Goal: Task Accomplishment & Management: Complete application form

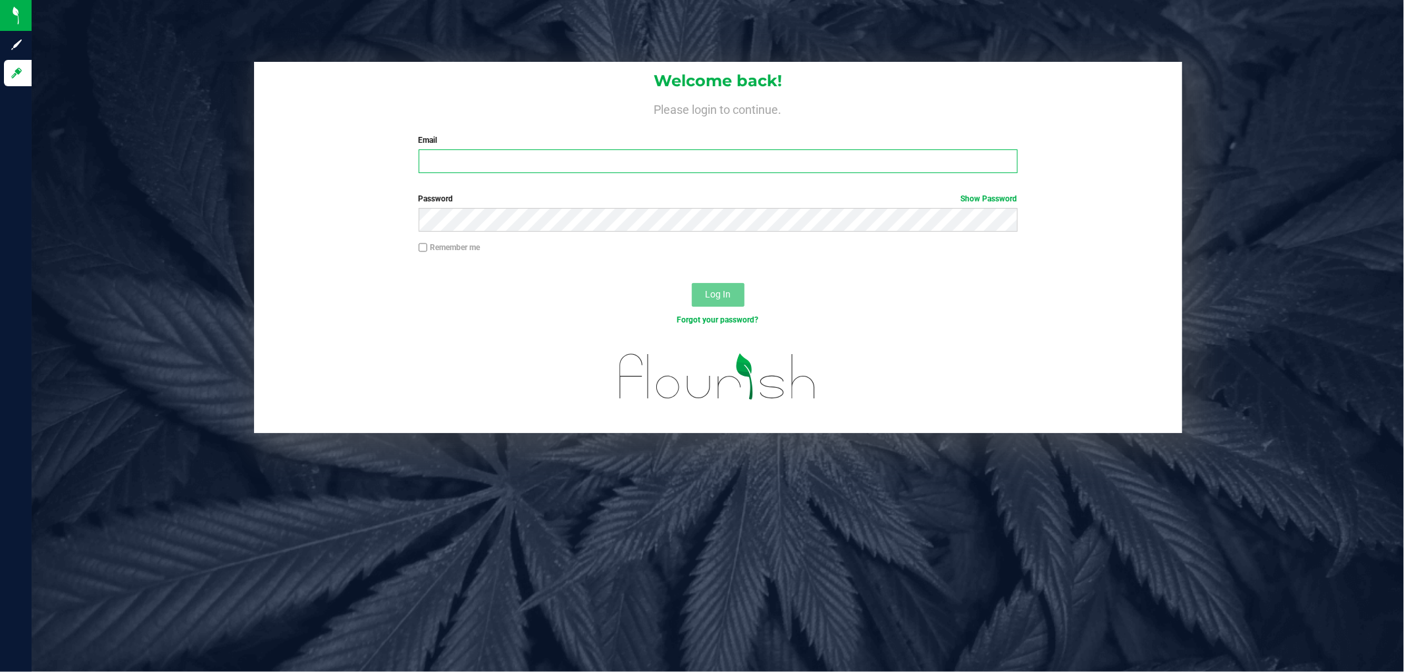
click at [532, 154] on input "Email" at bounding box center [718, 161] width 599 height 24
type input "[EMAIL_ADDRESS][DOMAIN_NAME]"
click at [692, 283] on button "Log In" at bounding box center [718, 295] width 53 height 24
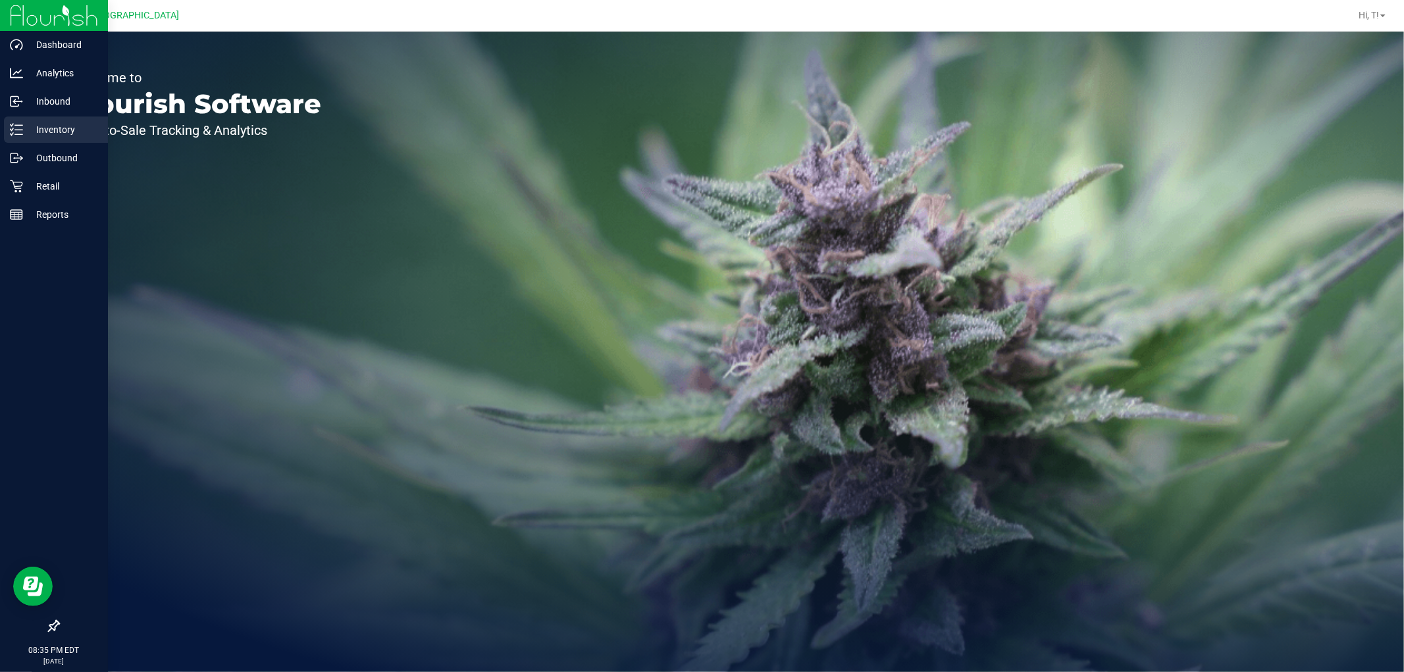
click at [51, 134] on p "Inventory" at bounding box center [62, 130] width 79 height 16
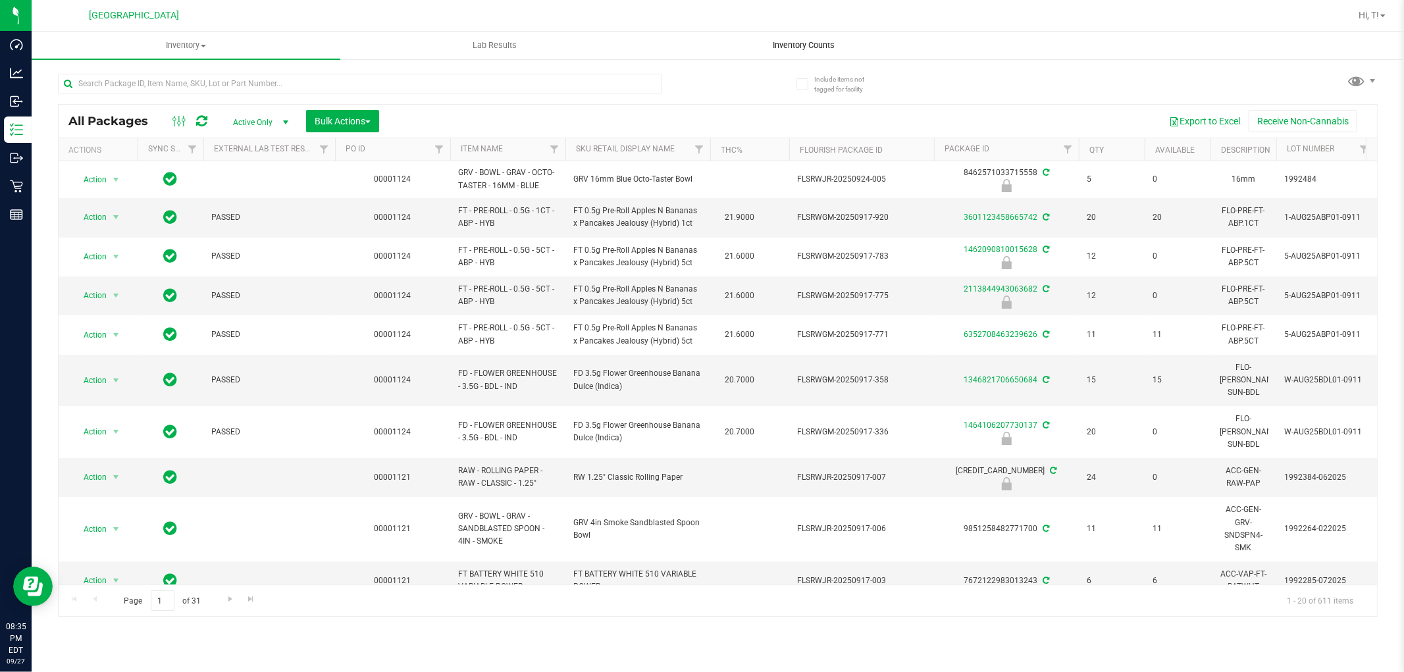
click at [788, 43] on span "Inventory Counts" at bounding box center [803, 45] width 97 height 12
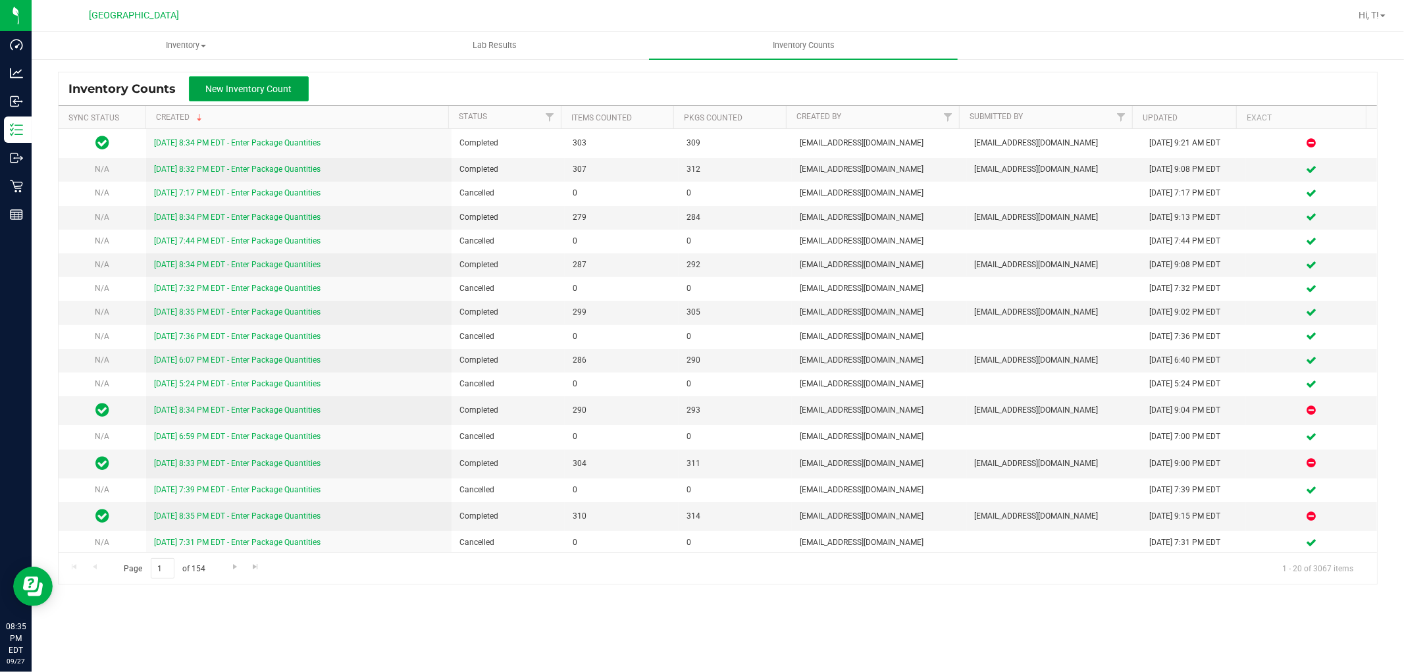
click at [274, 88] on span "New Inventory Count" at bounding box center [249, 89] width 86 height 11
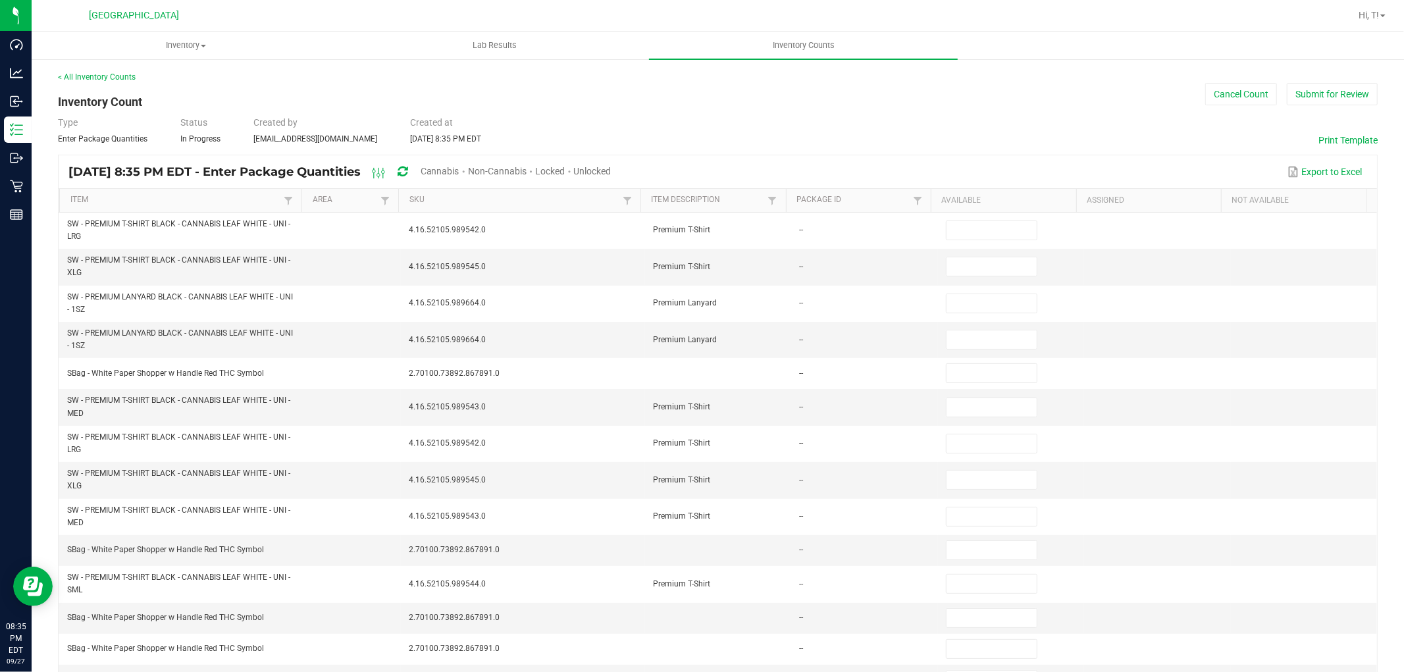
click at [459, 172] on span "Cannabis" at bounding box center [440, 171] width 39 height 11
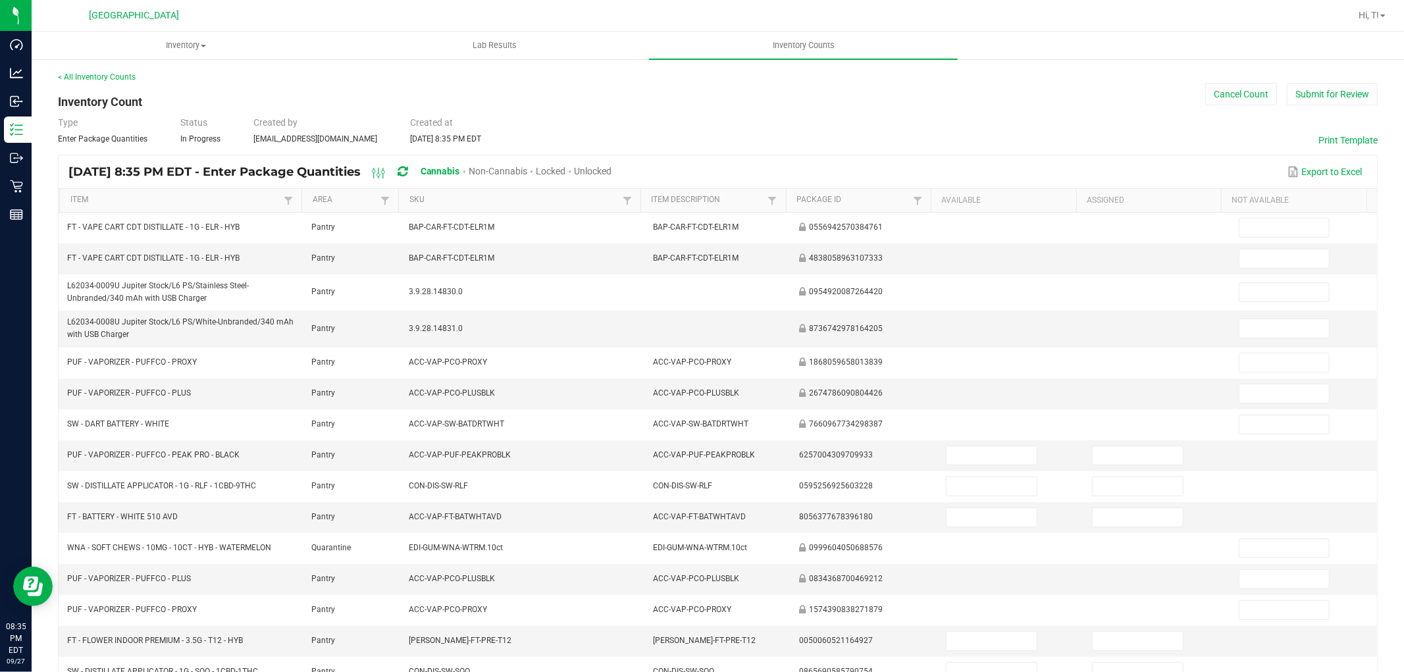
click at [612, 172] on span "Unlocked" at bounding box center [594, 171] width 38 height 11
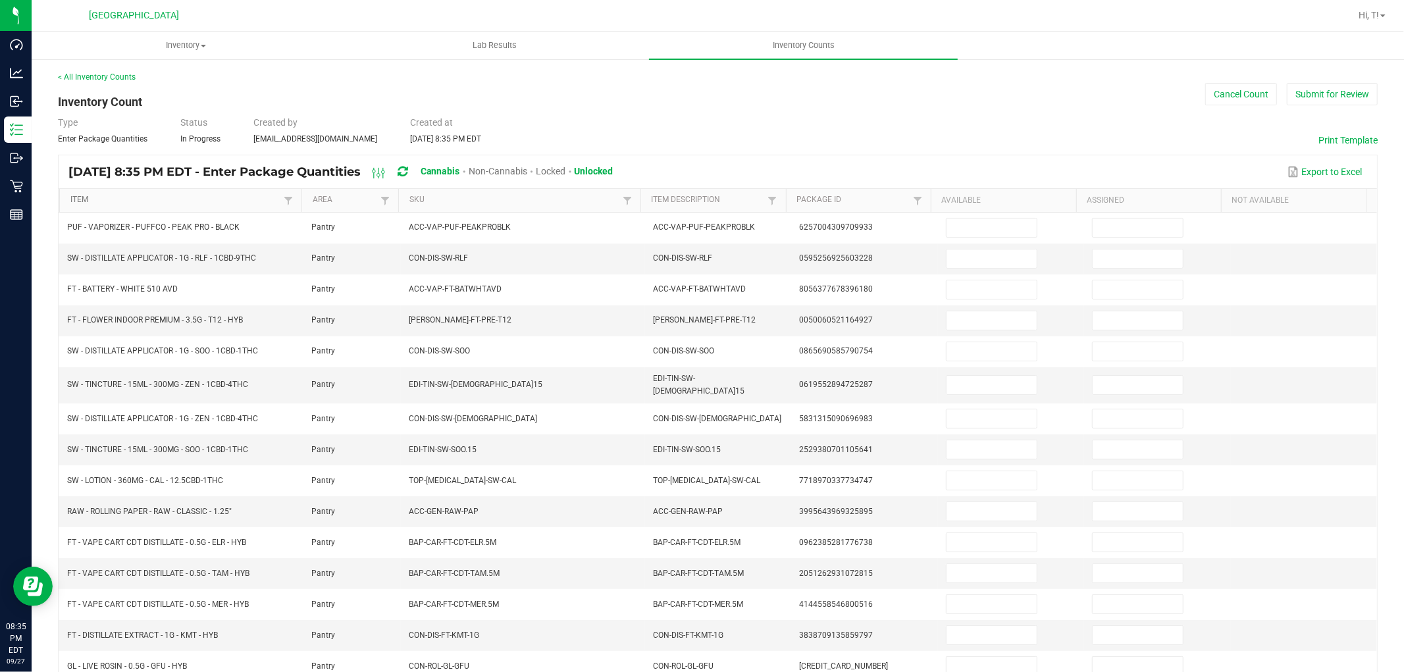
click at [174, 205] on link "Item" at bounding box center [175, 200] width 210 height 11
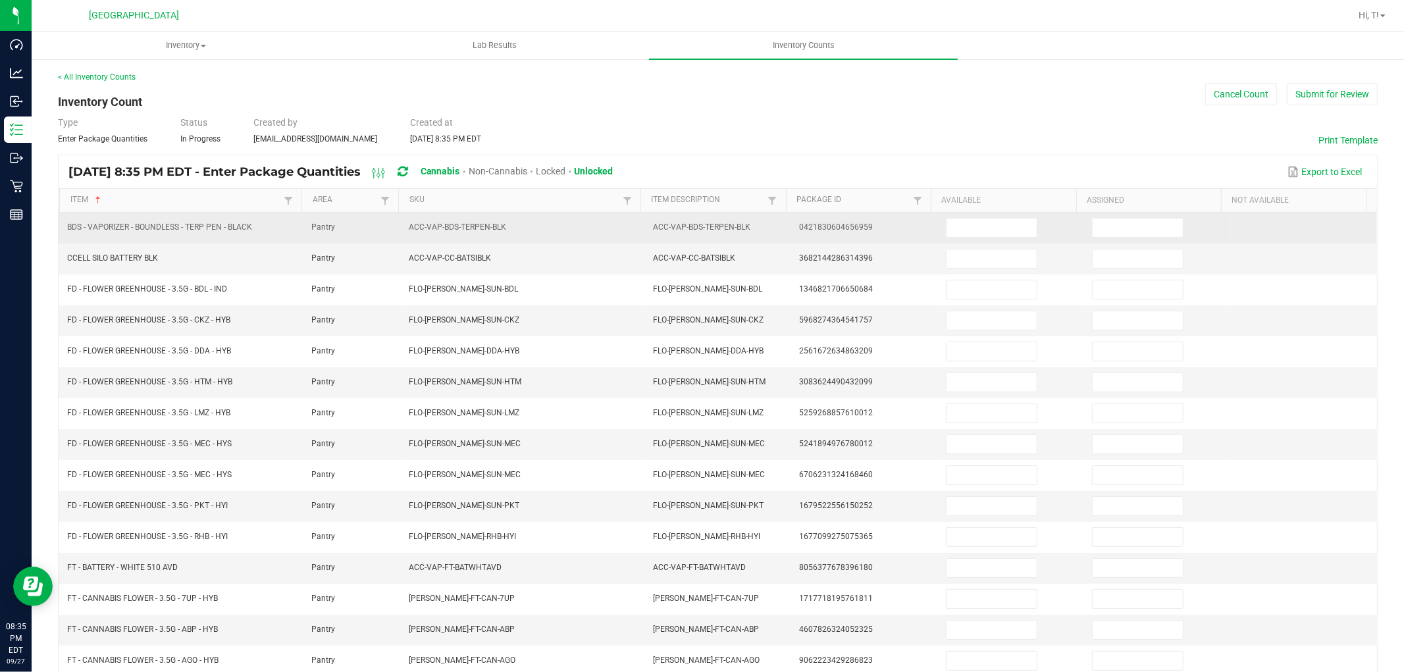
click at [972, 240] on td at bounding box center [1011, 228] width 146 height 31
click at [969, 227] on input at bounding box center [991, 228] width 90 height 18
type input "0"
type input "15"
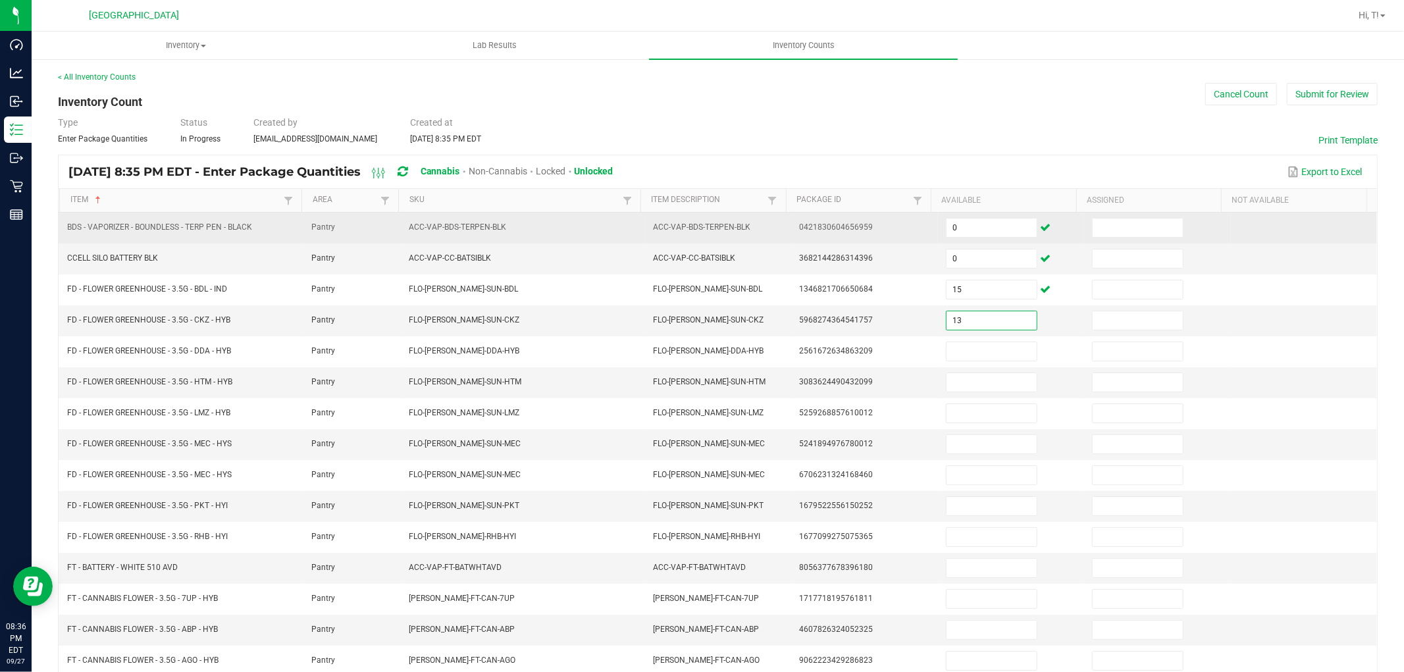
type input "13"
type input "14"
type input "17"
type input "10"
type input "1"
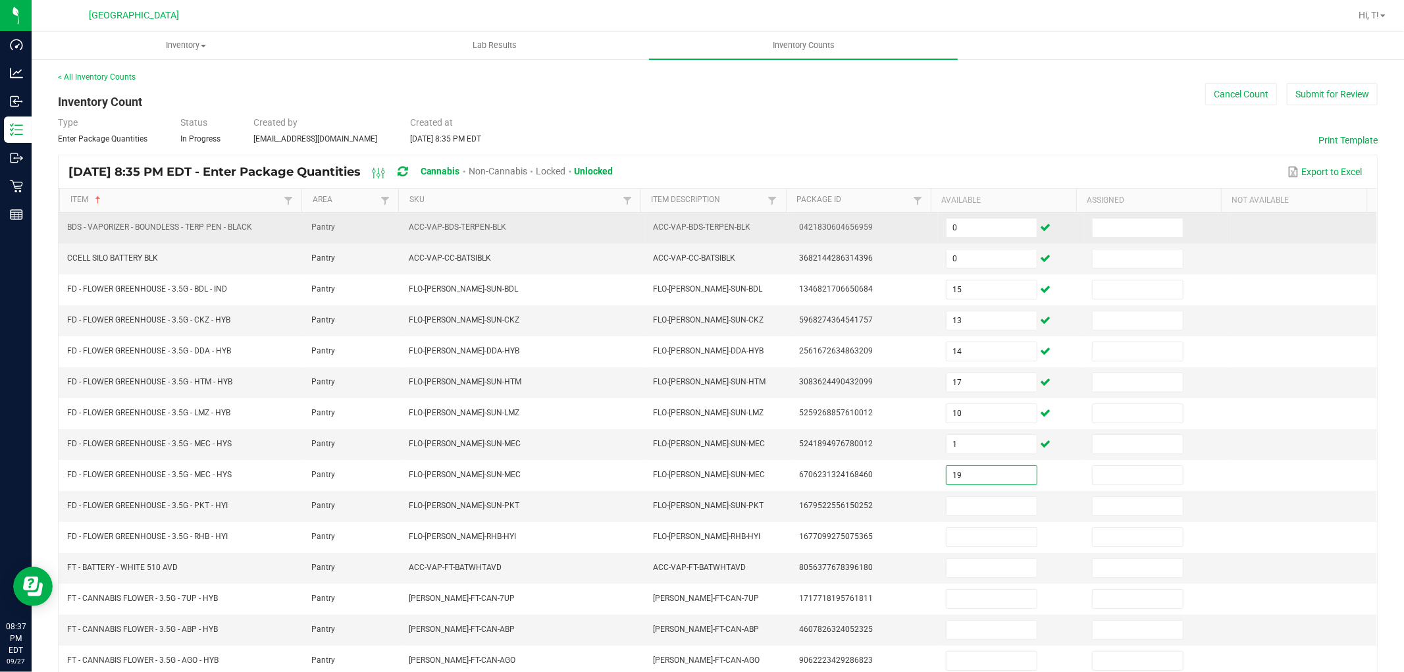
type input "19"
type input "5"
type input "2"
type input "0"
type input "15"
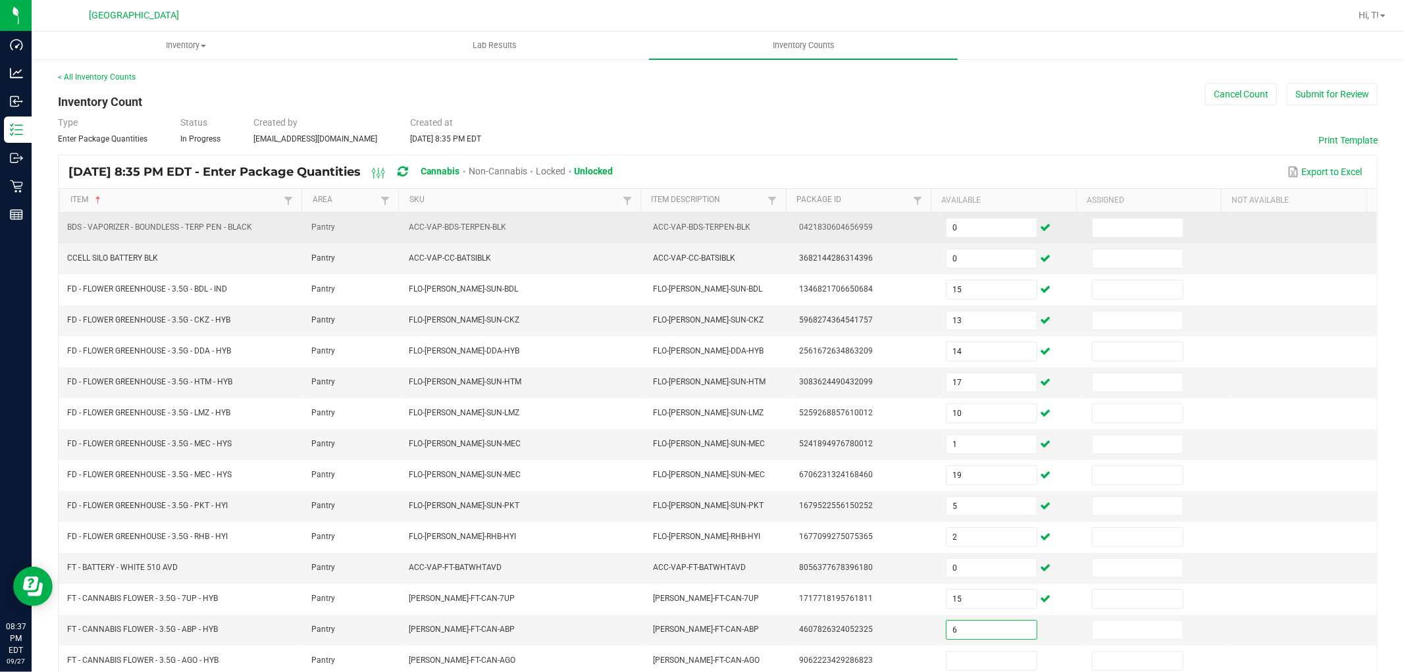
type input "6"
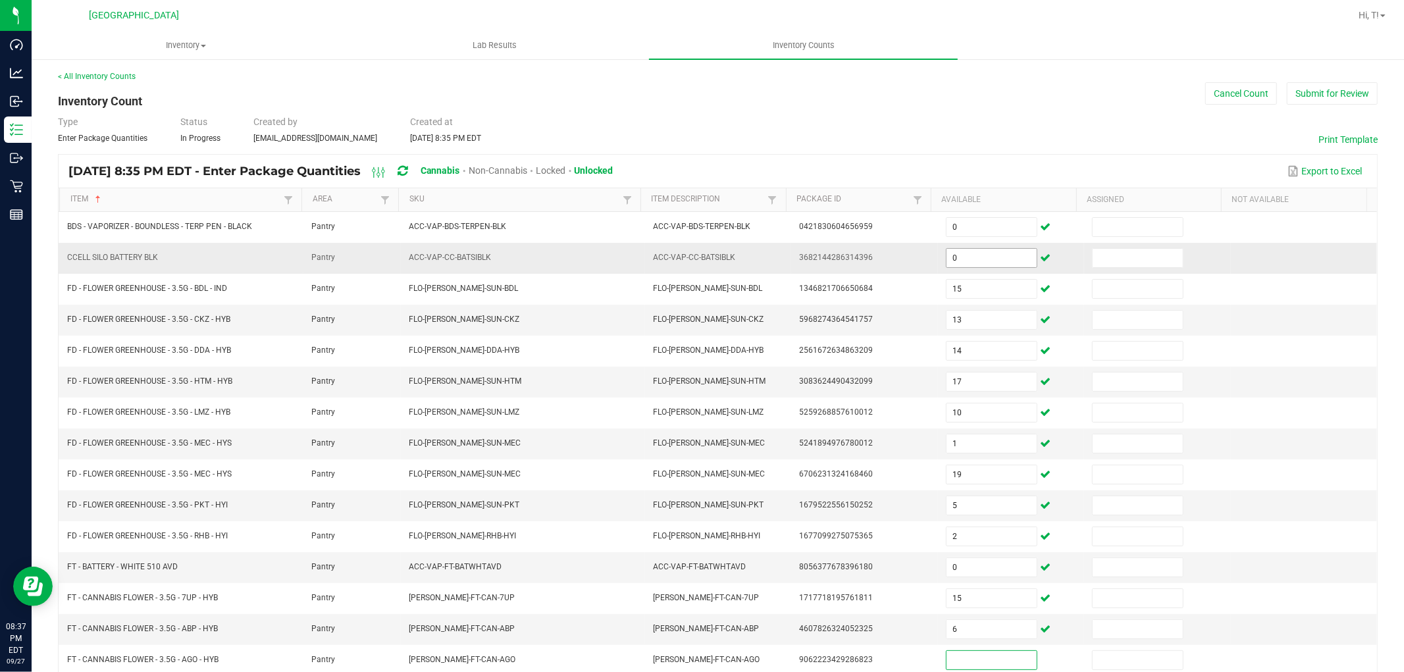
scroll to position [147, 0]
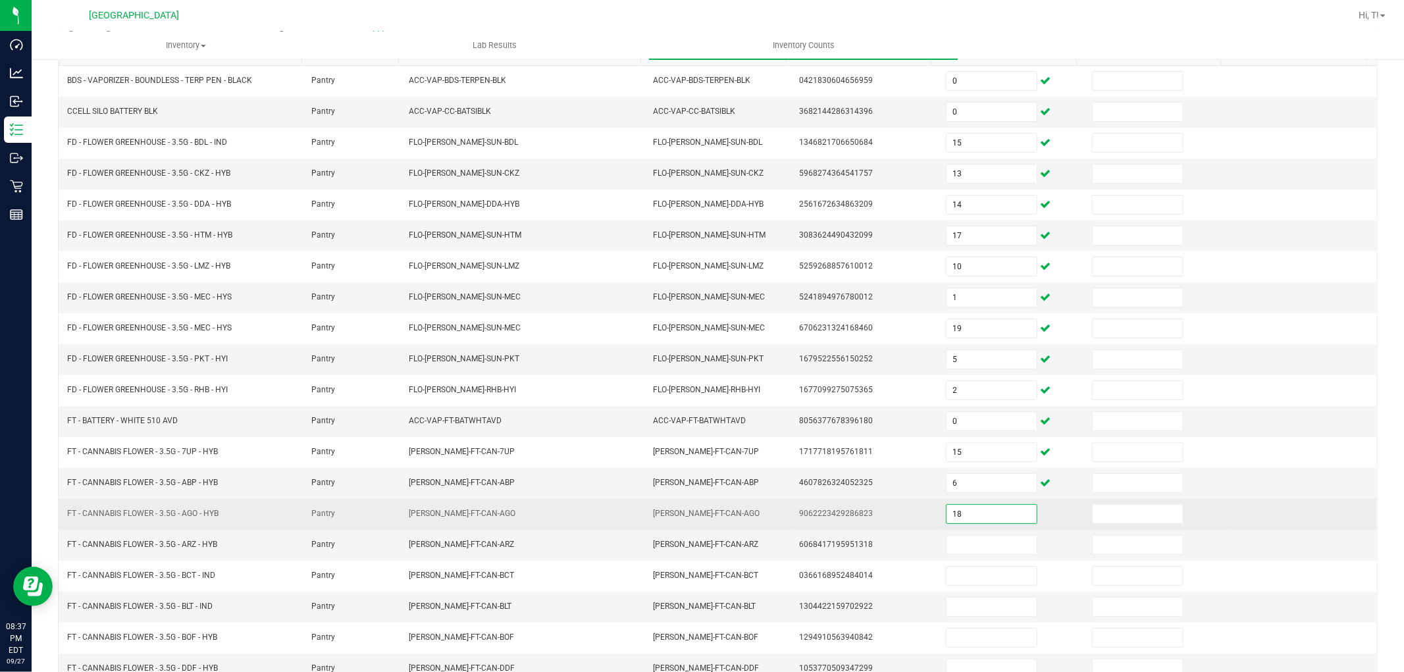
type input "18"
type input "8"
type input "17"
type input "20"
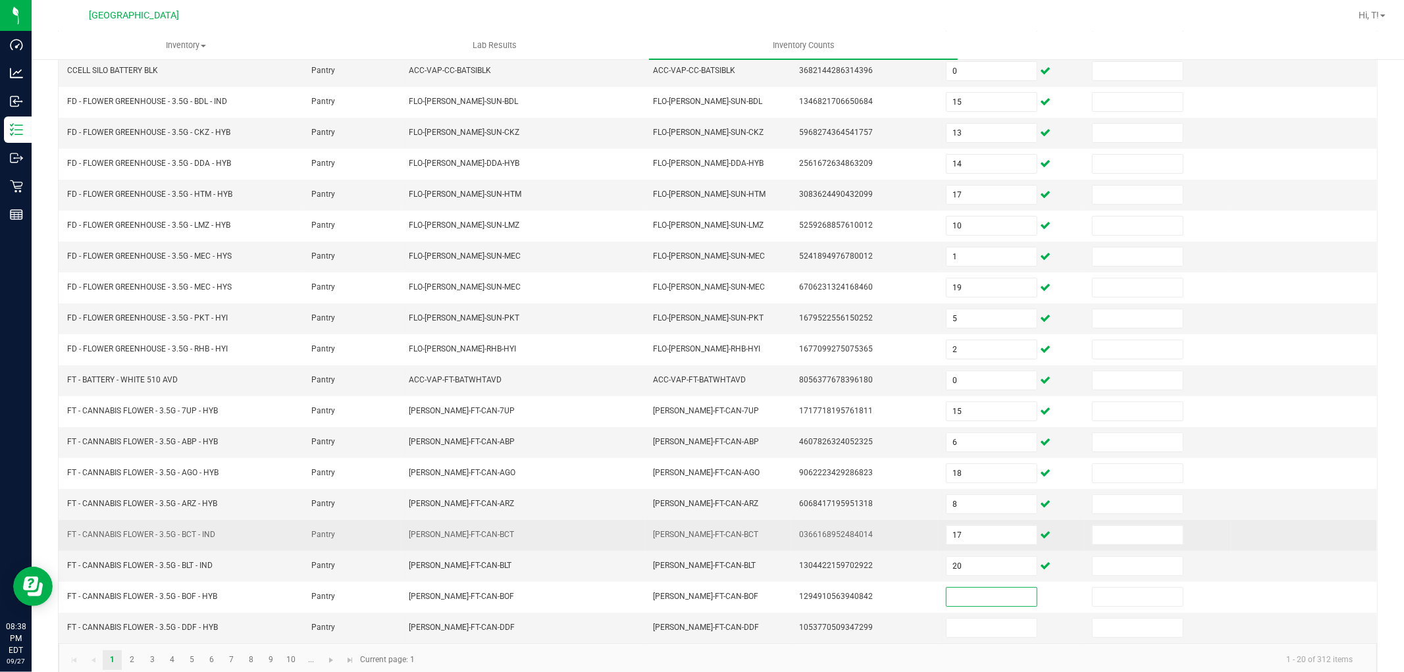
scroll to position [209, 0]
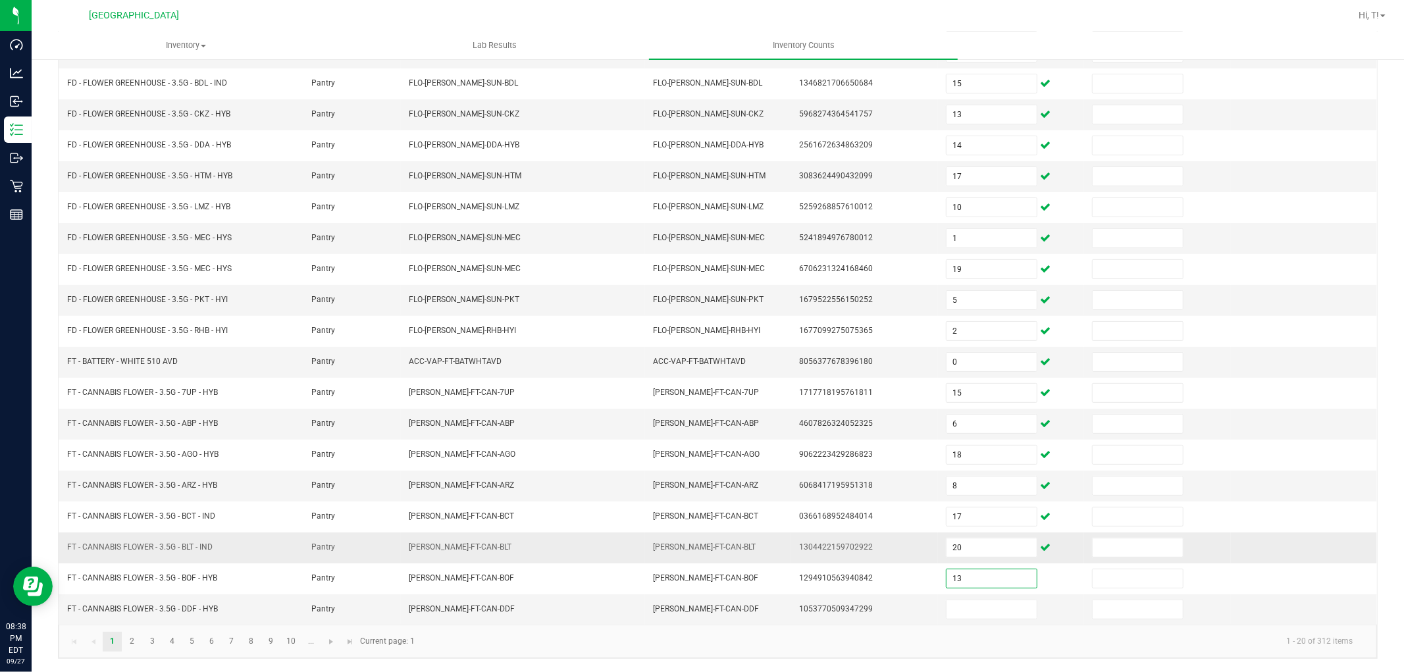
type input "13"
type input "5"
click at [132, 640] on link "2" at bounding box center [131, 642] width 19 height 20
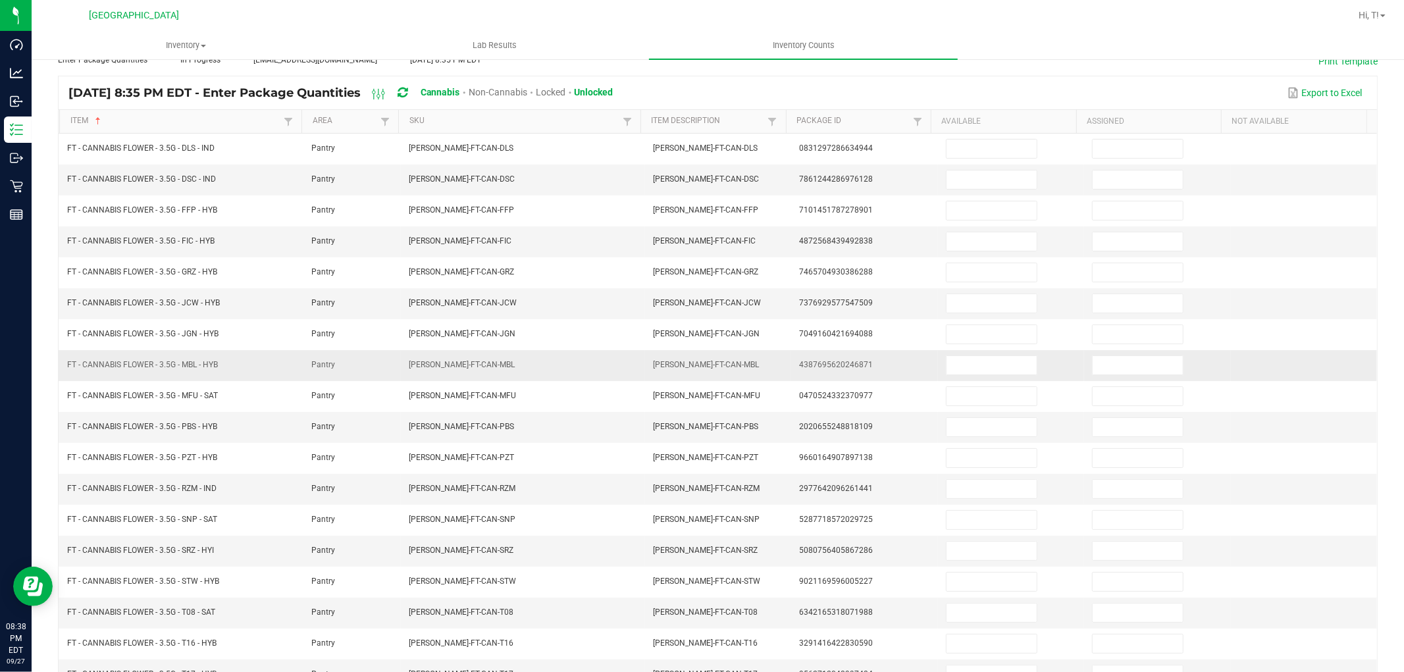
scroll to position [0, 0]
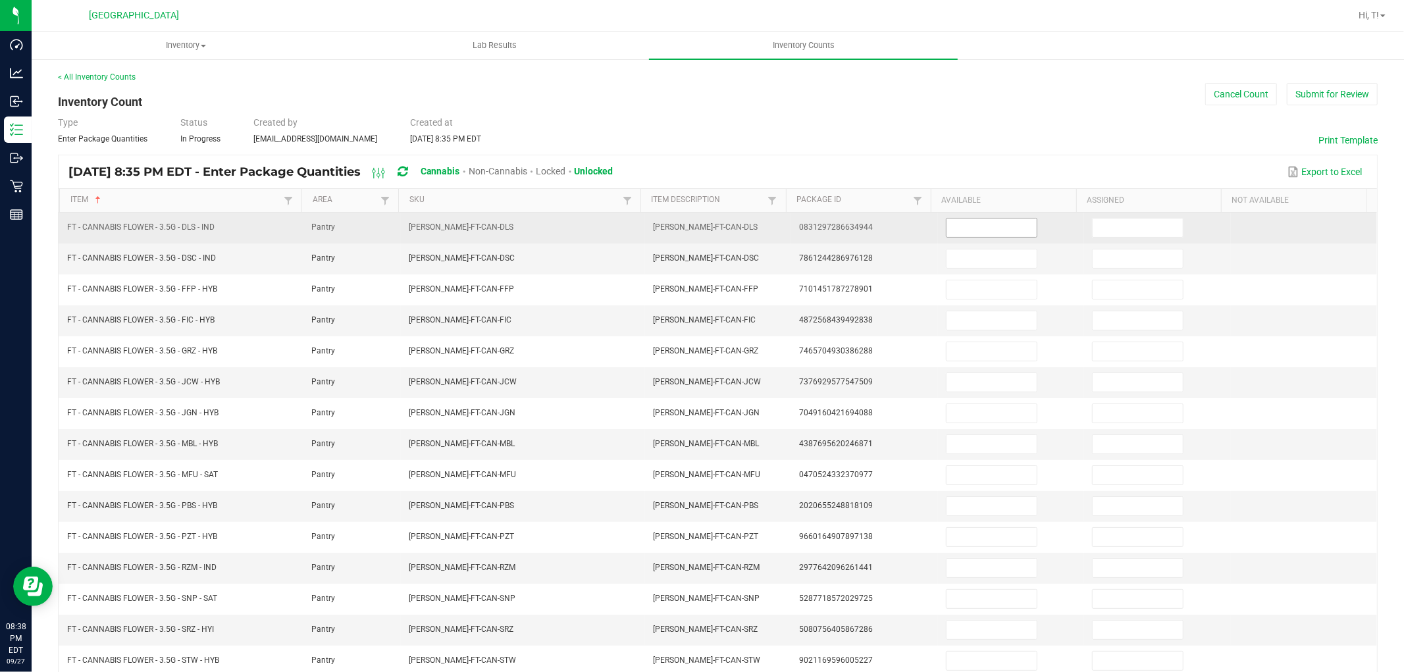
click at [969, 228] on input at bounding box center [991, 228] width 90 height 18
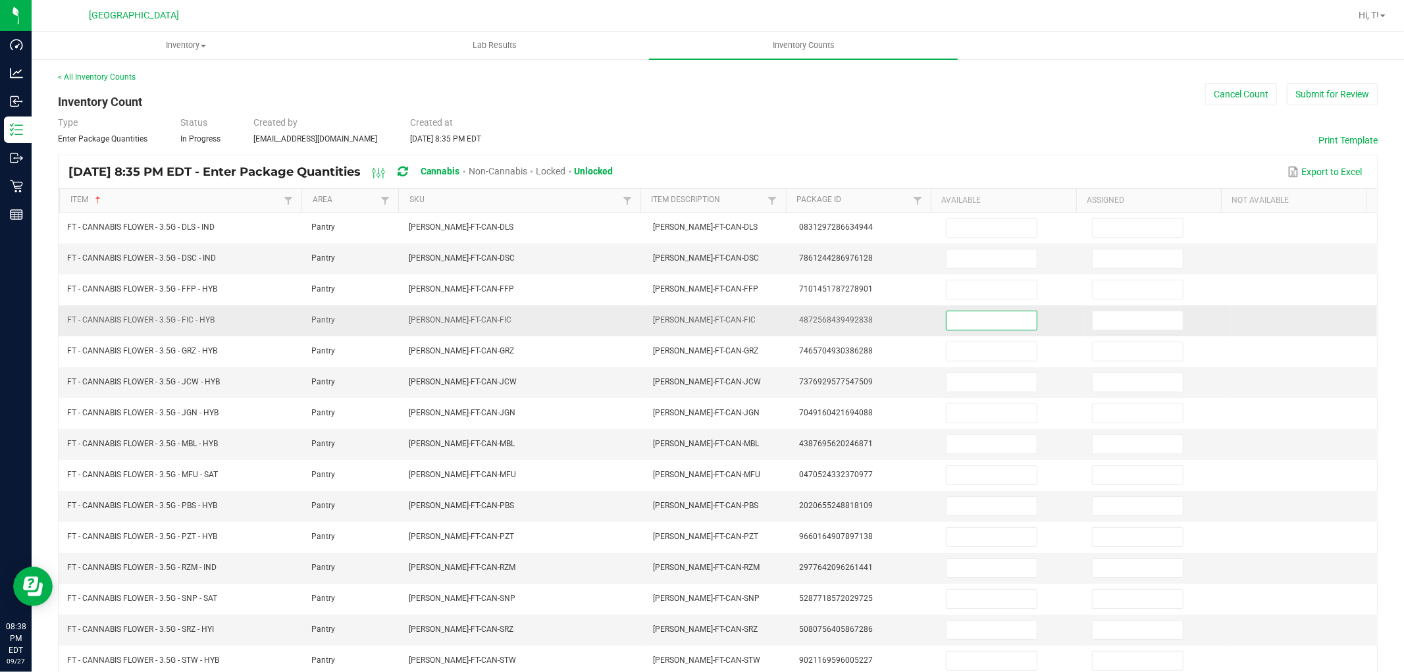
click at [977, 315] on input at bounding box center [991, 320] width 90 height 18
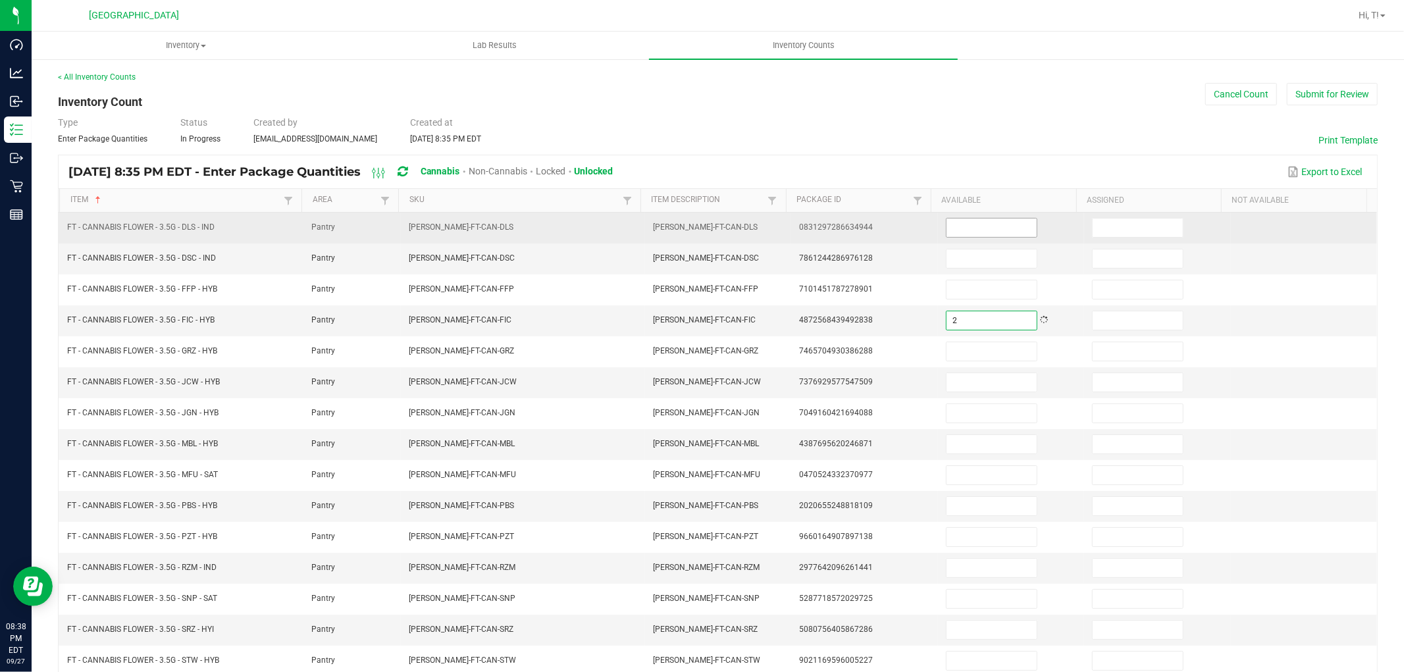
type input "2"
click at [985, 232] on input at bounding box center [991, 228] width 90 height 18
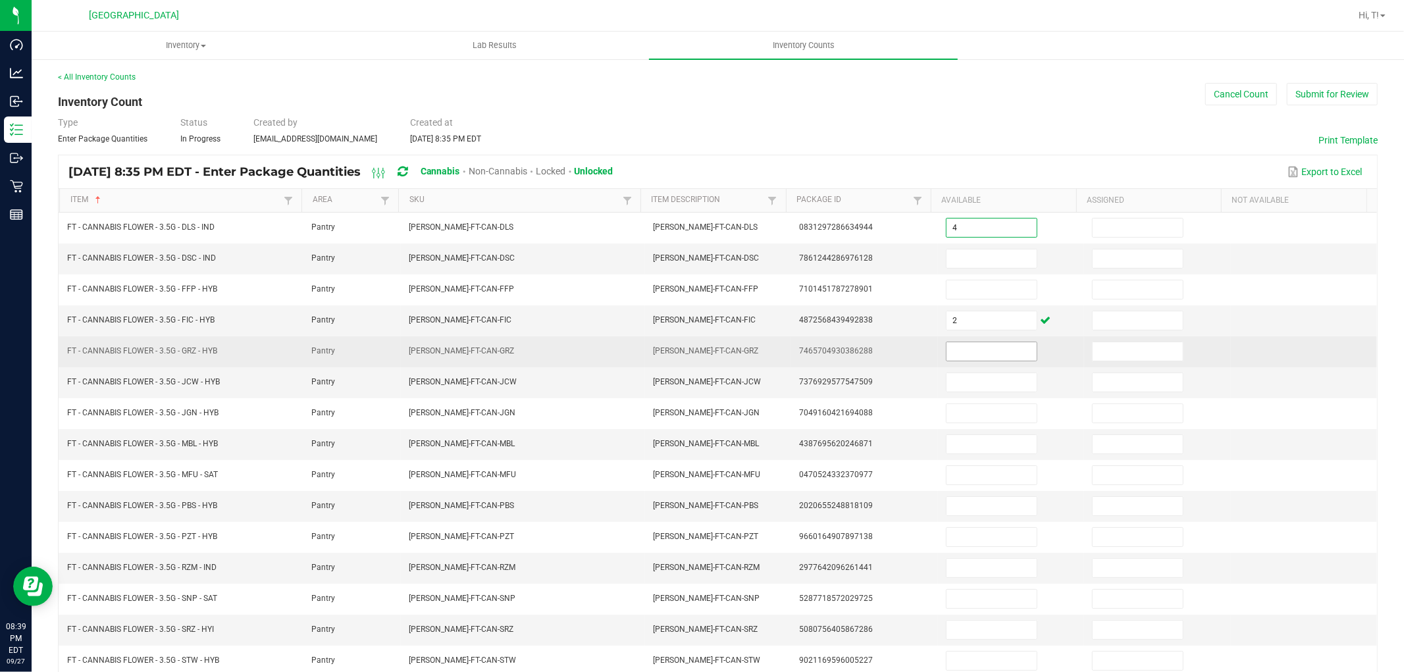
type input "4"
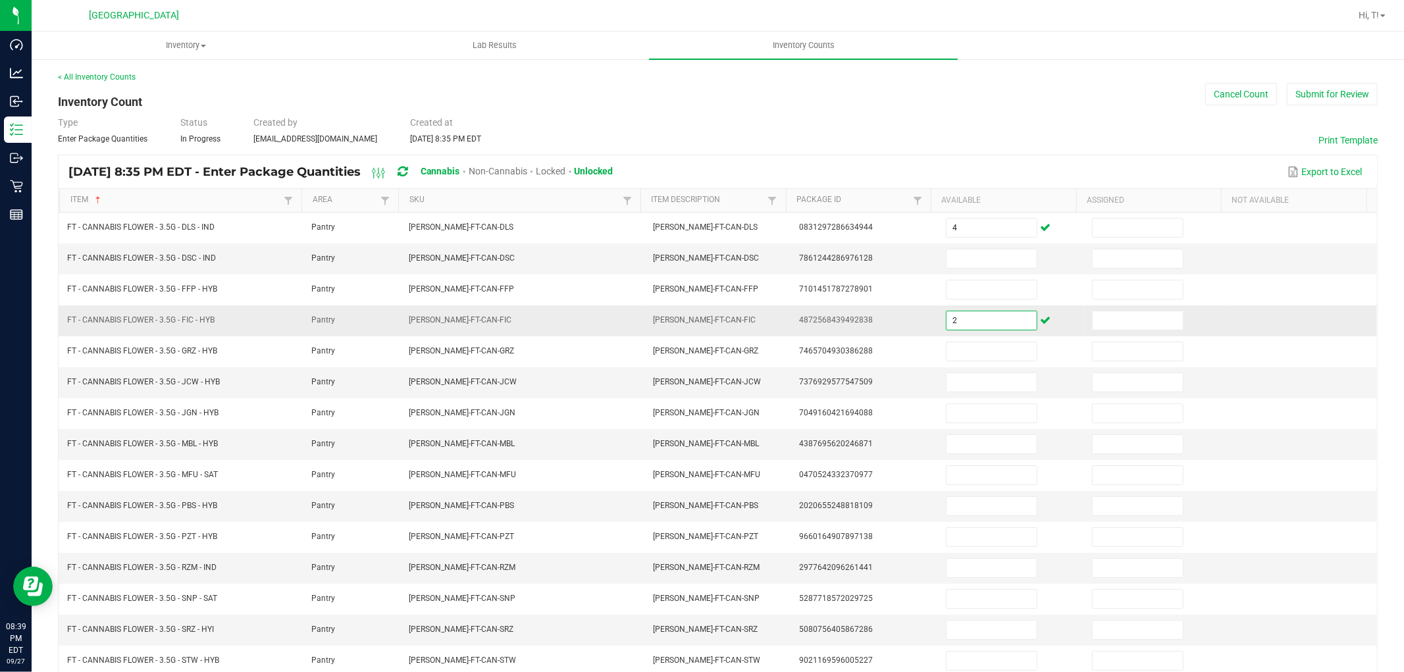
click at [956, 317] on input "2" at bounding box center [991, 320] width 90 height 18
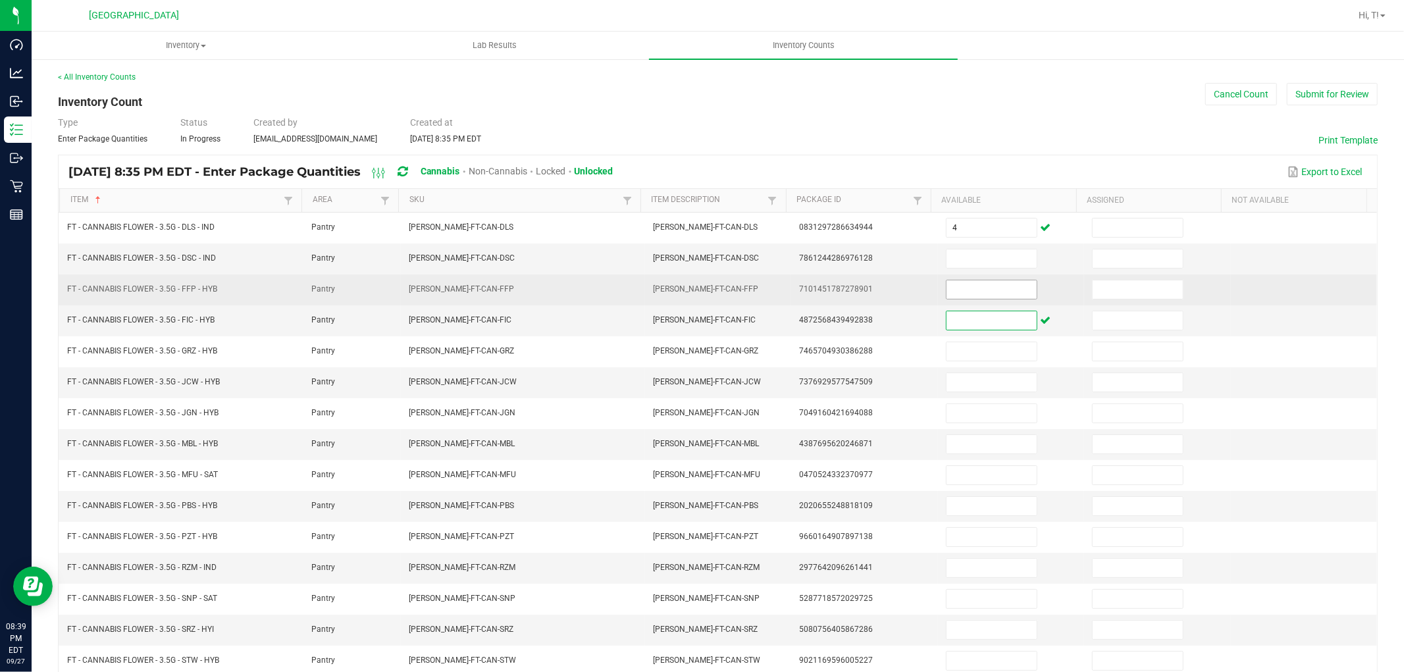
click at [948, 286] on input at bounding box center [991, 289] width 90 height 18
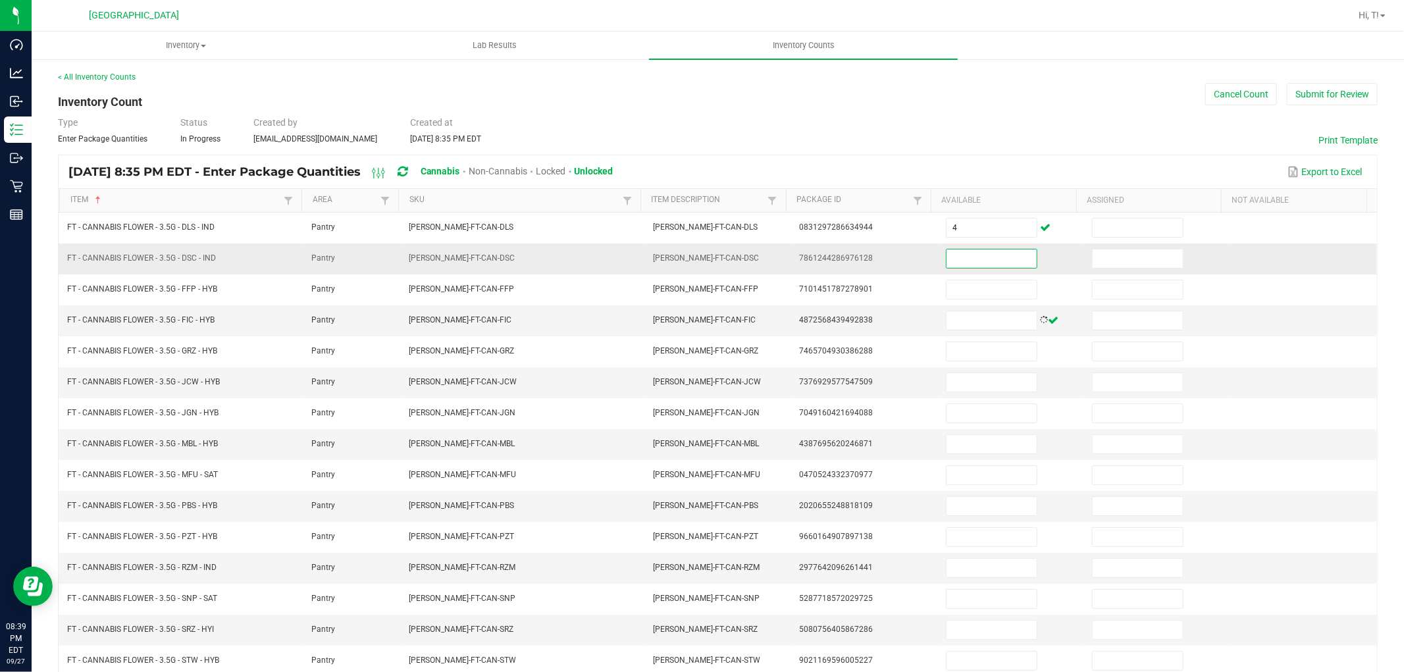
click at [948, 253] on input at bounding box center [991, 258] width 90 height 18
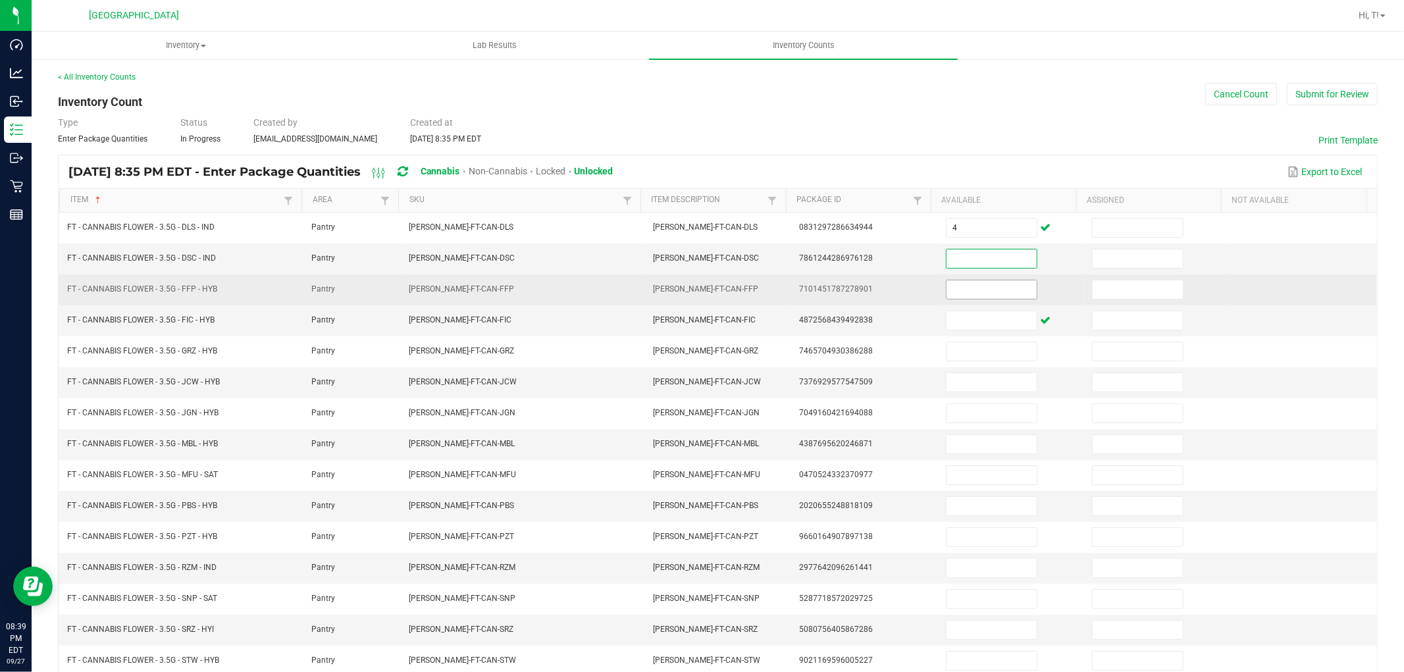
click at [946, 288] on input at bounding box center [991, 289] width 90 height 18
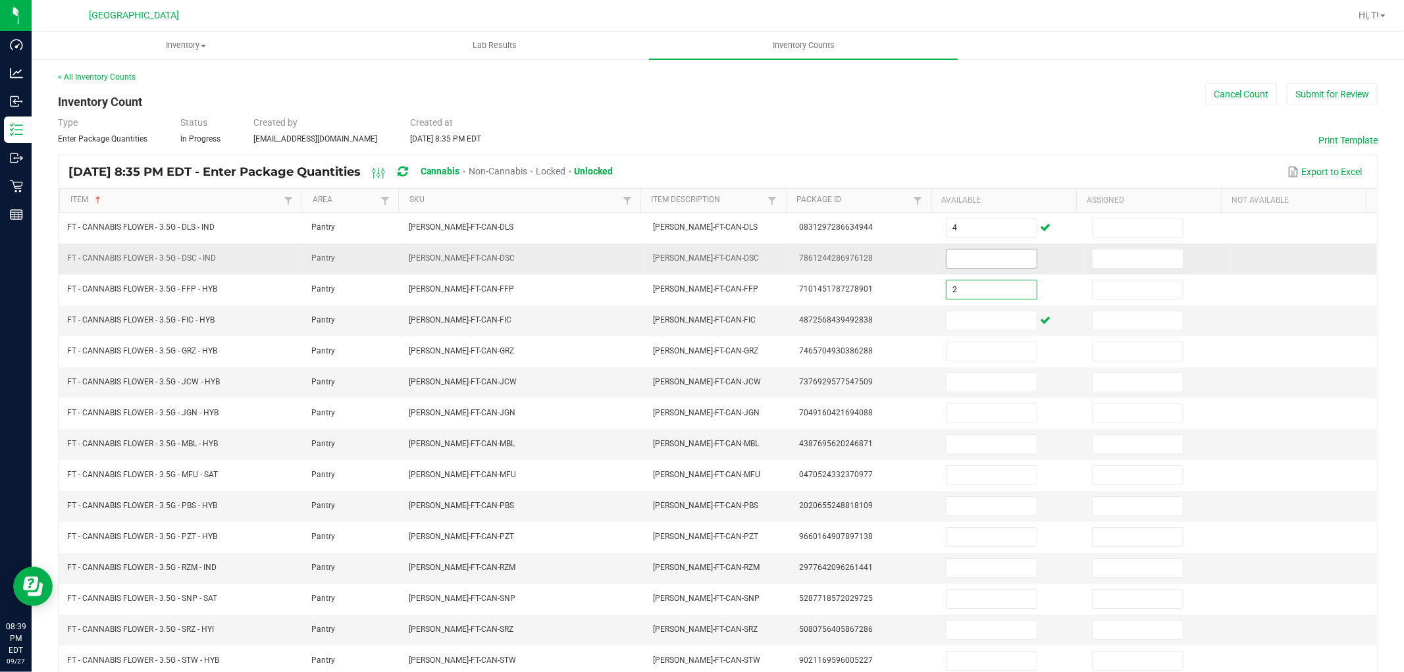
type input "2"
click at [946, 257] on input at bounding box center [991, 258] width 90 height 18
type input "4"
type input "16"
type input "20"
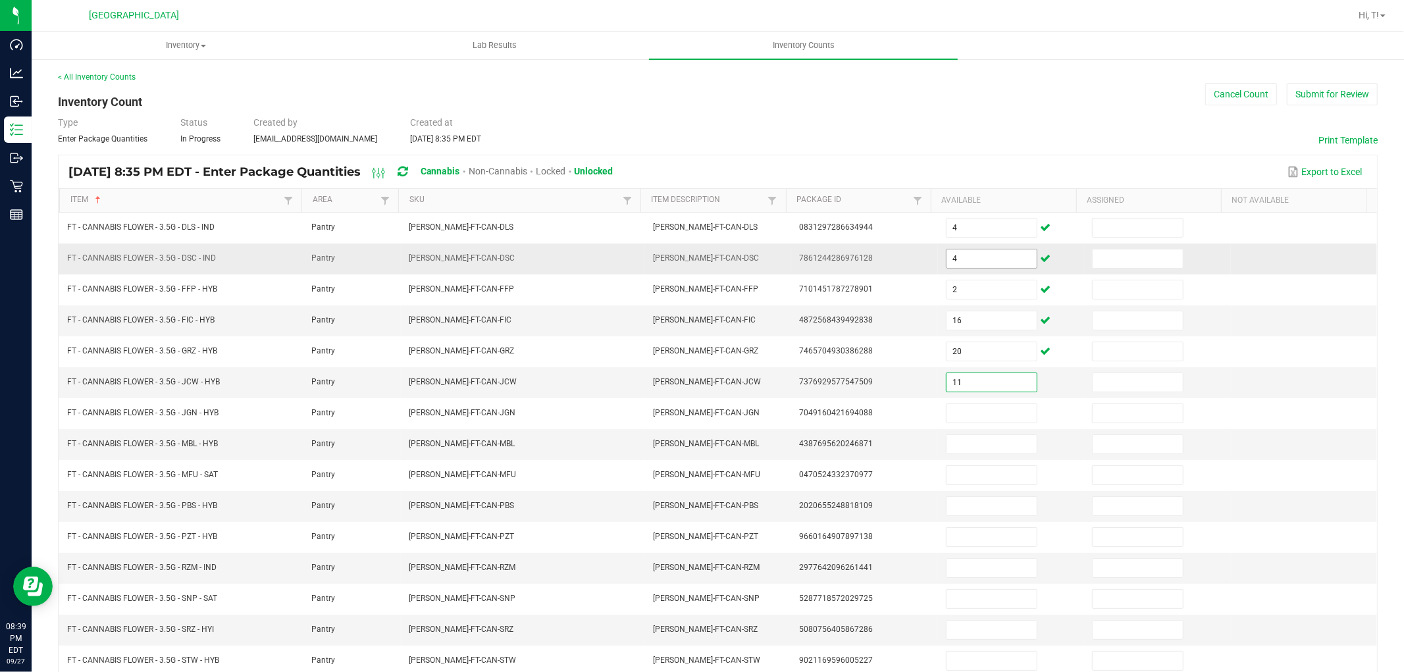
type input "11"
type input "1"
type input "14"
click at [973, 444] on input at bounding box center [991, 444] width 90 height 18
type input "13"
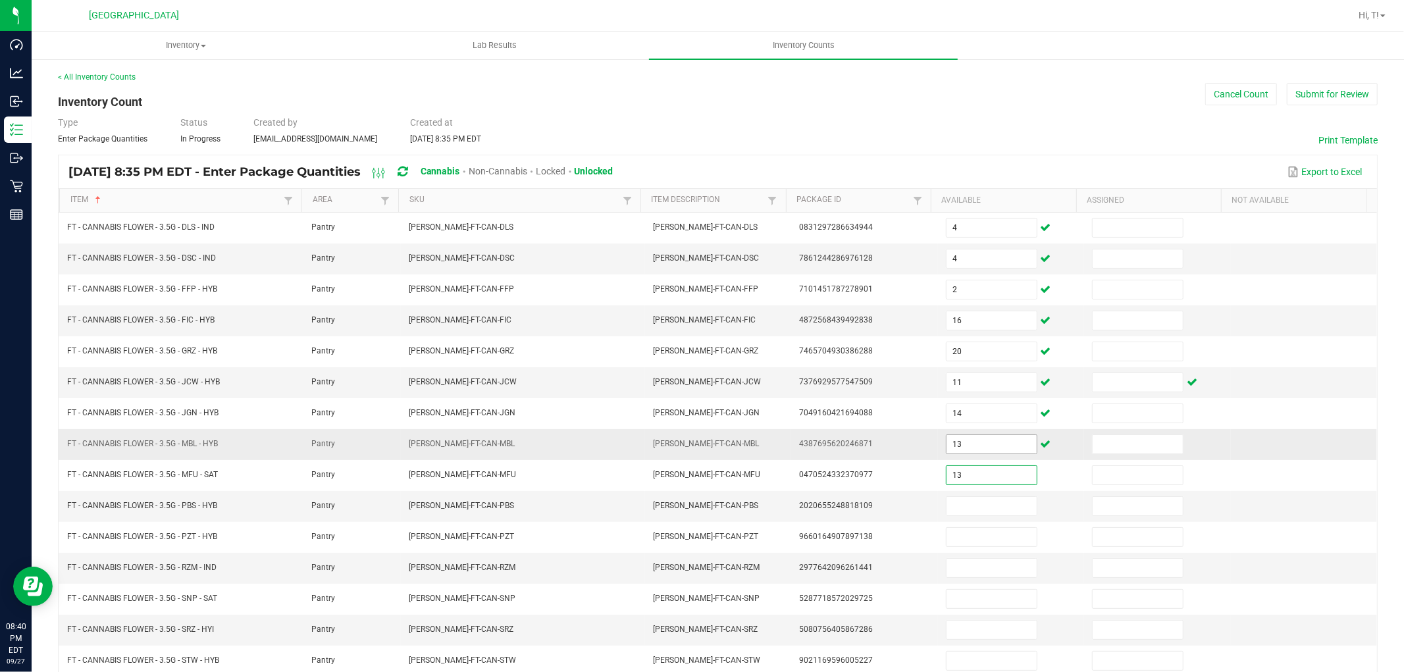
type input "13"
type input "18"
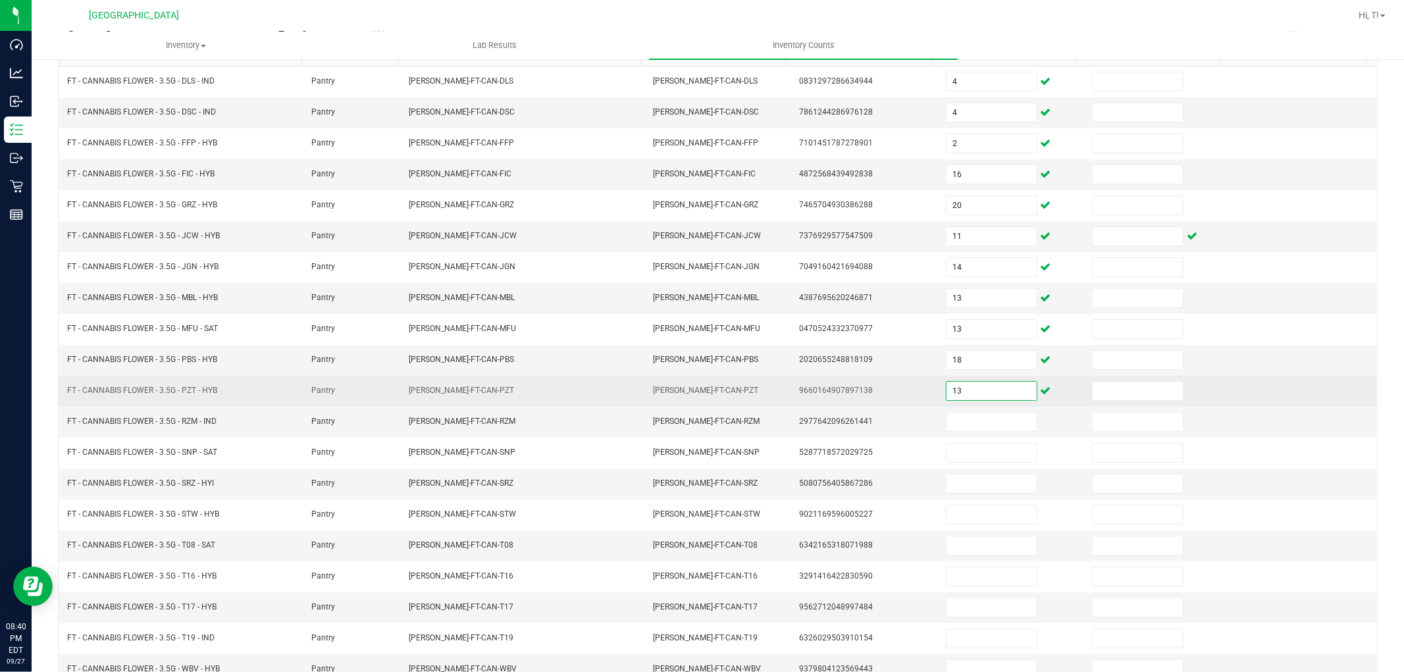
scroll to position [209, 0]
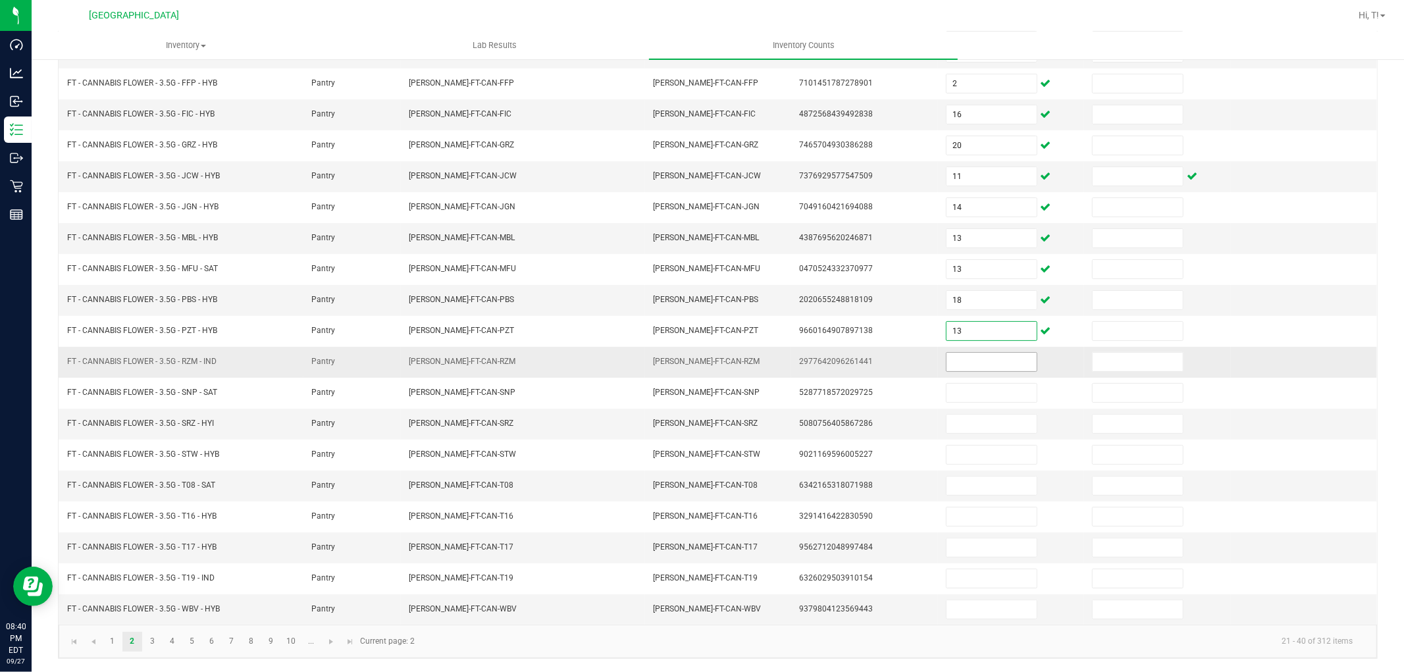
type input "13"
click at [996, 361] on input at bounding box center [991, 362] width 90 height 18
type input "1"
type input "8"
type input "2"
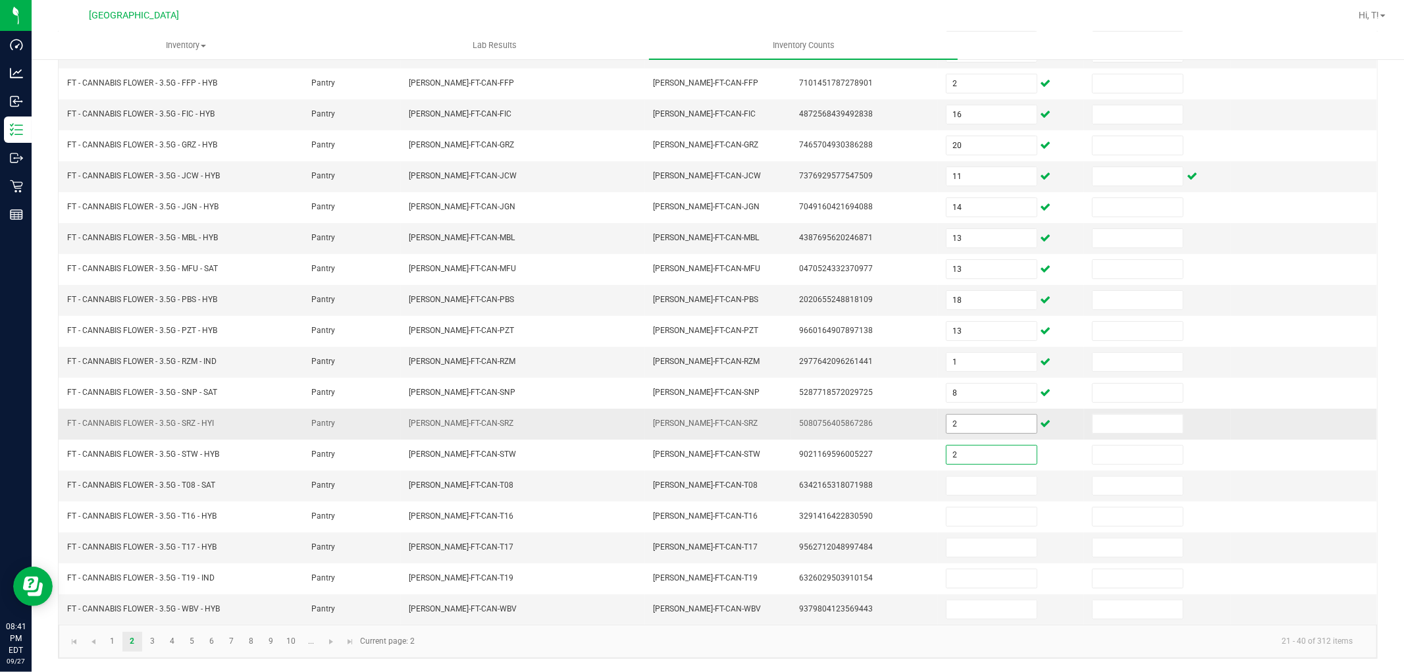
type input "2"
click at [956, 421] on input "2" at bounding box center [991, 424] width 90 height 18
type input "12"
type input "16"
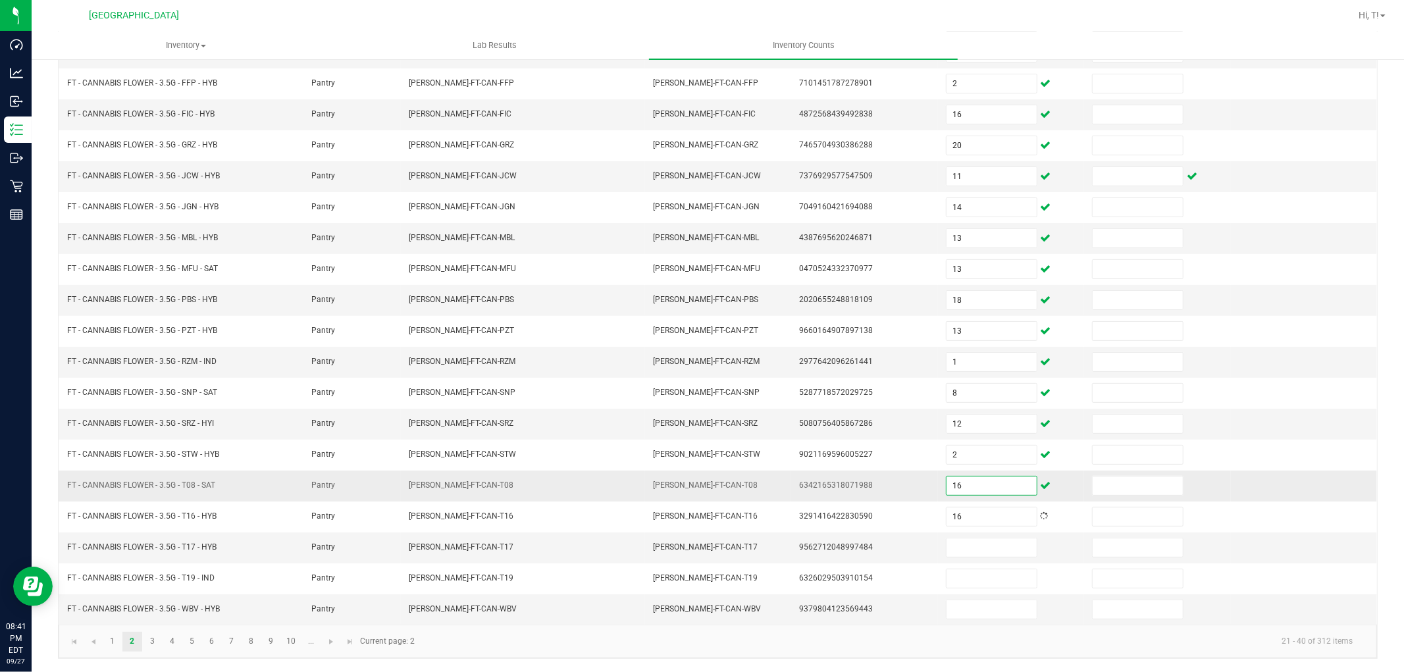
click at [949, 487] on input "16" at bounding box center [991, 486] width 90 height 18
type input "15"
type input "7"
type input "12"
type input "8"
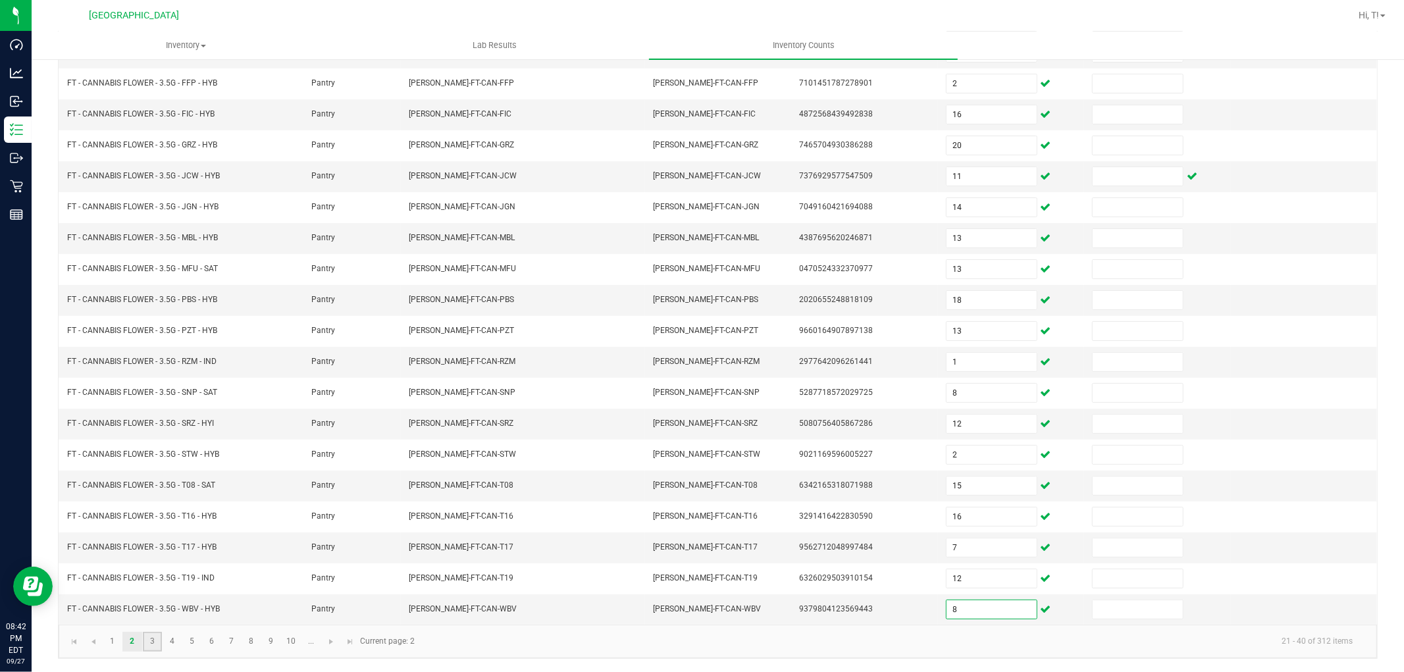
click at [149, 637] on link "3" at bounding box center [152, 642] width 19 height 20
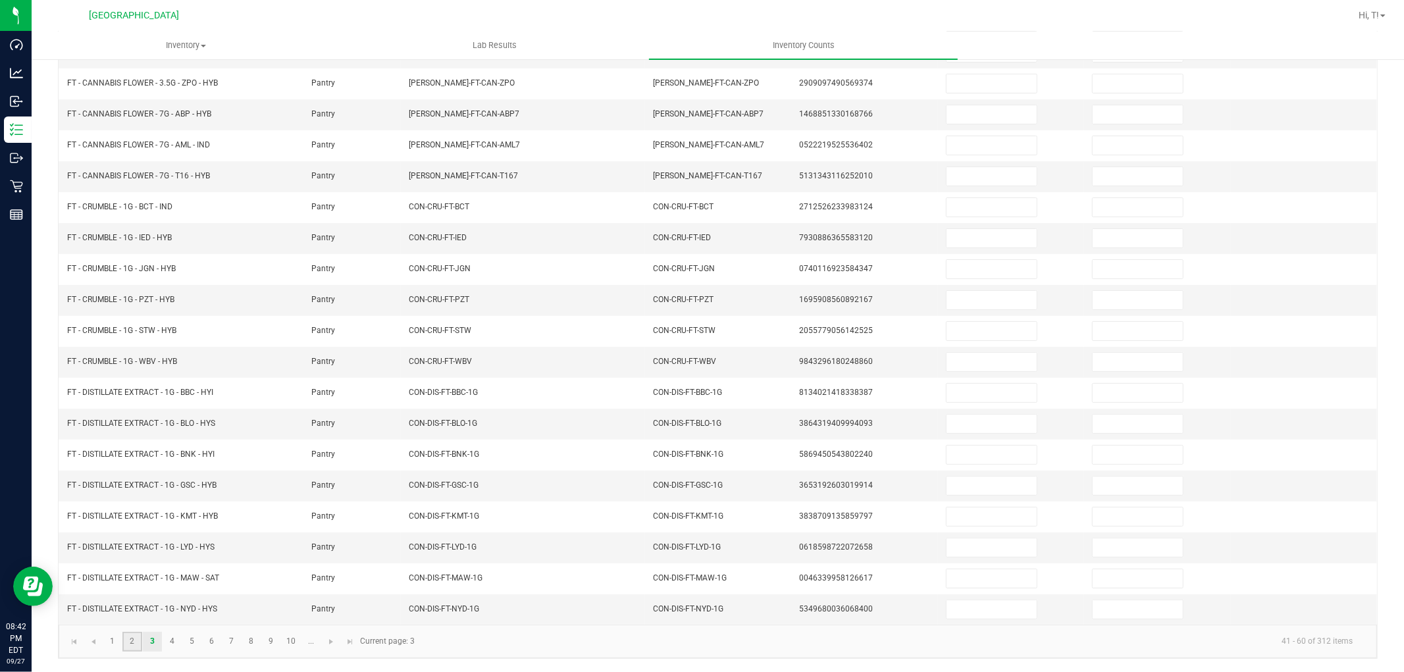
click at [135, 639] on link "2" at bounding box center [131, 642] width 19 height 20
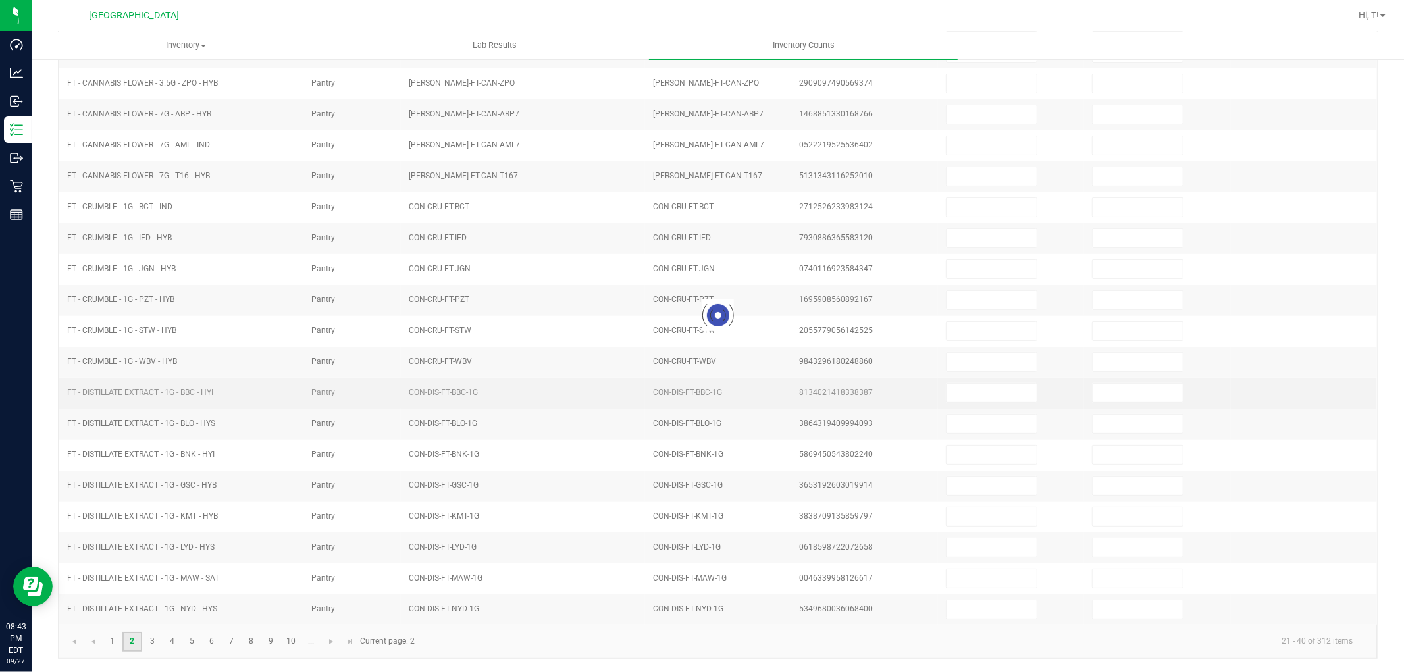
type input "13"
type input "18"
type input "12"
type input "2"
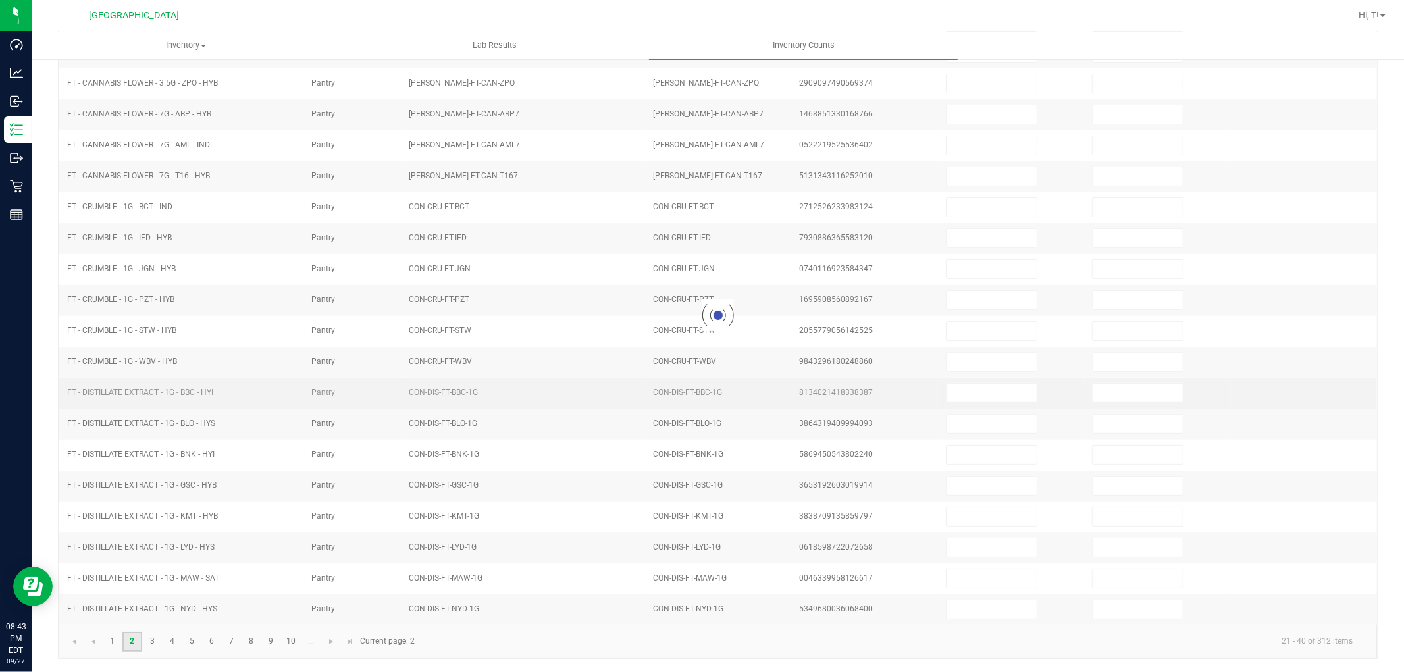
type input "15"
type input "16"
type input "7"
type input "4"
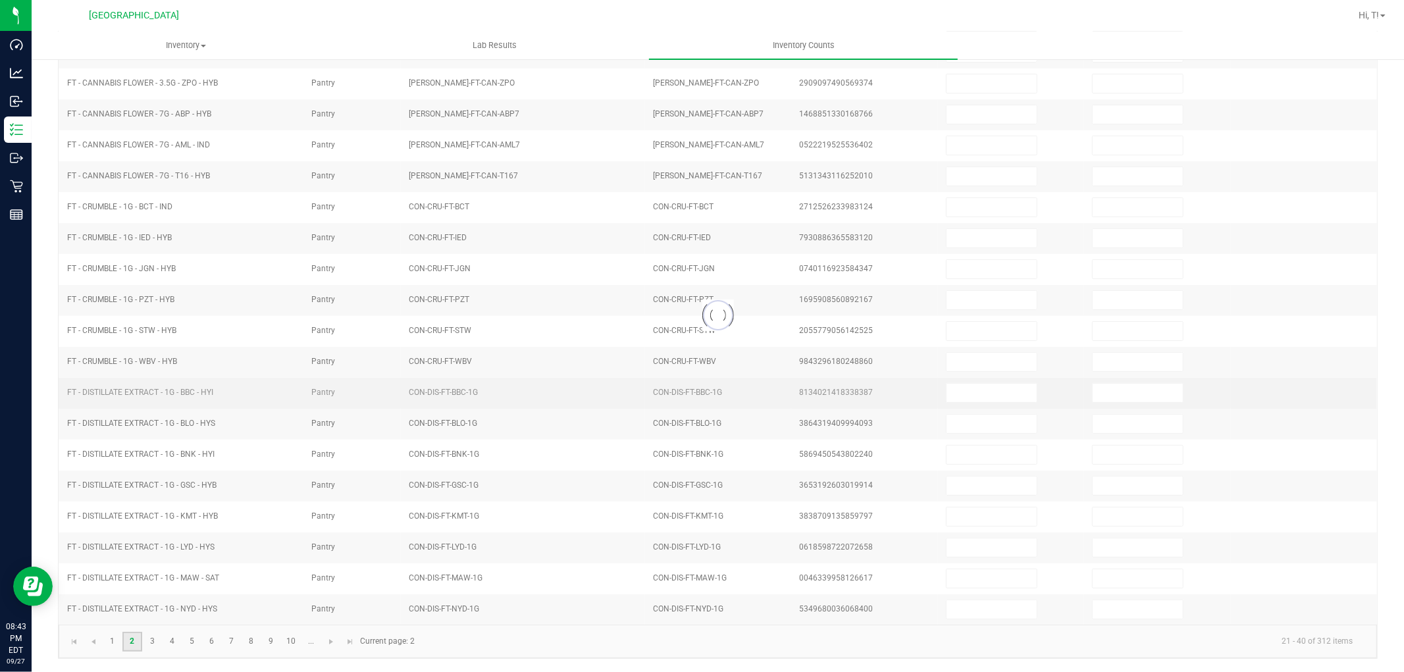
type input "2"
type input "16"
type input "20"
type input "11"
type input "1"
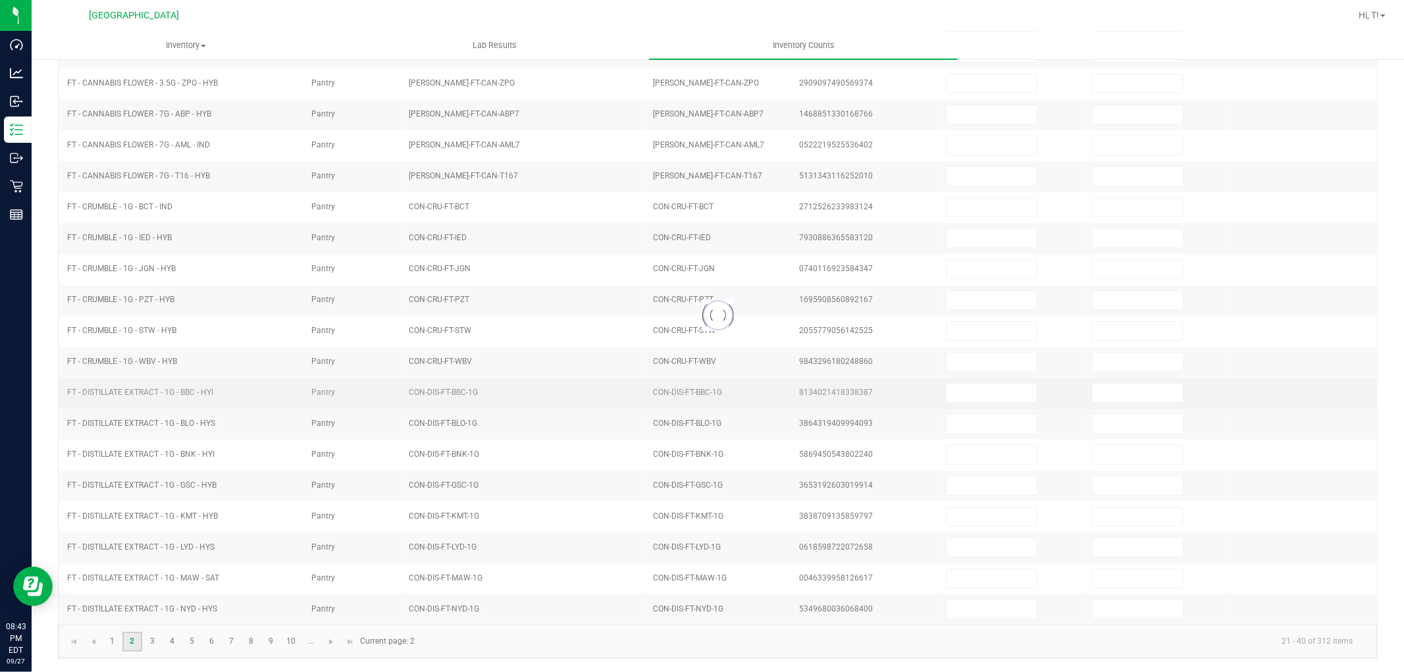
type input "14"
type input "13"
type input "1"
type input "8"
type input "12"
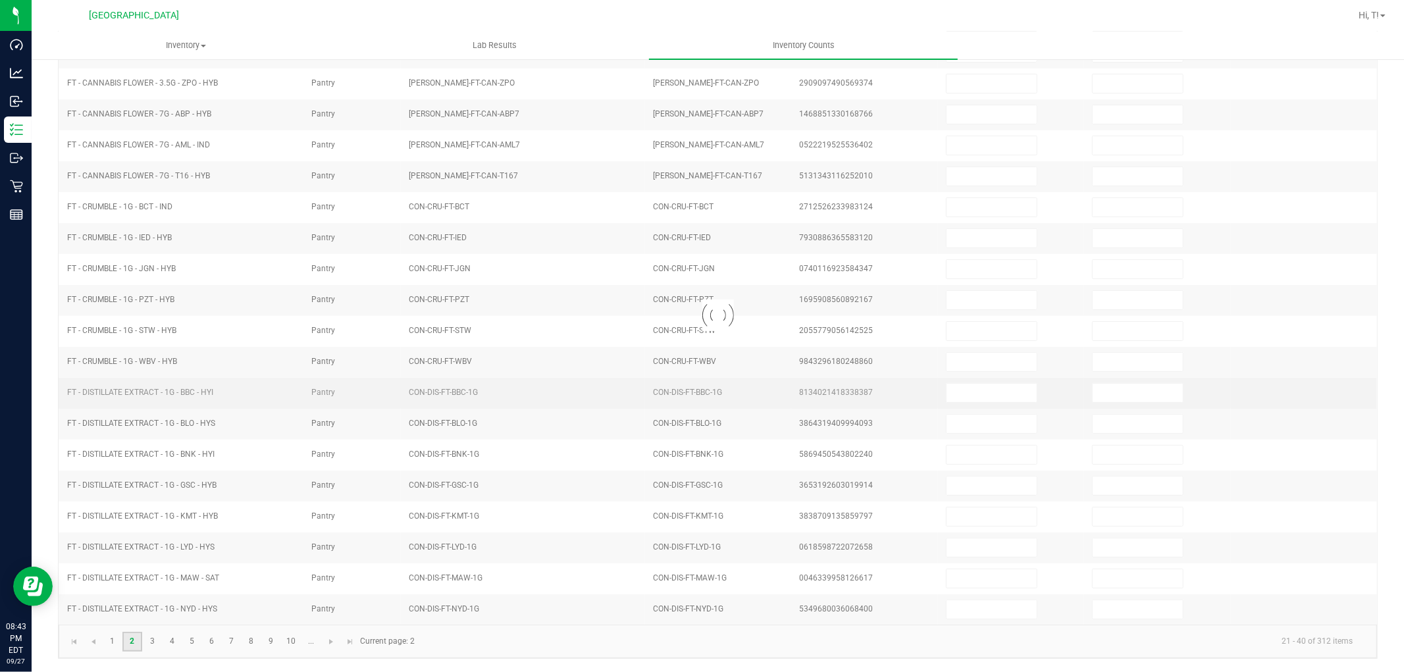
type input "8"
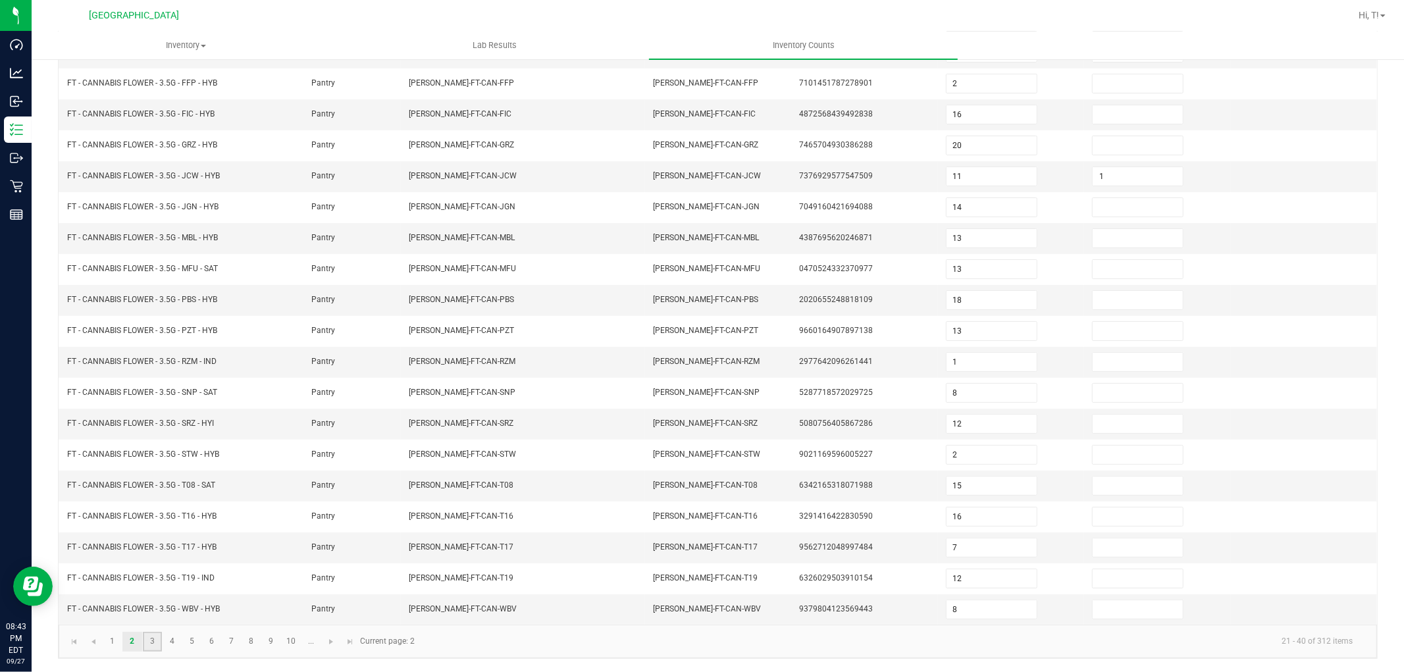
click at [155, 637] on link "3" at bounding box center [152, 642] width 19 height 20
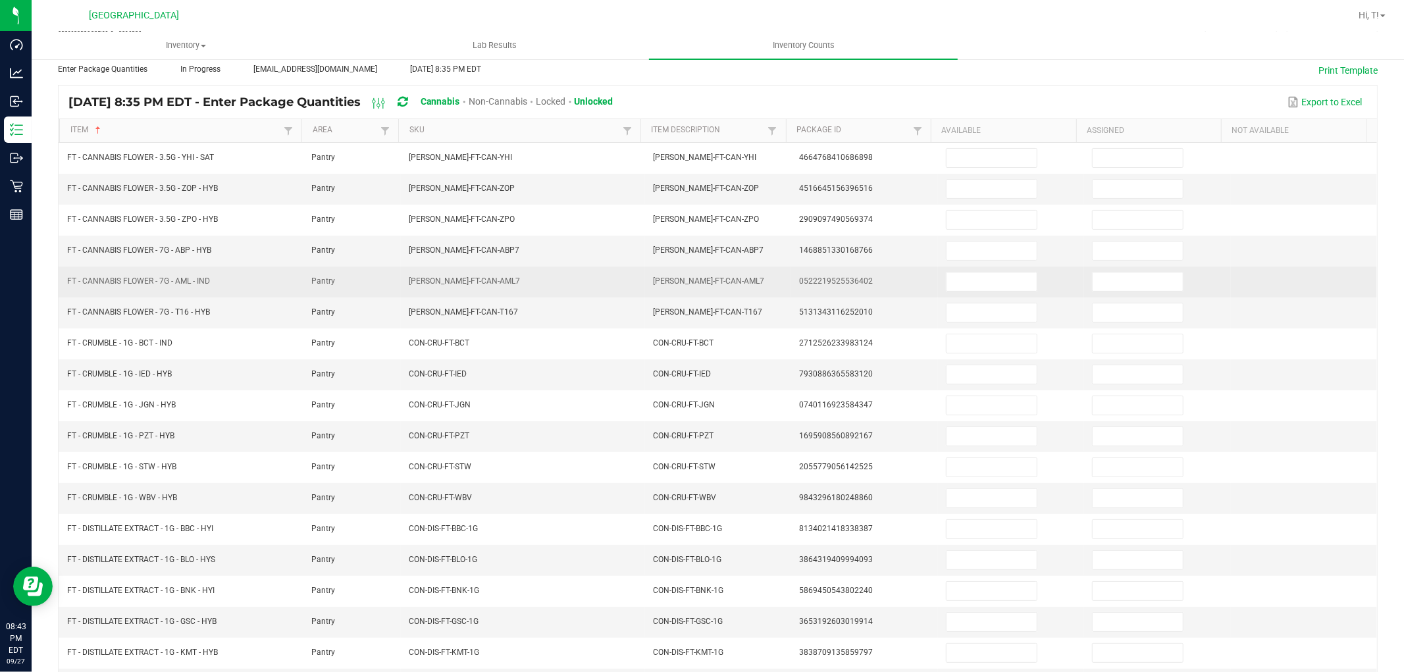
scroll to position [0, 0]
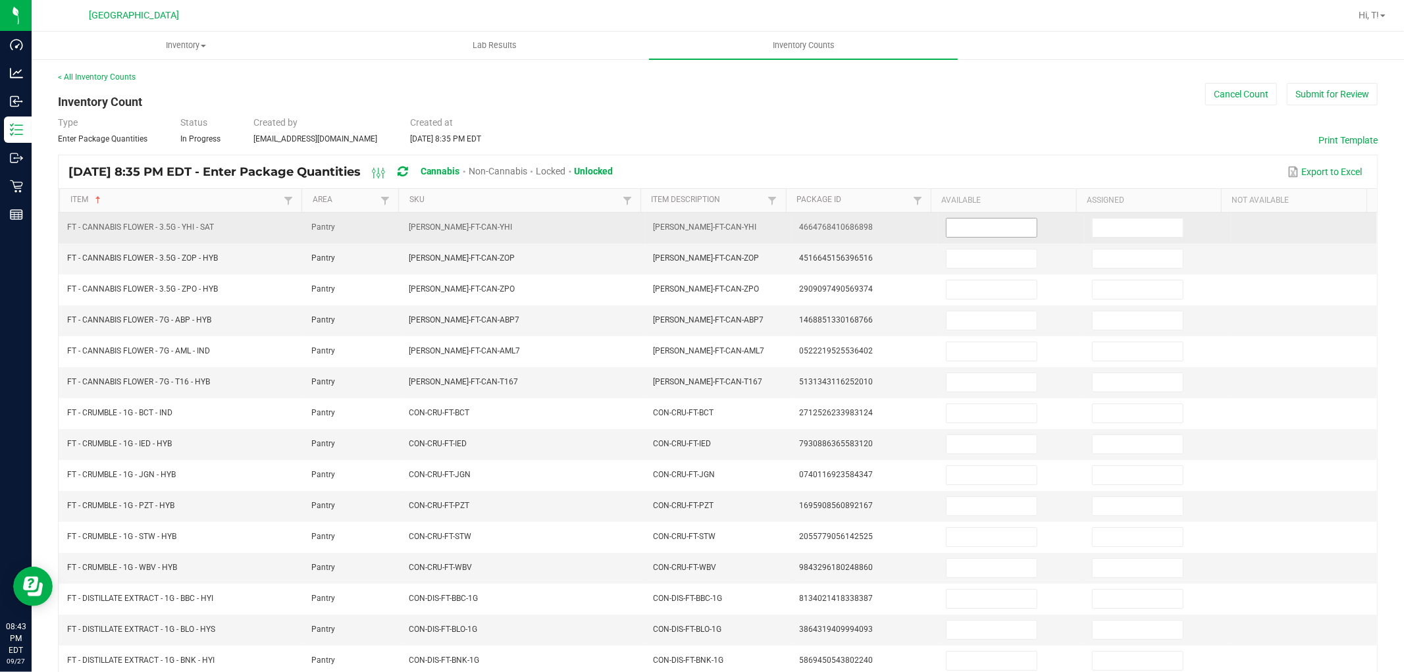
click at [1011, 226] on input at bounding box center [991, 228] width 90 height 18
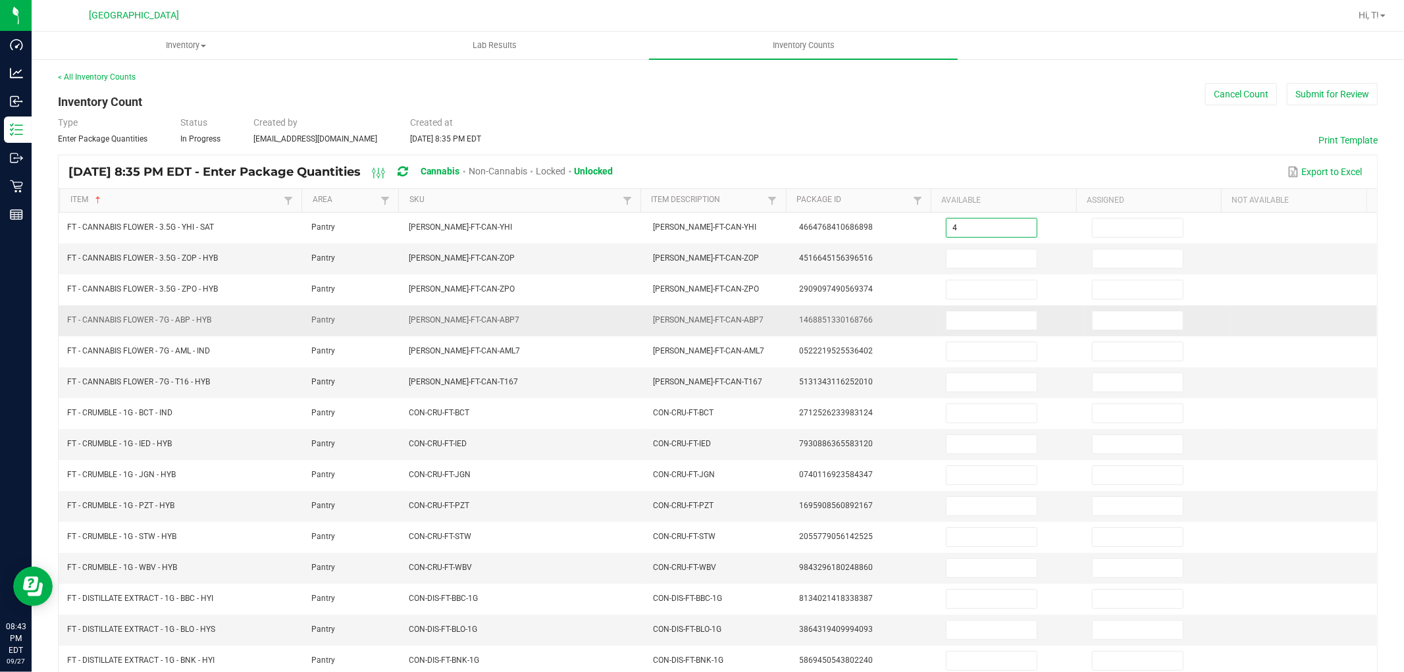
type input "4"
type input "14"
type input "19"
type input "9"
type input "4"
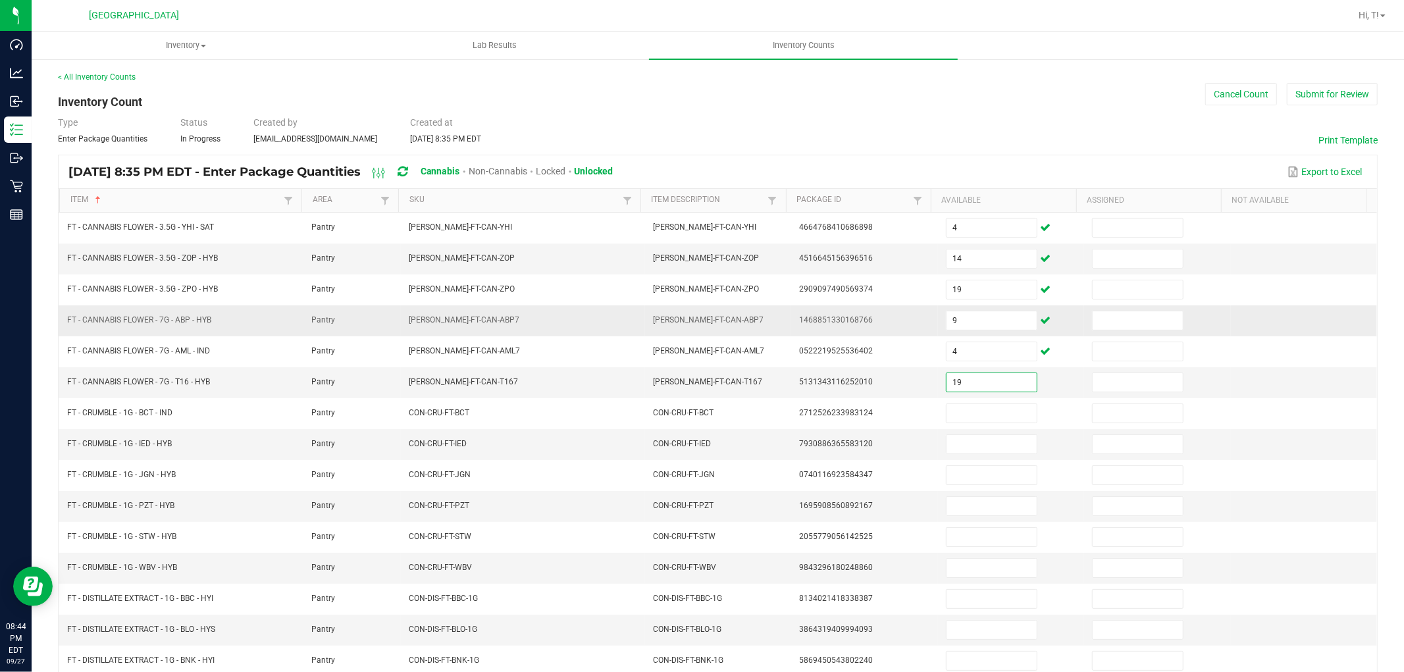
type input "19"
type input "3"
type input "5"
type input "3"
type input "7"
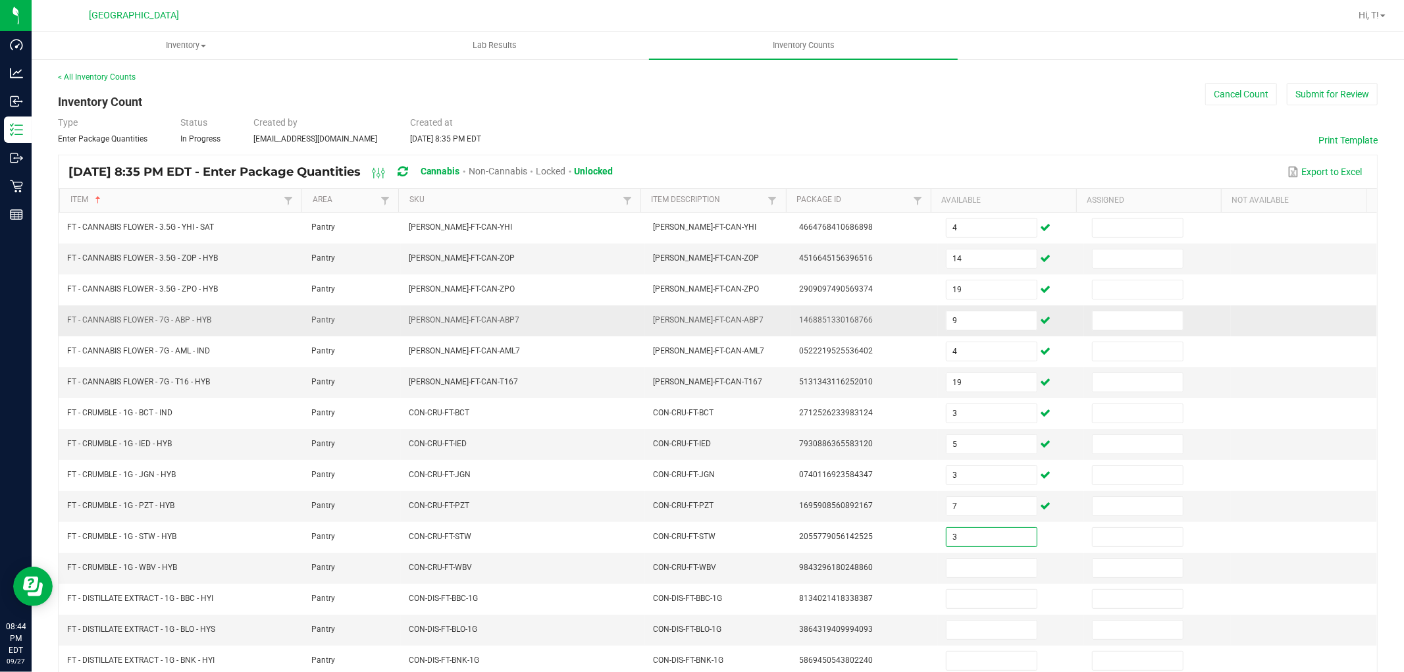
type input "3"
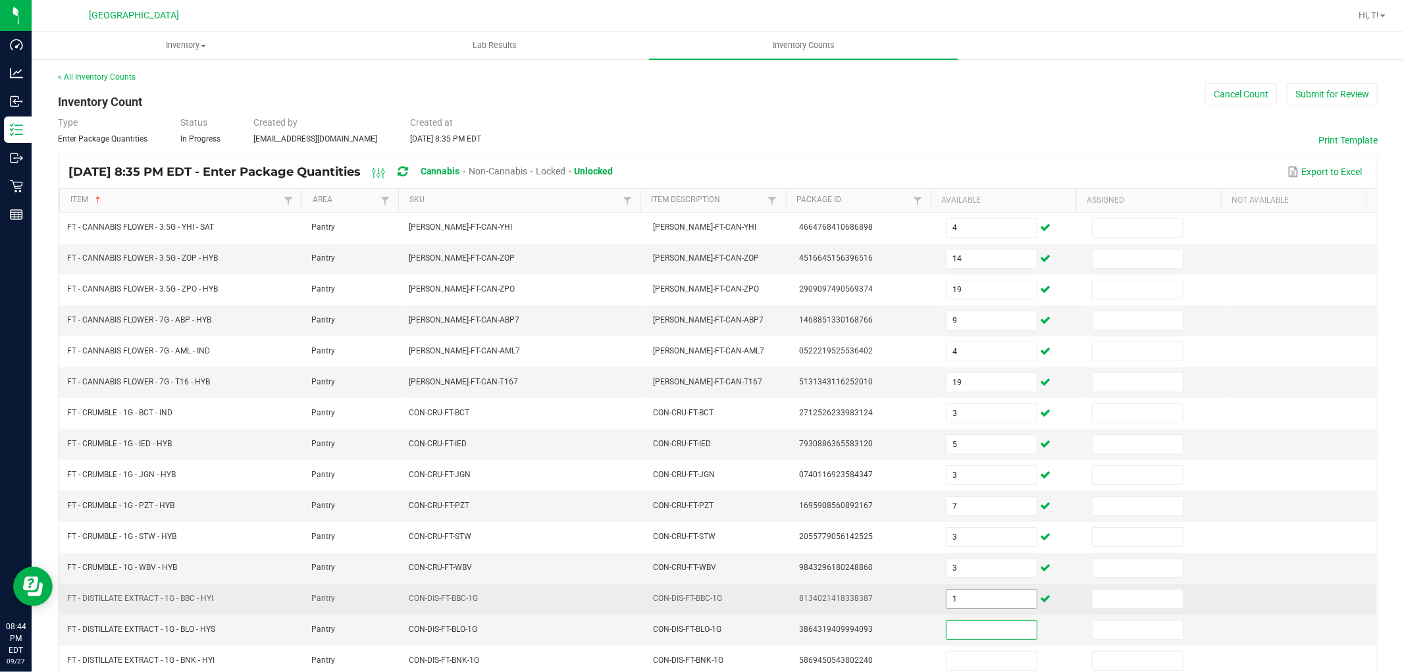
click at [971, 608] on input "1" at bounding box center [991, 599] width 90 height 18
type input "11"
type input "7"
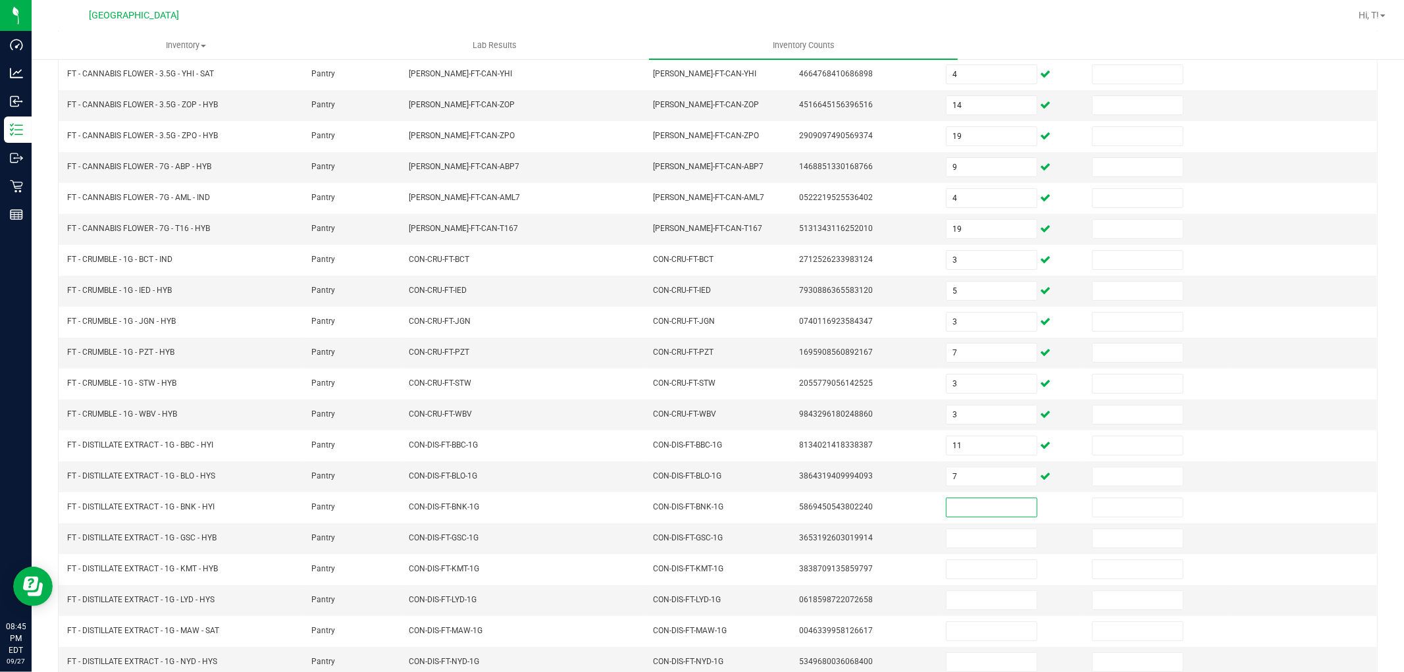
scroll to position [209, 0]
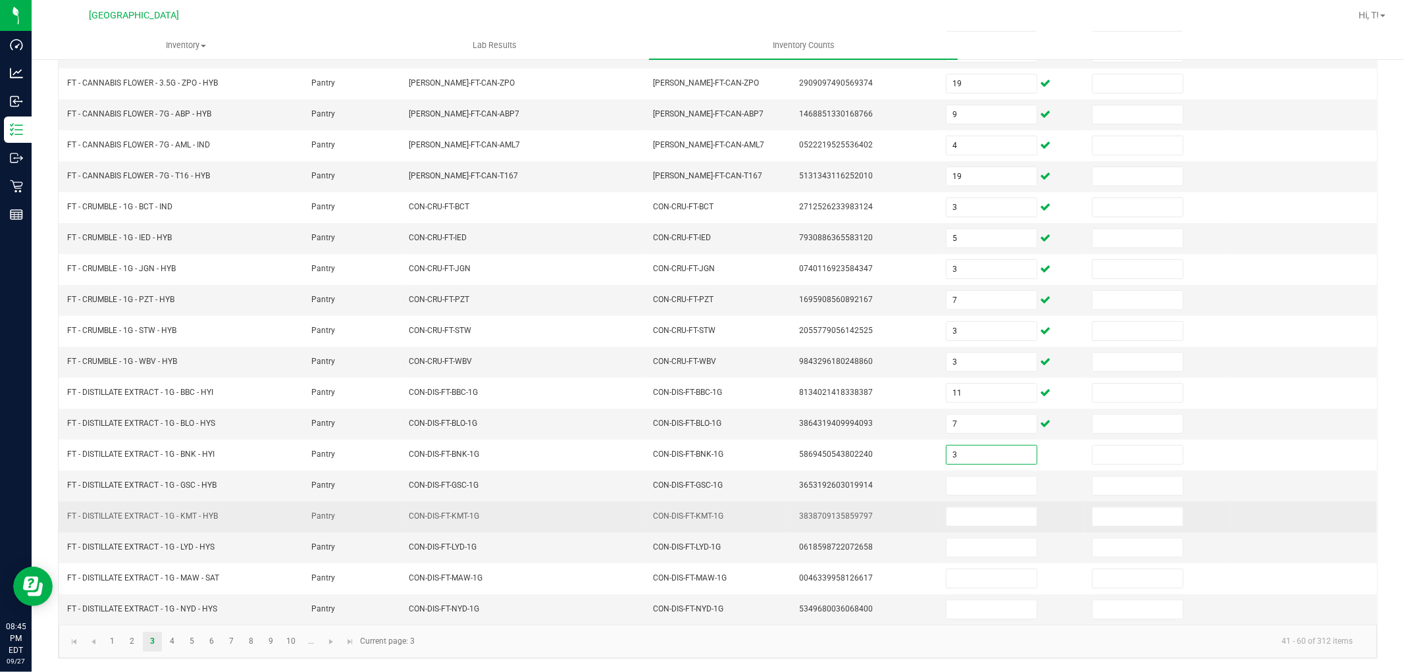
type input "3"
type input "6"
type input "1"
type input "7"
type input "1"
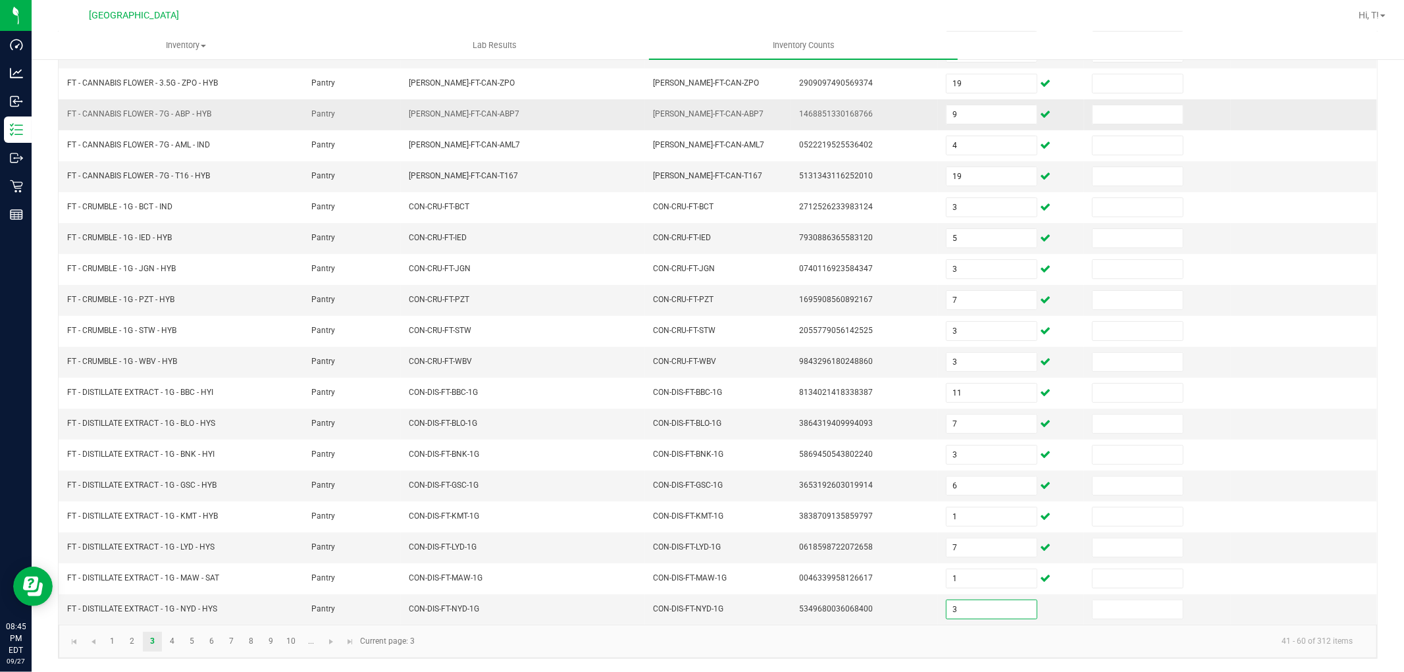
type input "3"
click at [176, 640] on link "4" at bounding box center [172, 642] width 19 height 20
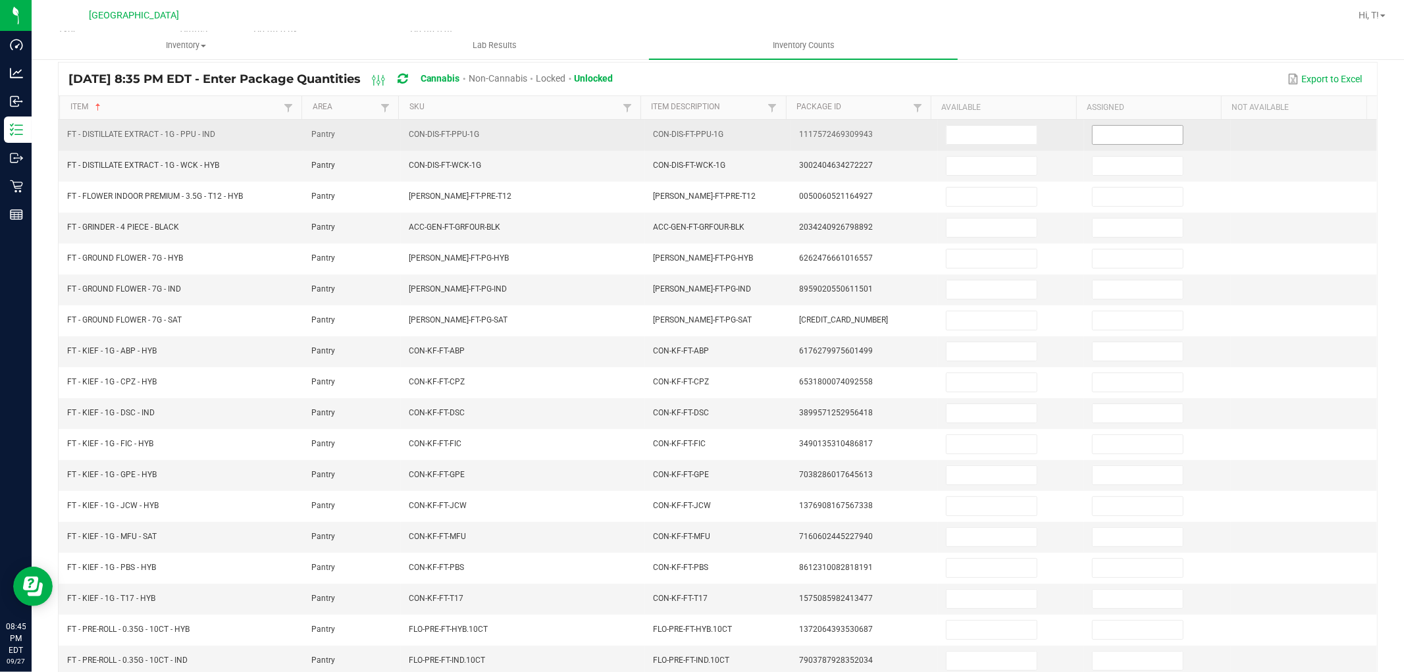
scroll to position [0, 0]
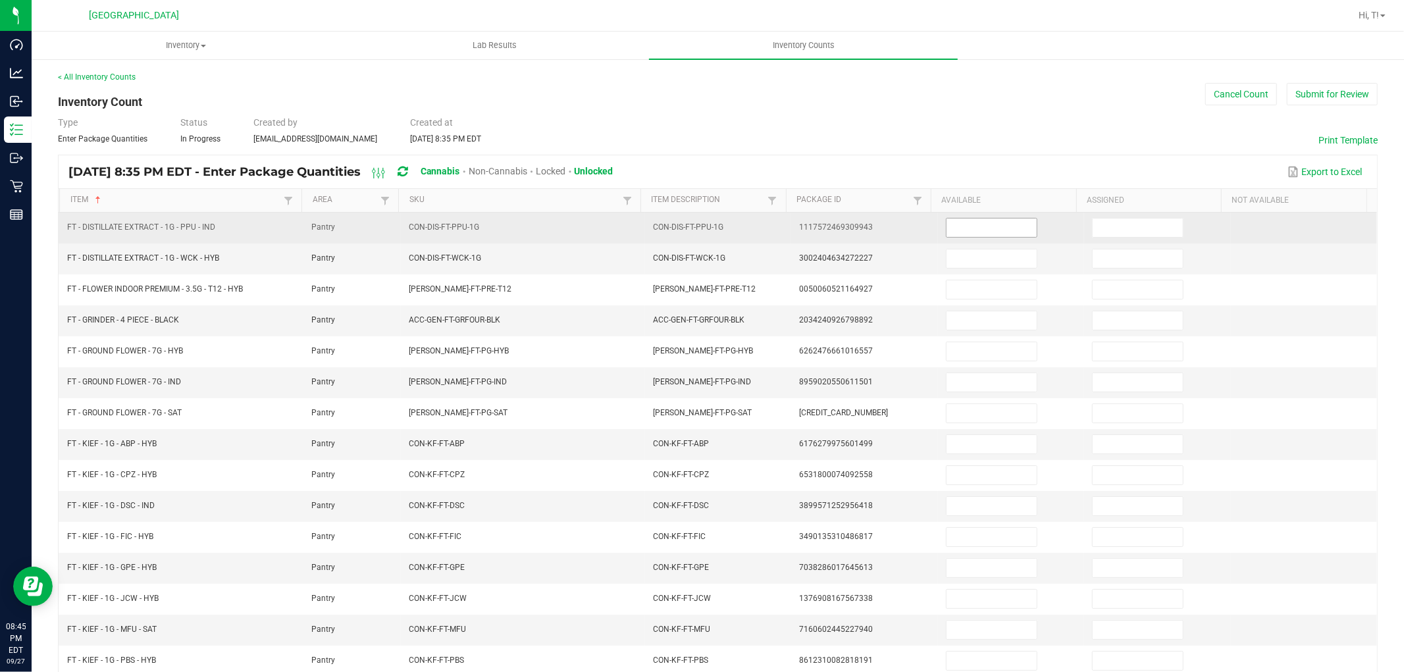
click at [981, 222] on input at bounding box center [991, 228] width 90 height 18
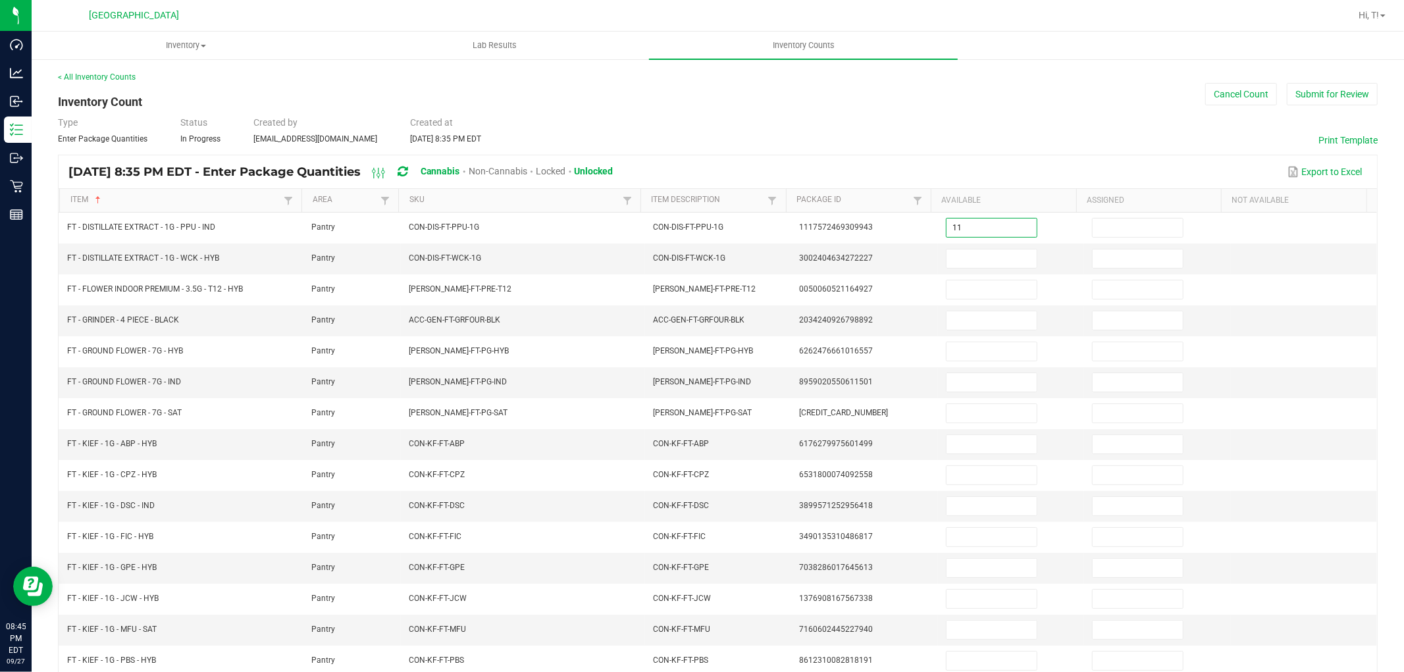
type input "11"
type input "10"
type input "28"
click at [969, 317] on input at bounding box center [991, 320] width 90 height 18
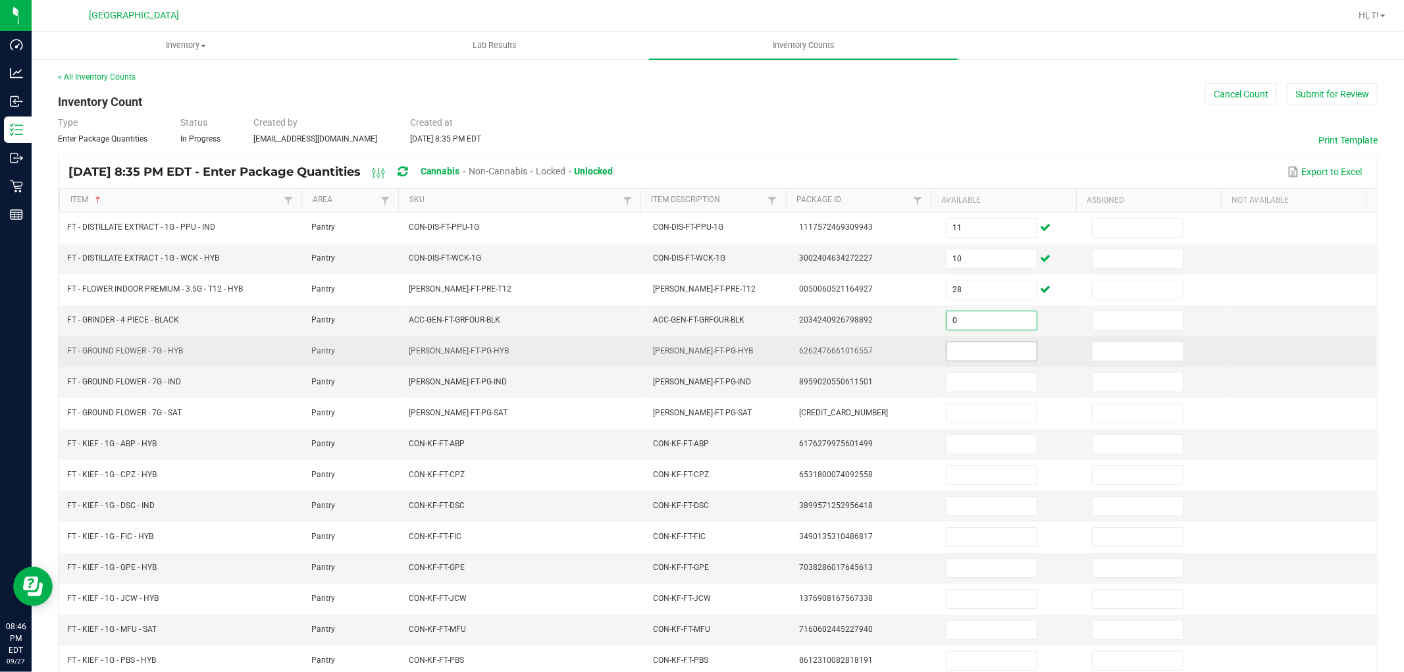
type input "0"
click at [969, 346] on input at bounding box center [991, 351] width 90 height 18
type input "6"
type input "14"
type input "3"
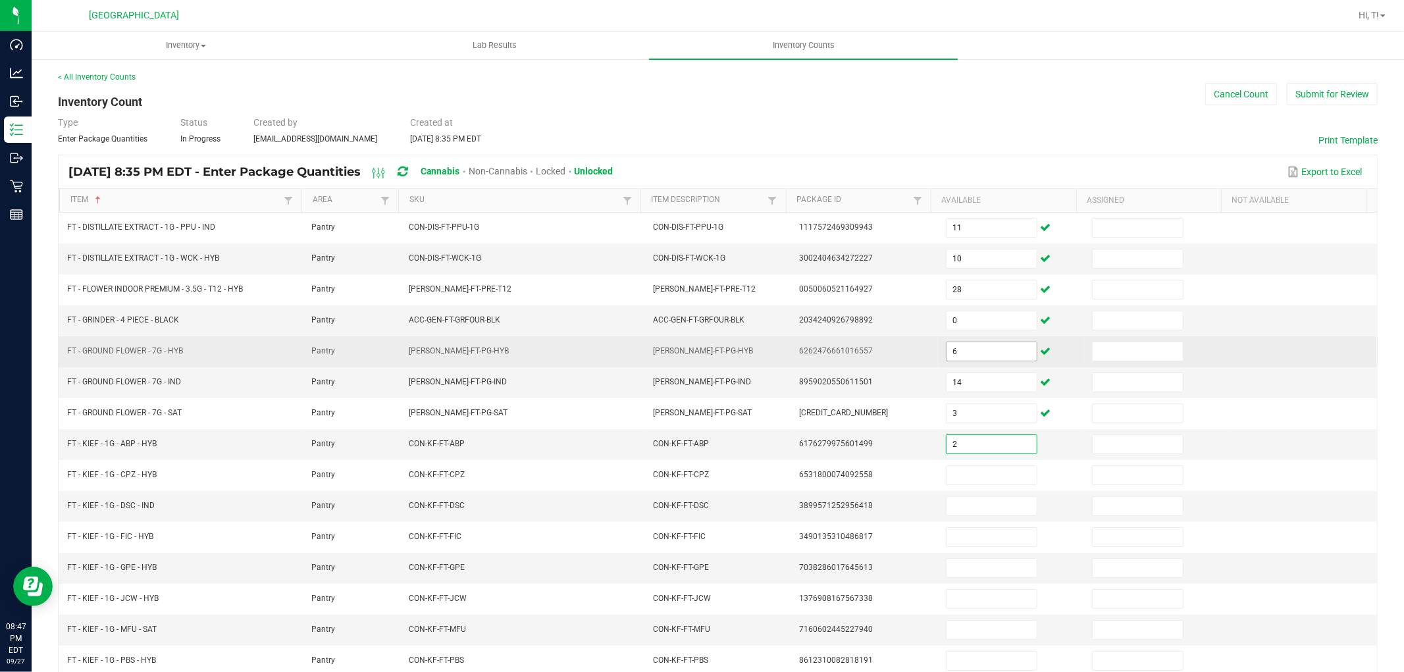
type input "2"
type input "6"
type input "3"
type input "4"
type input "3"
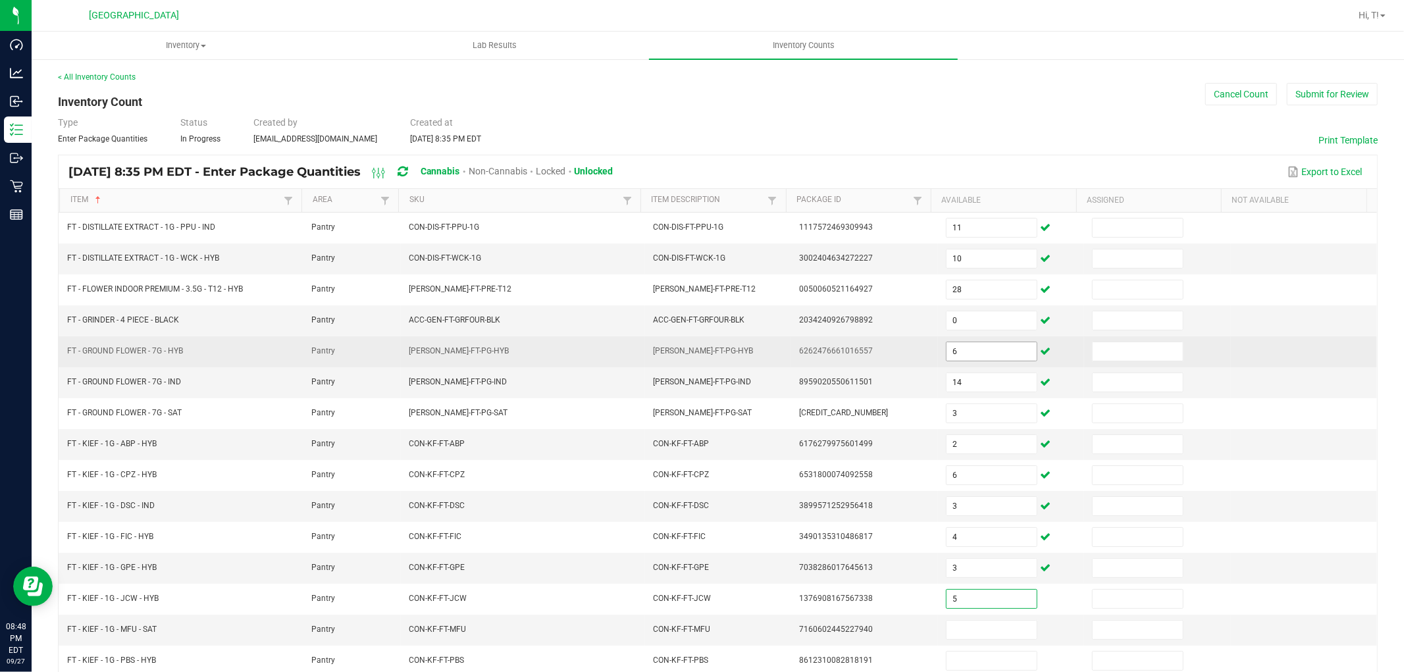
type input "5"
type input "3"
type input "4"
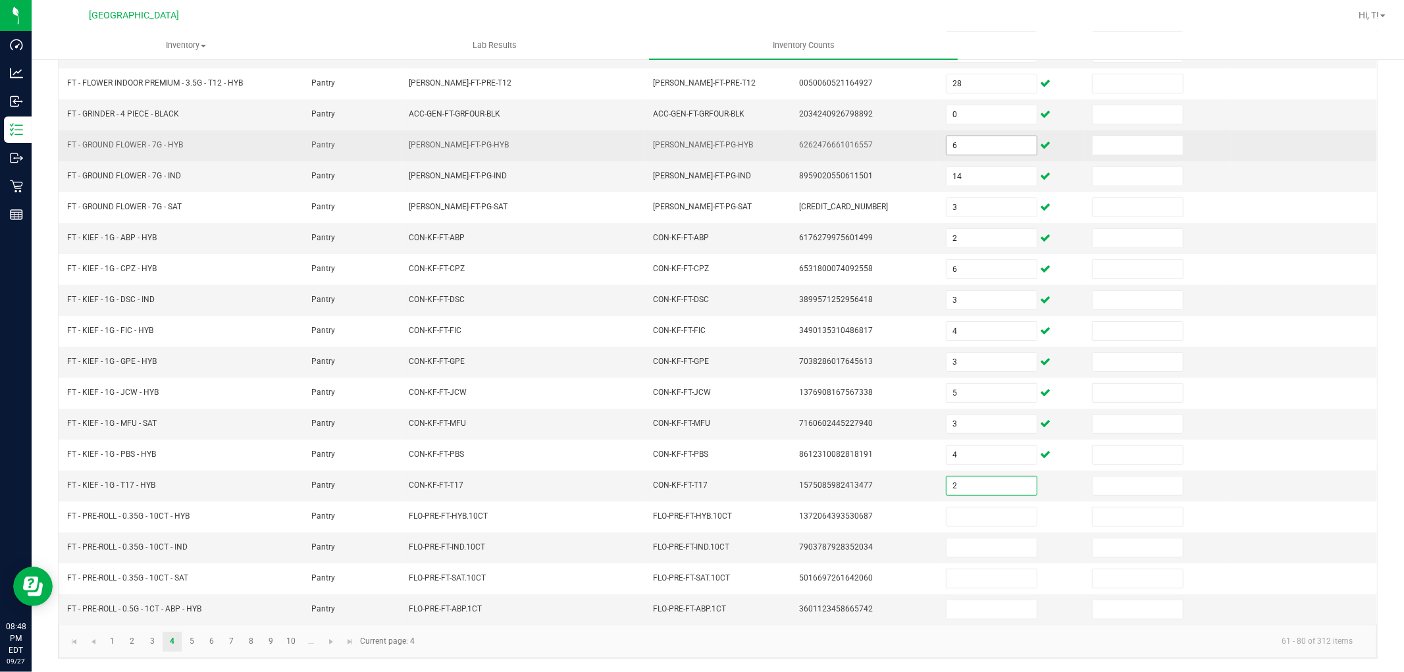
type input "2"
type input "6"
type input "5"
type input "12"
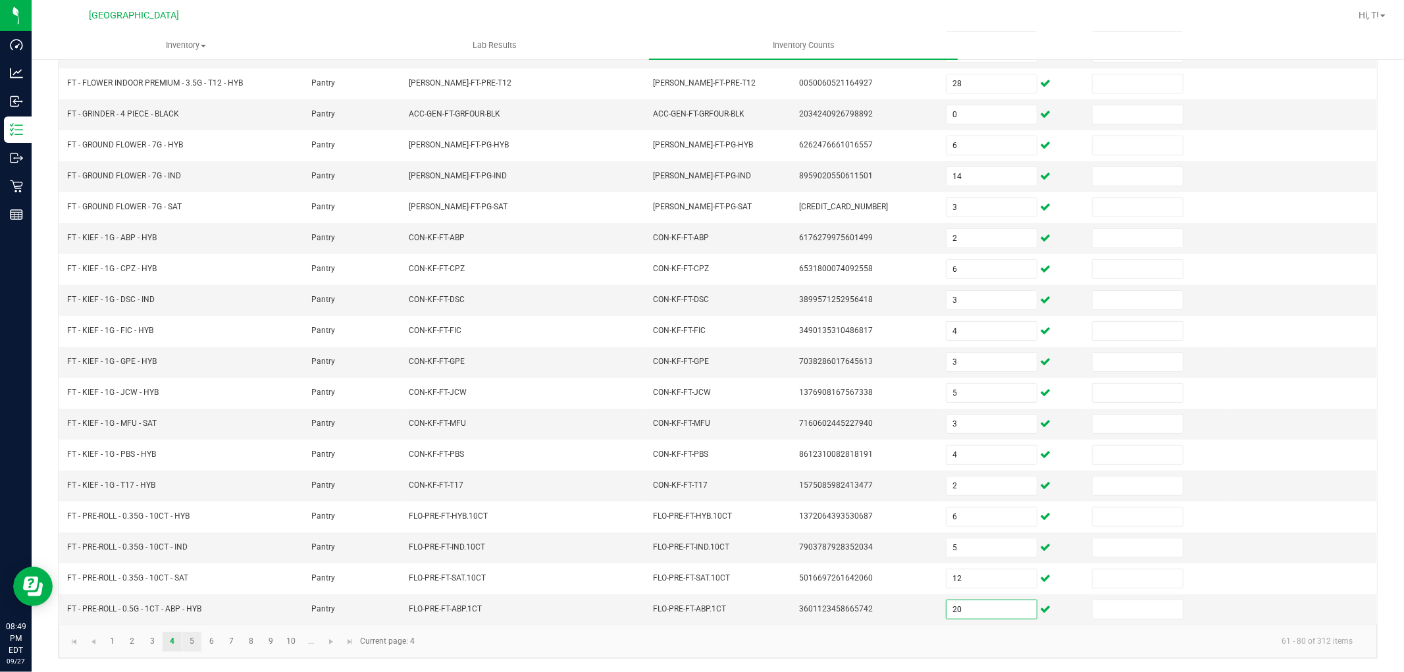
type input "20"
click at [192, 641] on link "5" at bounding box center [191, 642] width 19 height 20
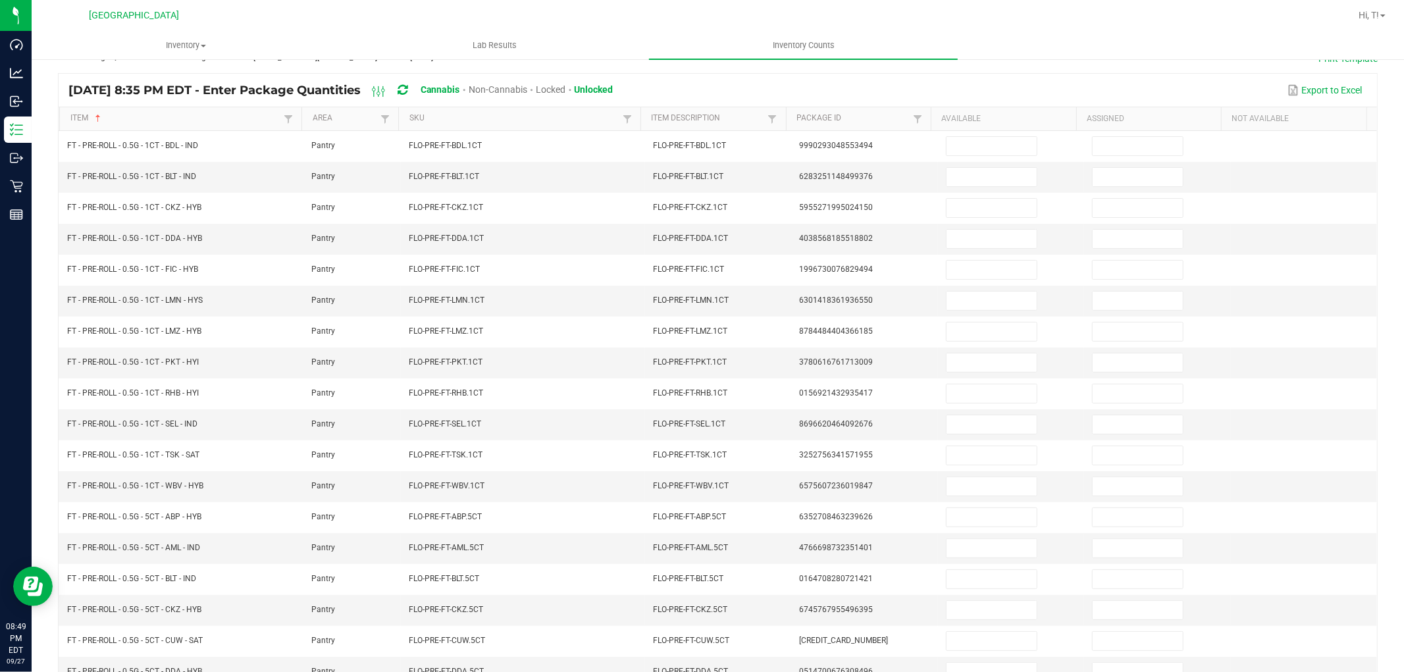
scroll to position [0, 0]
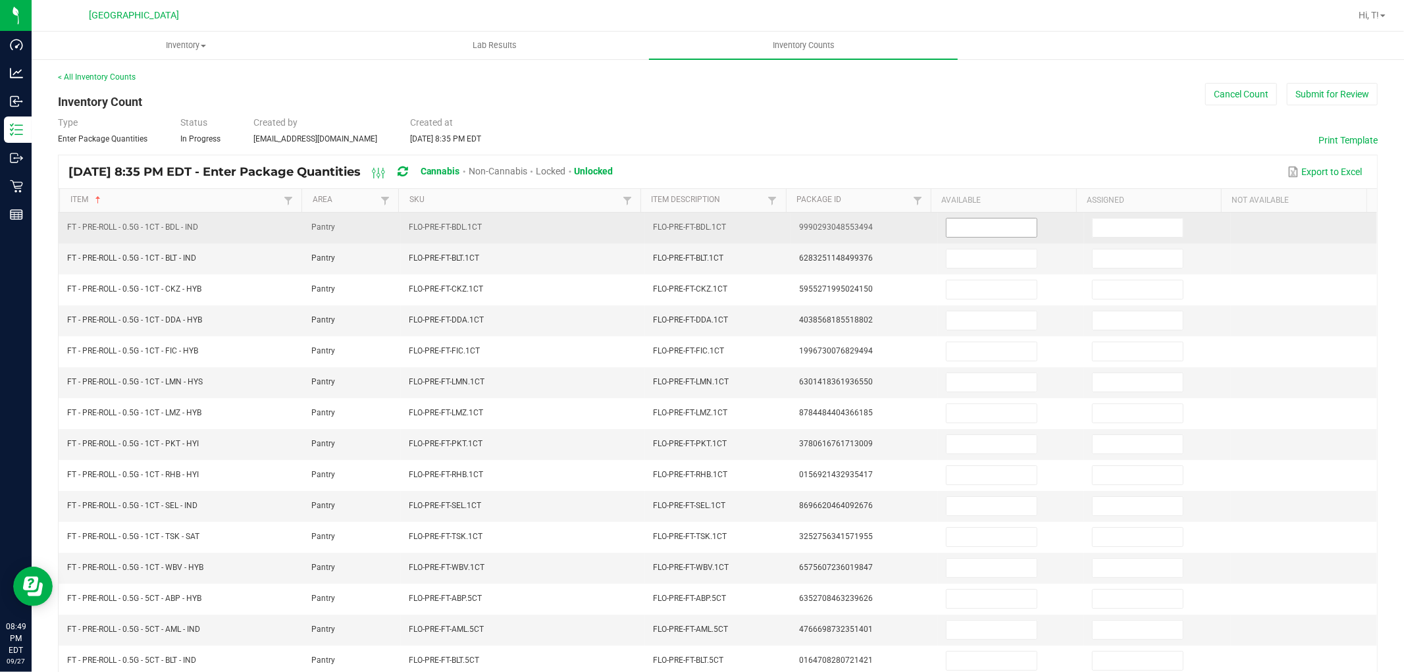
click at [973, 230] on input at bounding box center [991, 228] width 90 height 18
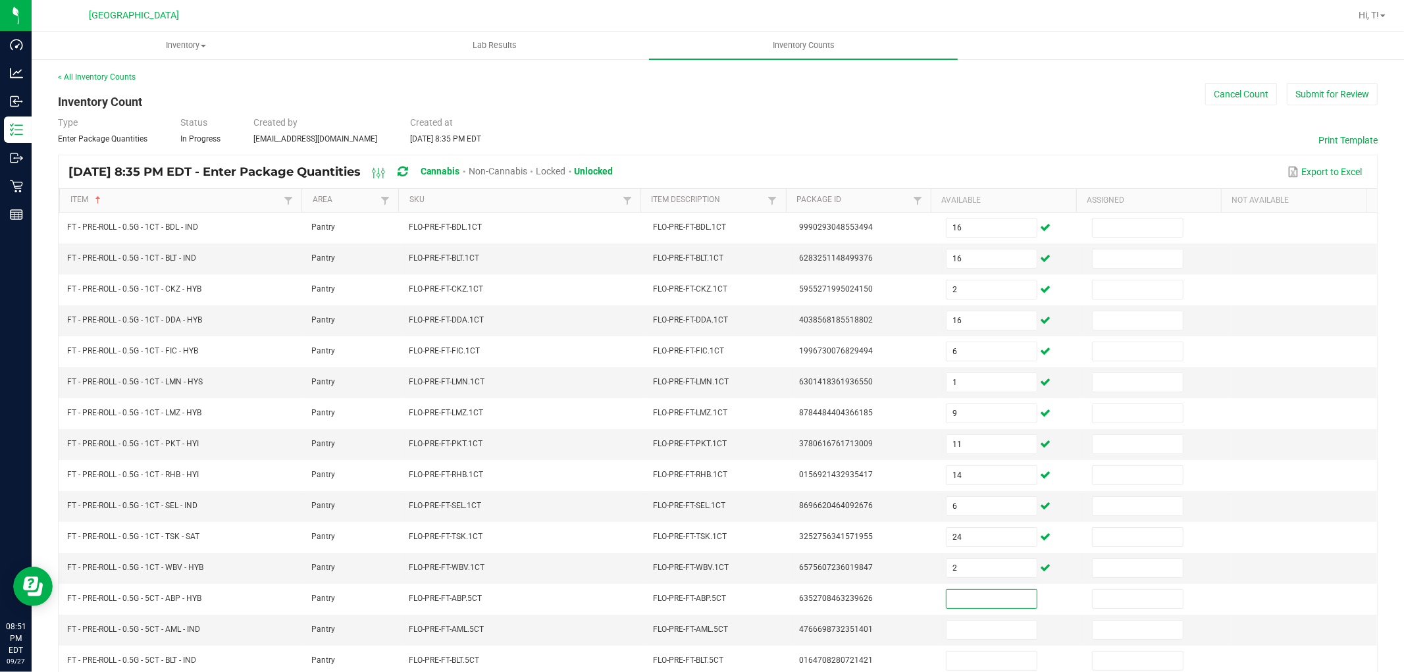
scroll to position [209, 0]
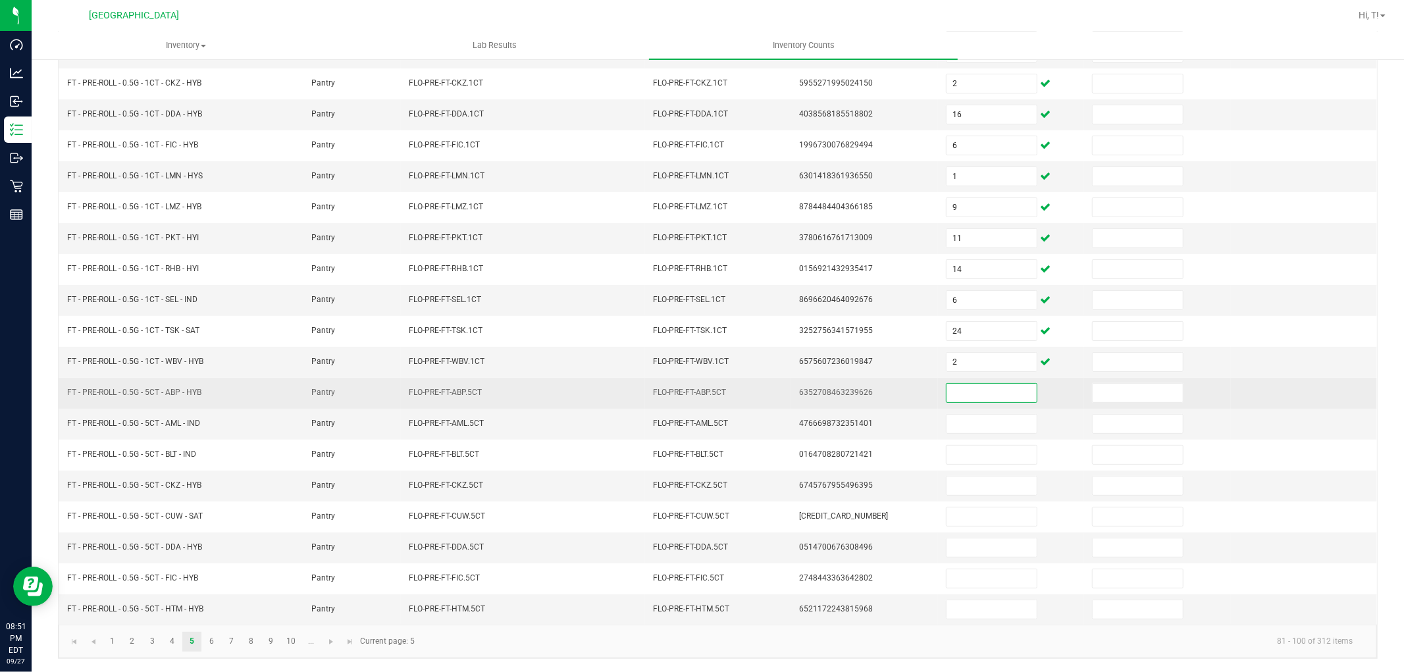
click at [997, 403] on td at bounding box center [1011, 393] width 146 height 31
click at [1001, 394] on input at bounding box center [991, 393] width 90 height 18
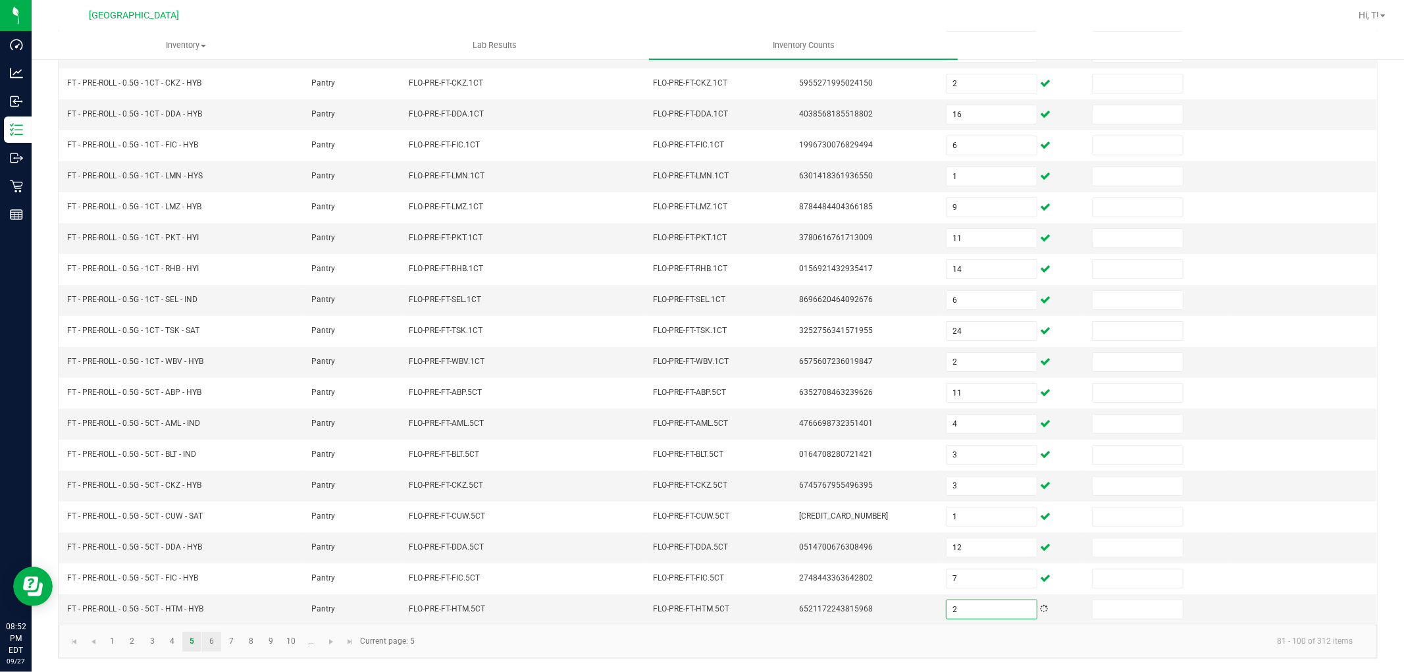
click at [211, 641] on link "6" at bounding box center [211, 642] width 19 height 20
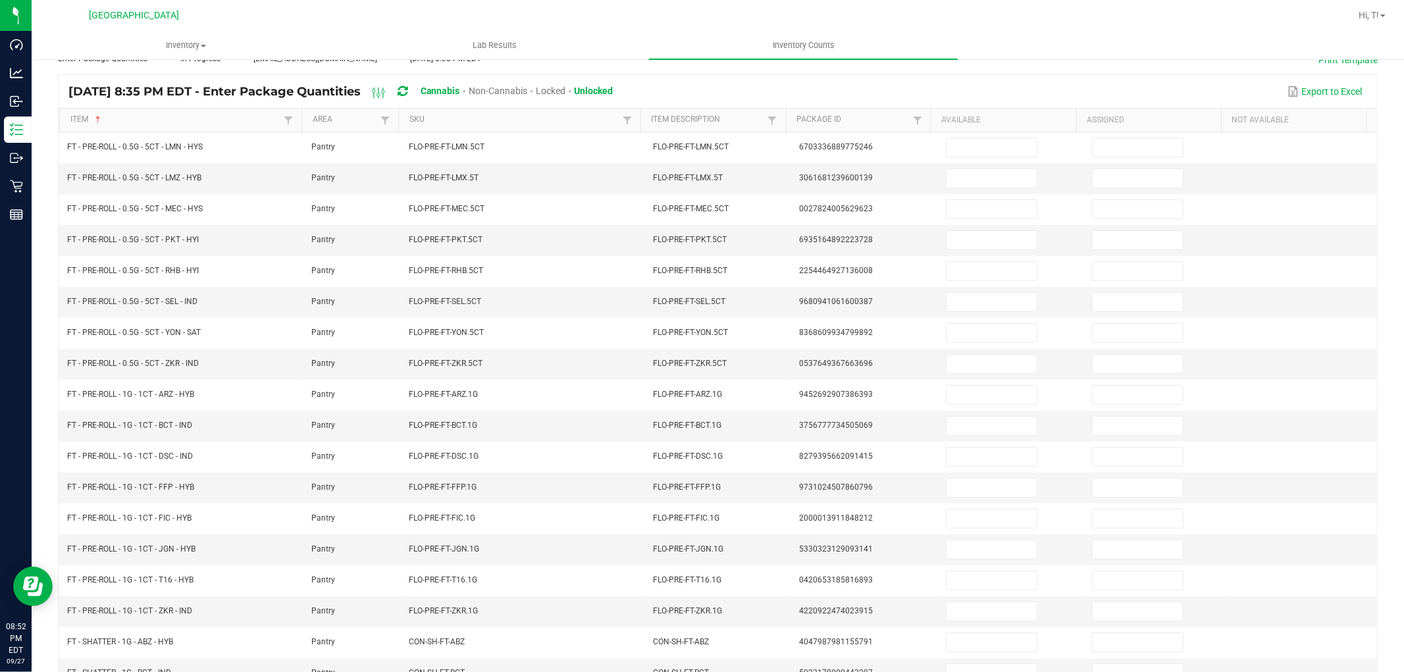
scroll to position [0, 0]
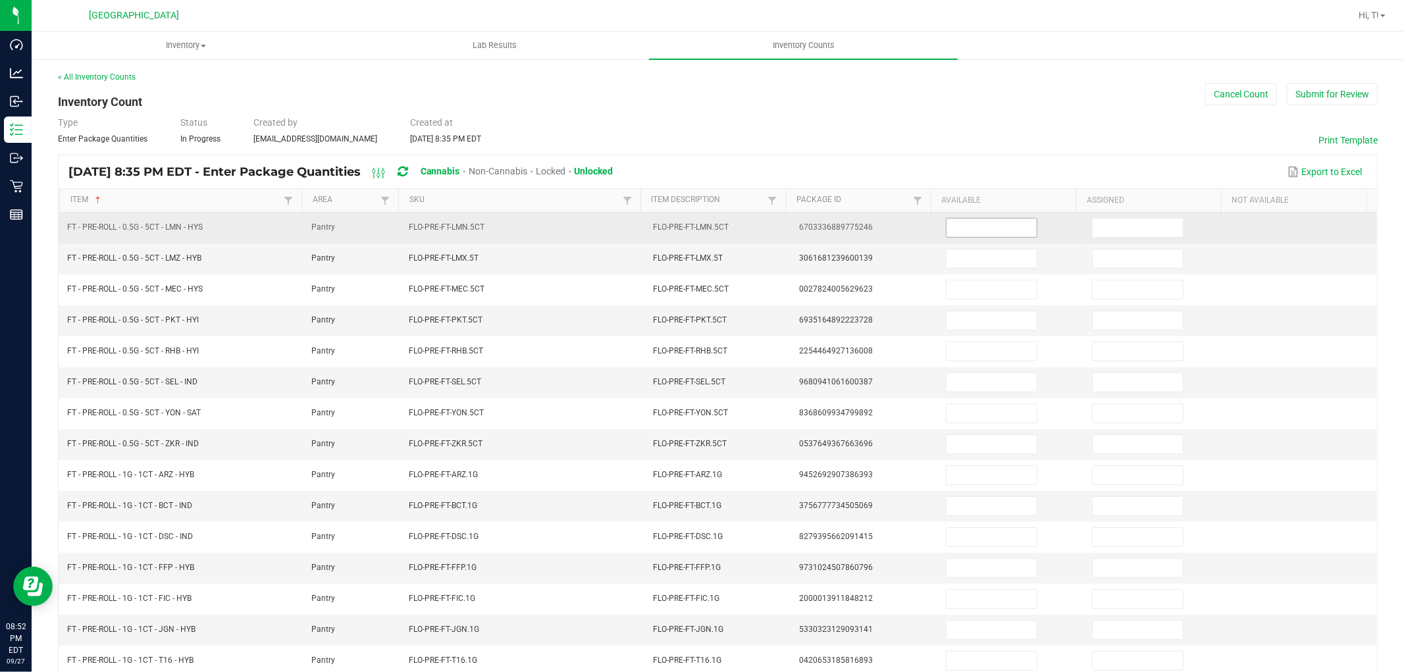
click at [977, 226] on input at bounding box center [991, 228] width 90 height 18
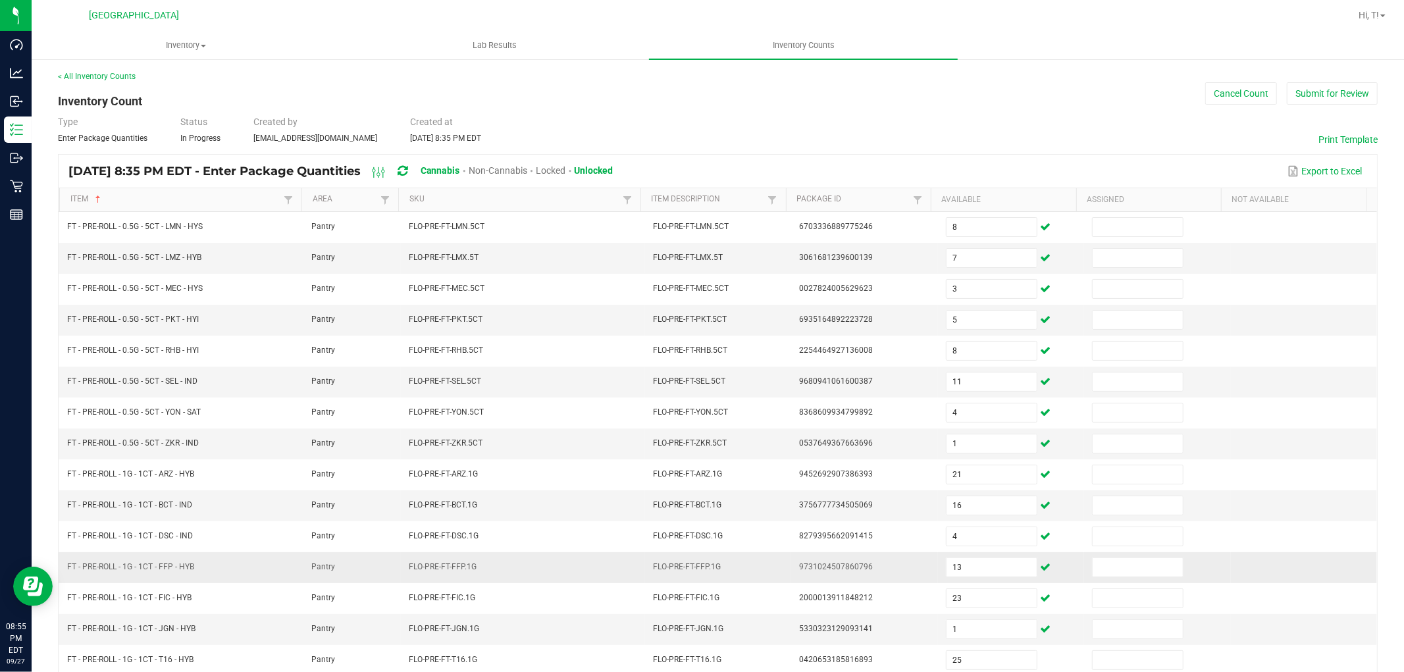
scroll to position [209, 0]
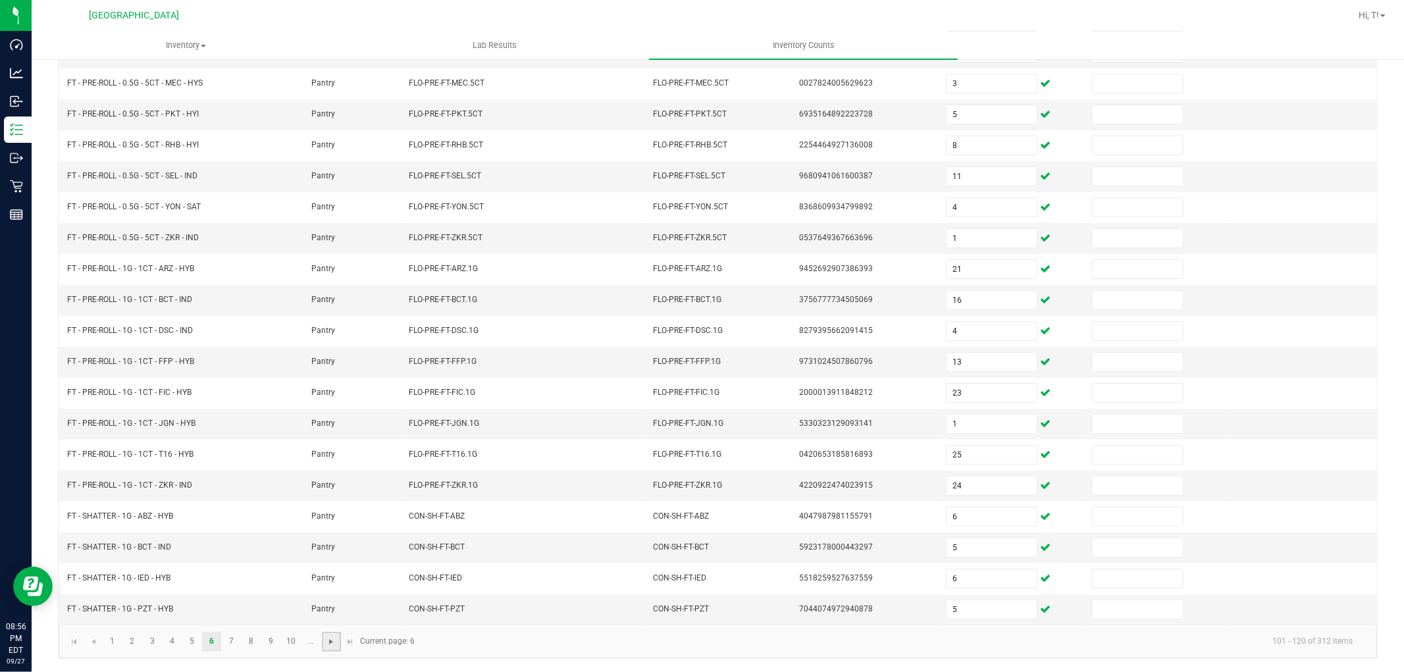
click at [326, 646] on span "Go to the next page" at bounding box center [331, 641] width 11 height 11
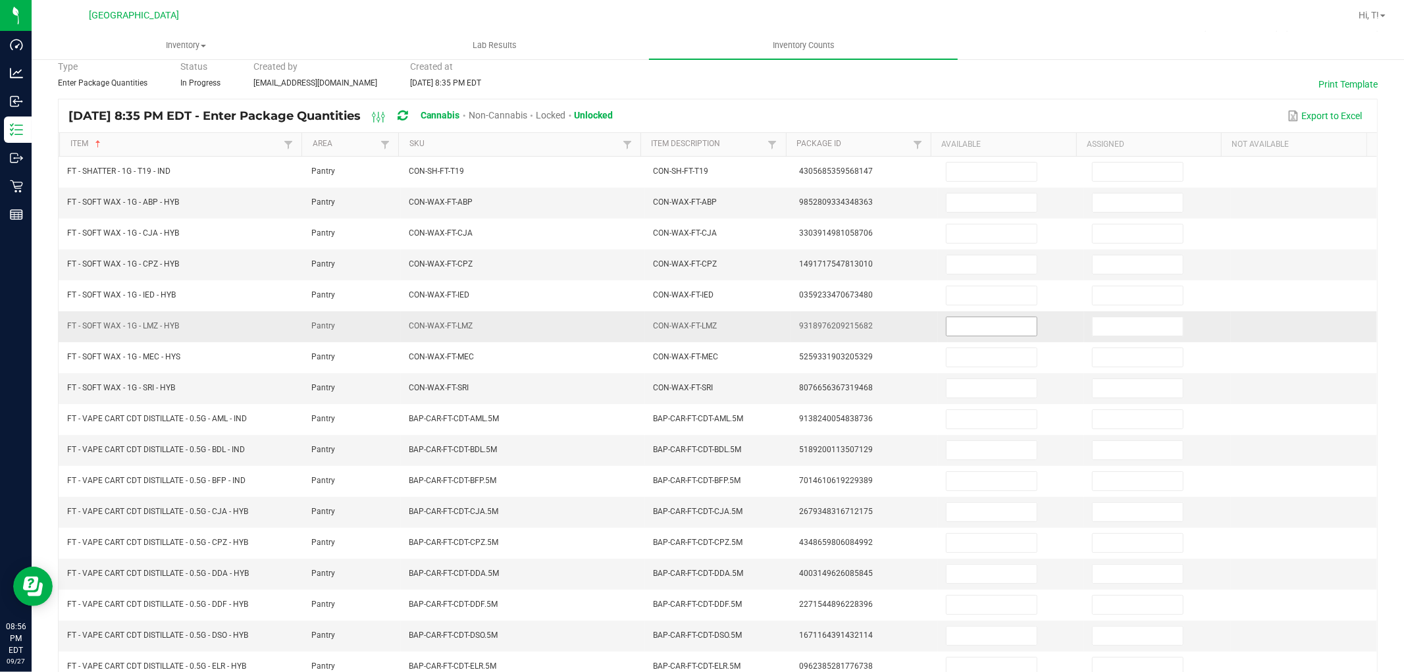
scroll to position [0, 0]
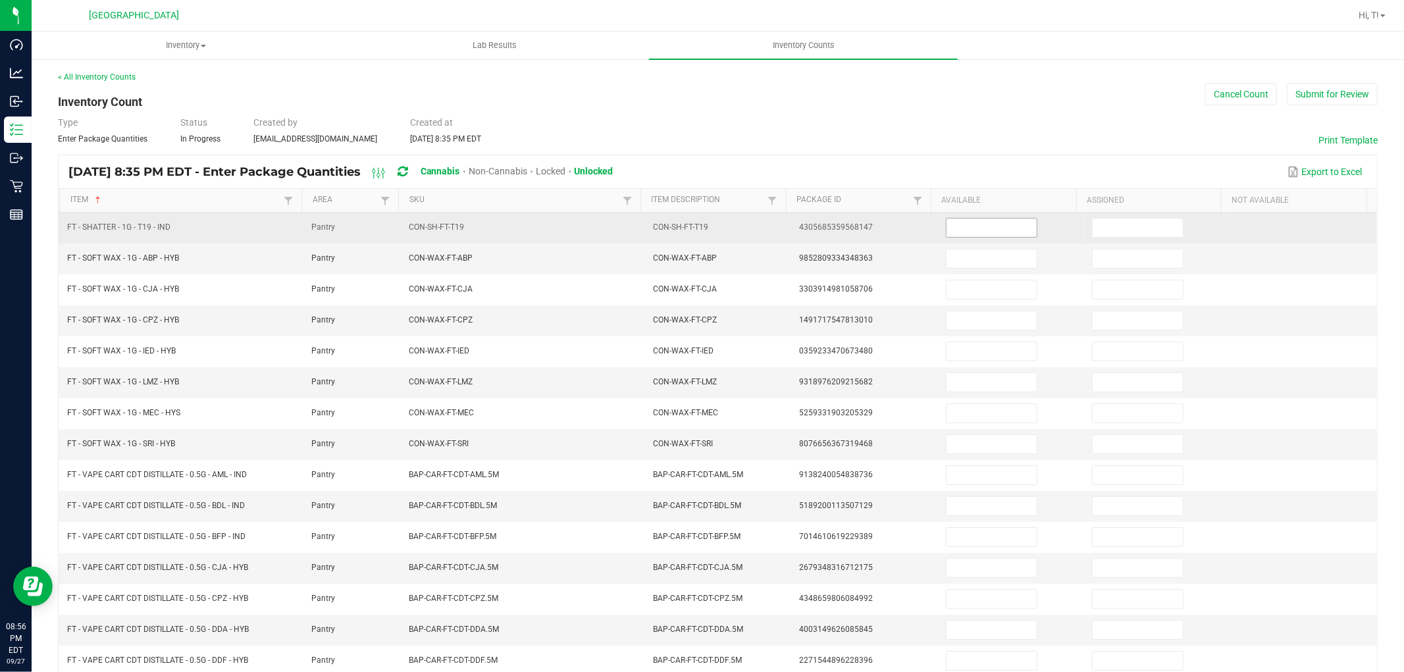
click at [960, 219] on input at bounding box center [991, 228] width 90 height 18
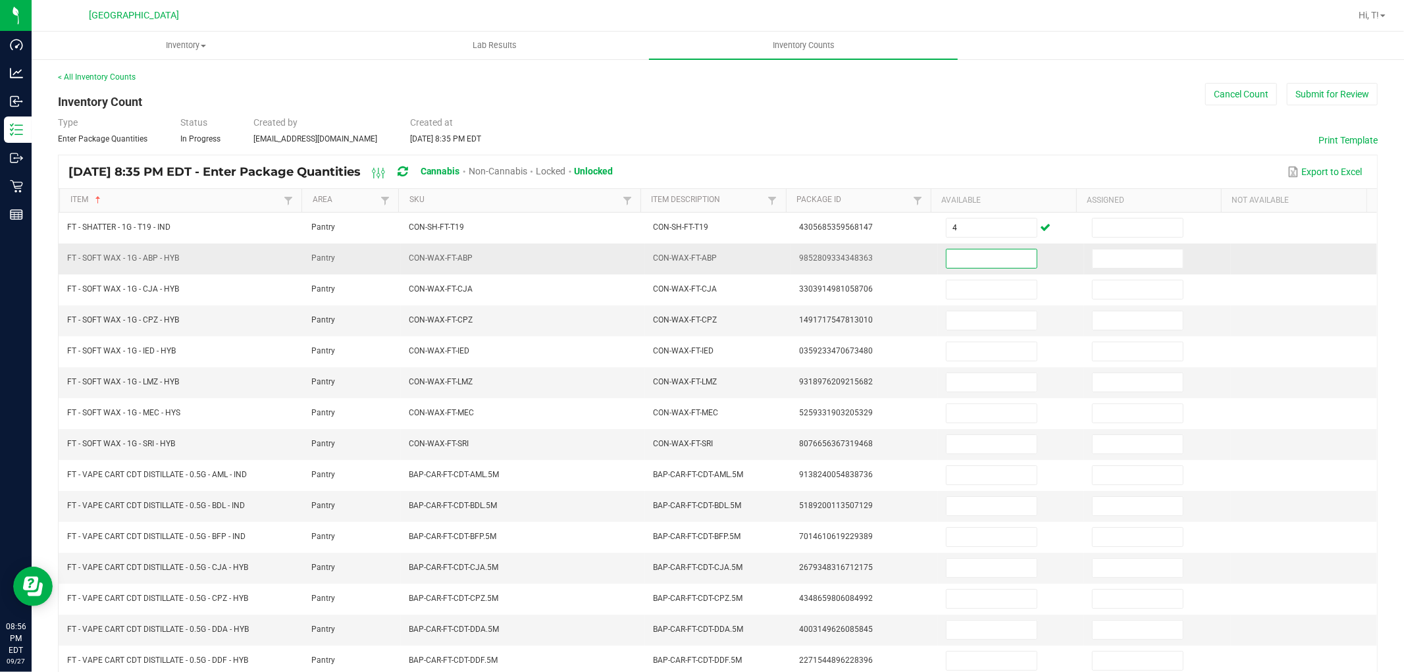
click at [1004, 261] on input at bounding box center [991, 258] width 90 height 18
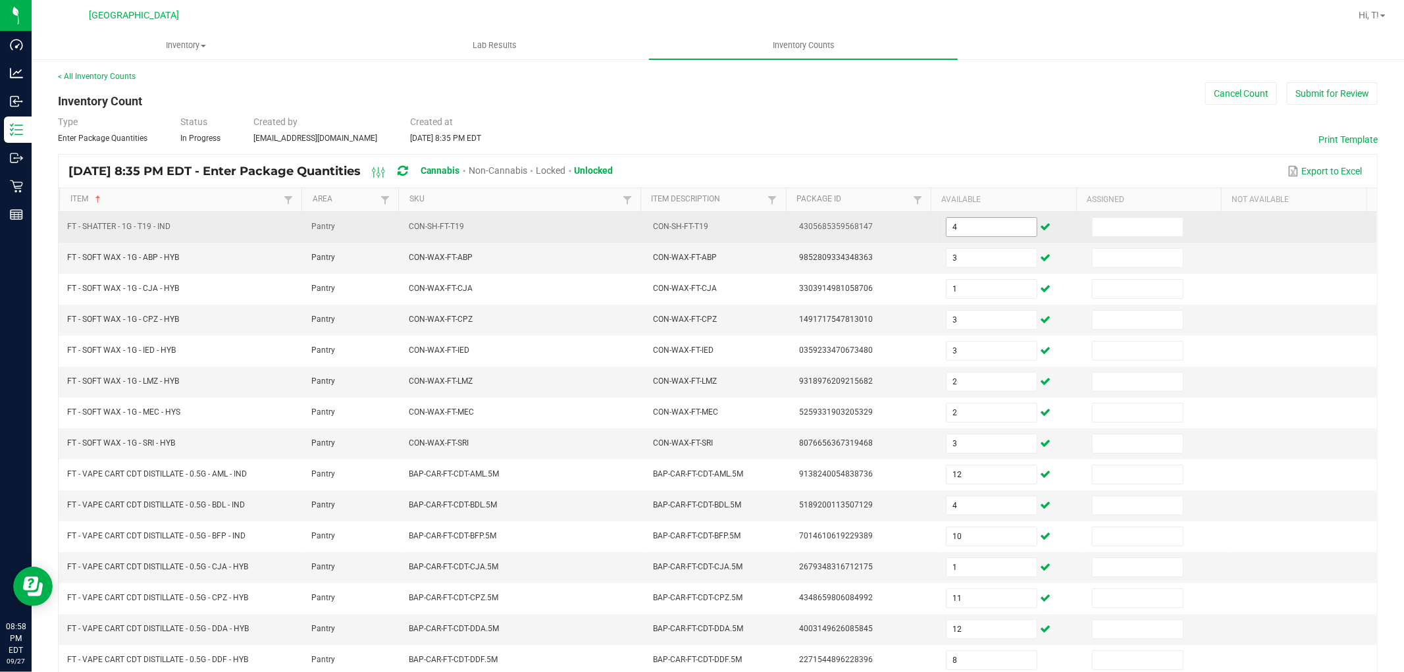
scroll to position [209, 0]
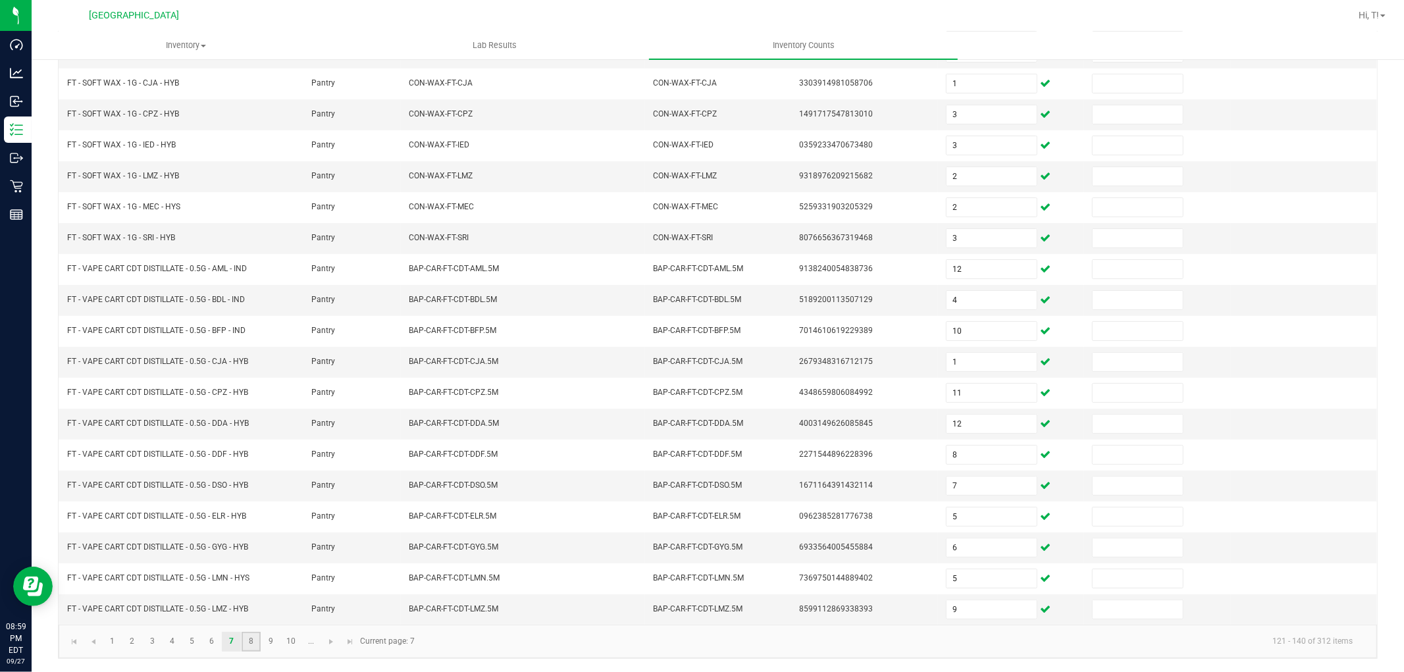
click at [254, 642] on link "8" at bounding box center [251, 642] width 19 height 20
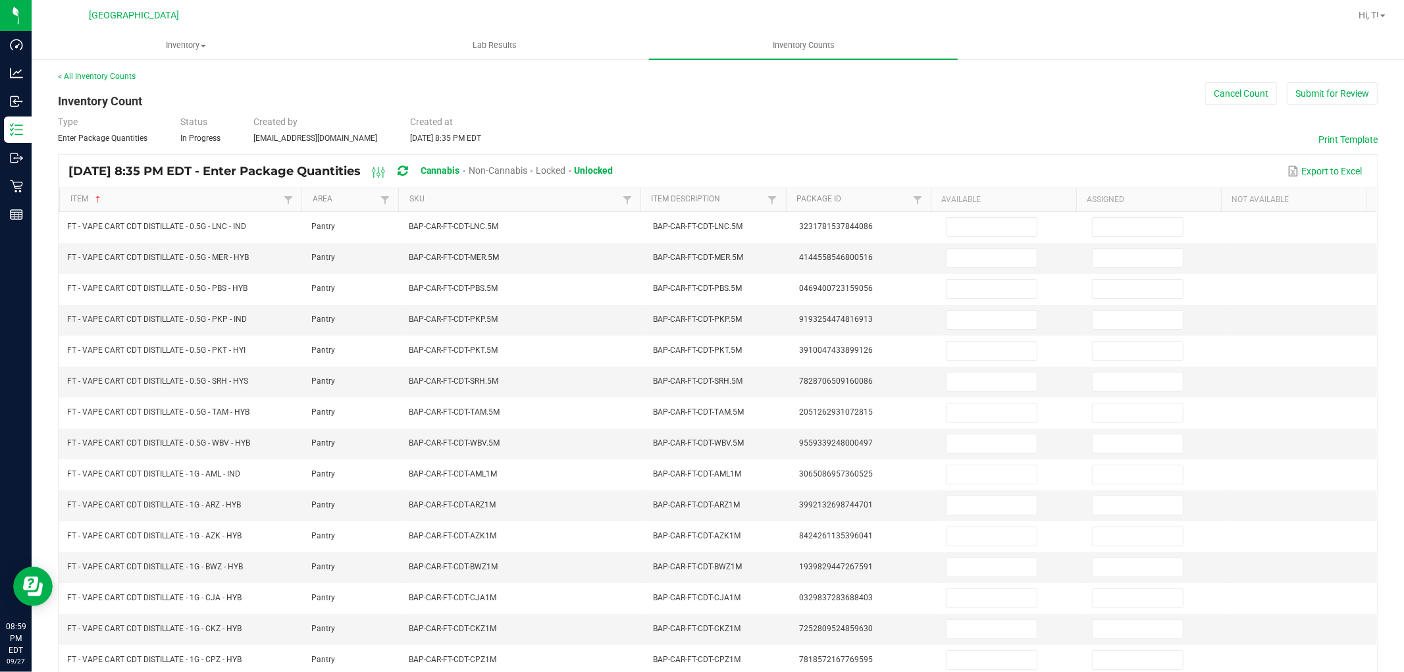
scroll to position [0, 0]
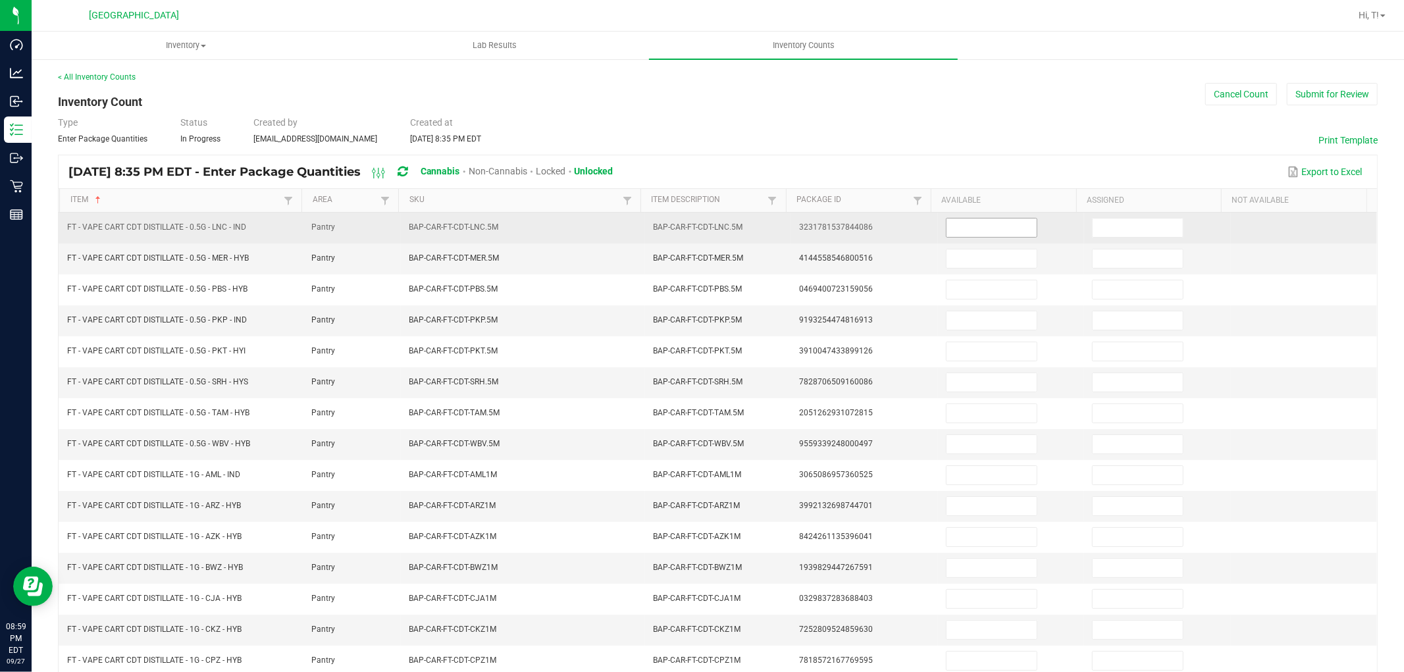
click at [971, 237] on span at bounding box center [991, 228] width 91 height 20
click at [967, 226] on input at bounding box center [991, 228] width 90 height 18
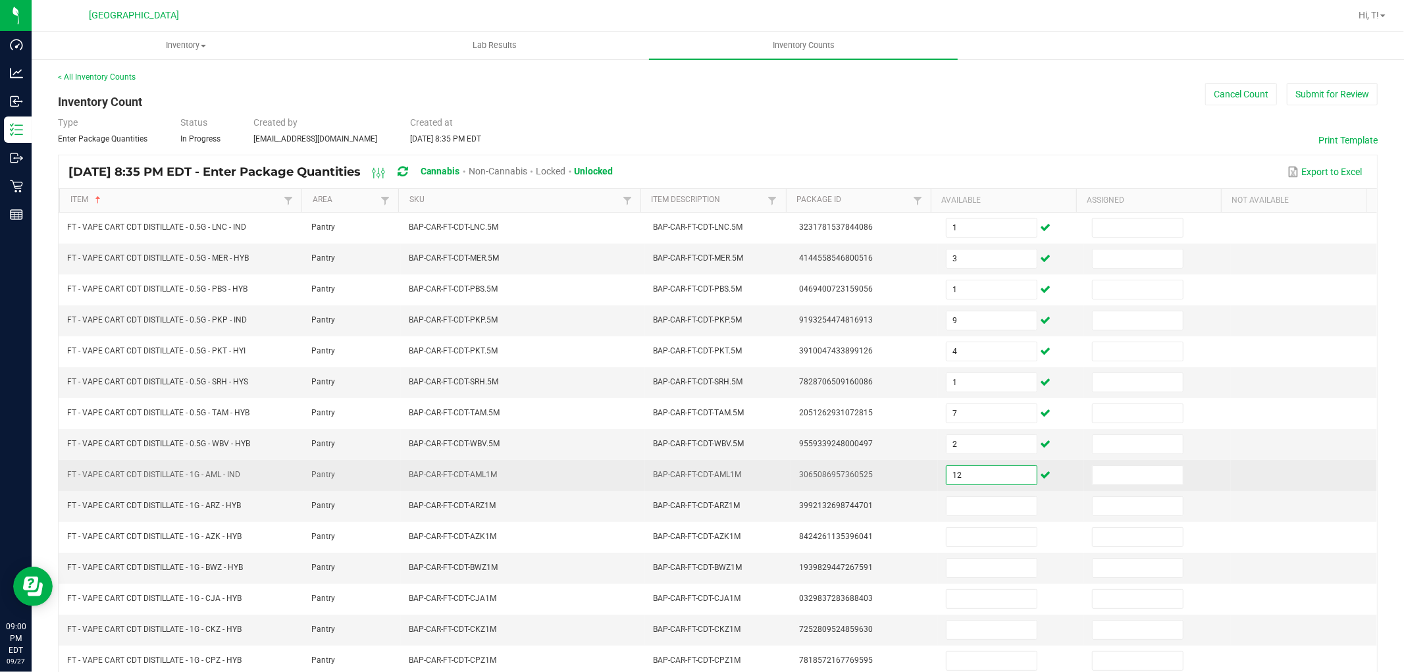
click at [978, 478] on input "12" at bounding box center [991, 475] width 90 height 18
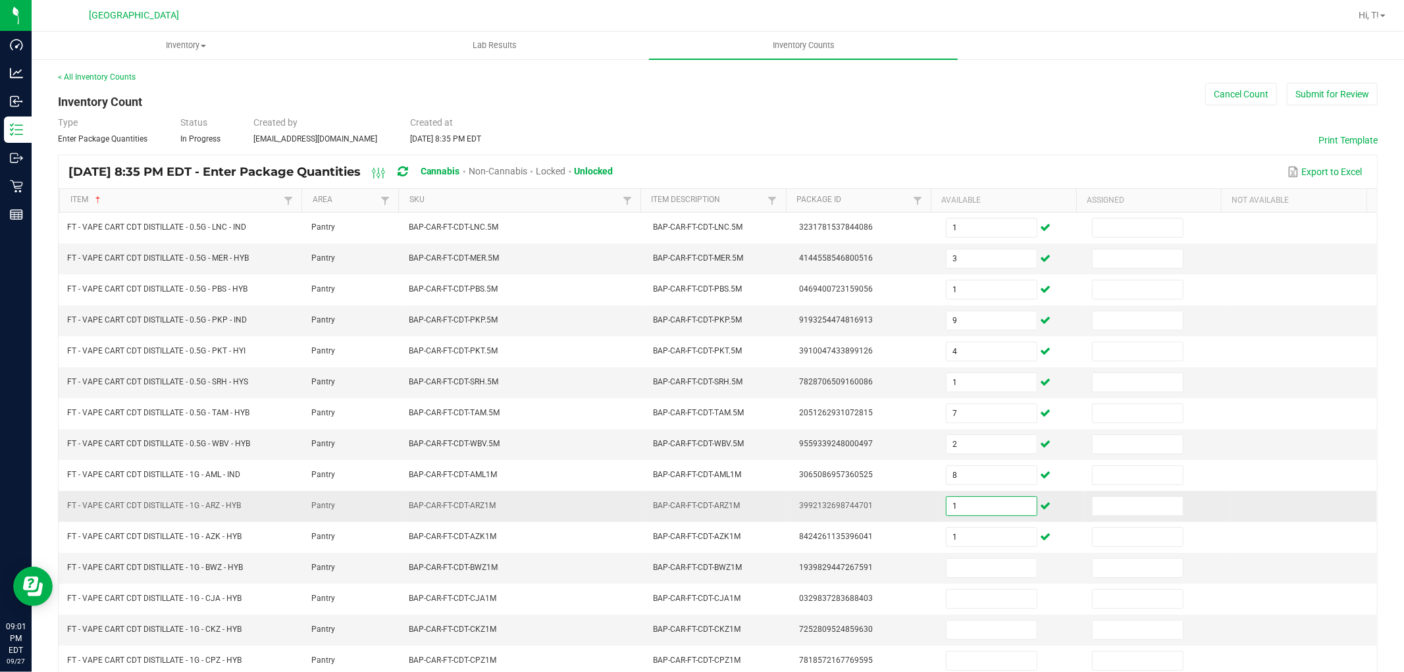
click at [948, 503] on input "1" at bounding box center [991, 506] width 90 height 18
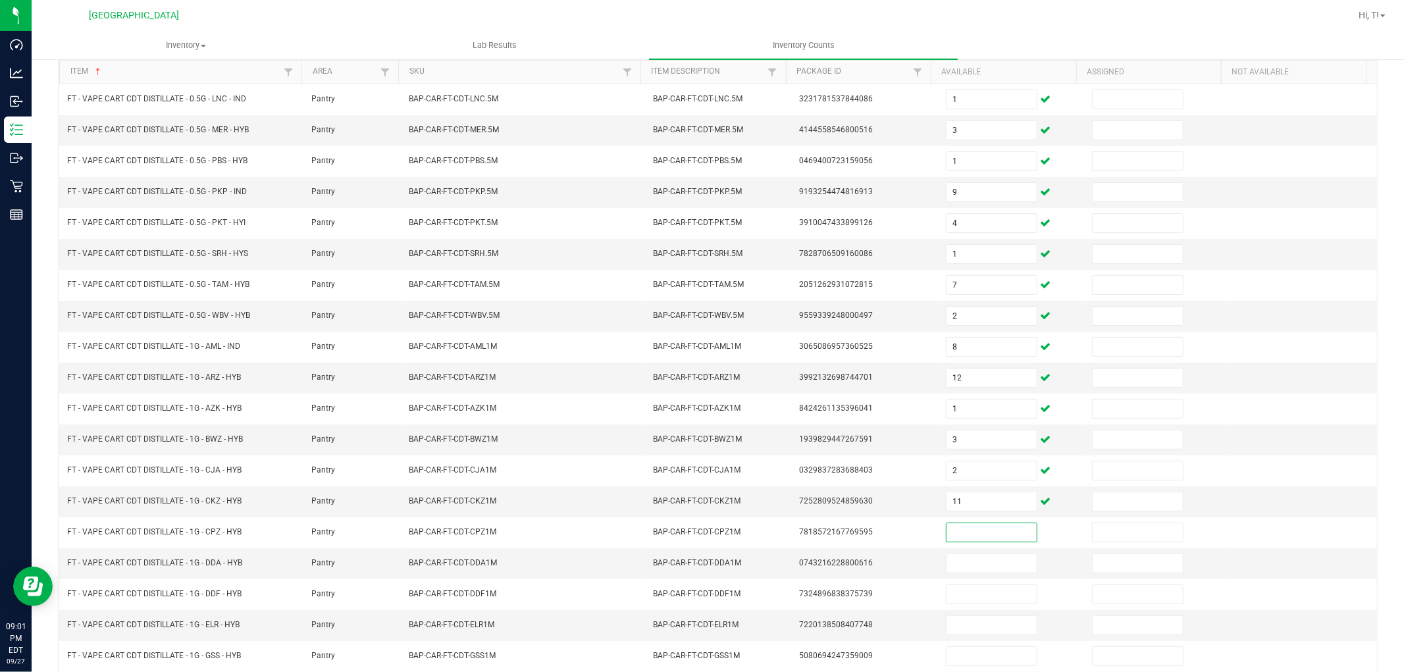
scroll to position [209, 0]
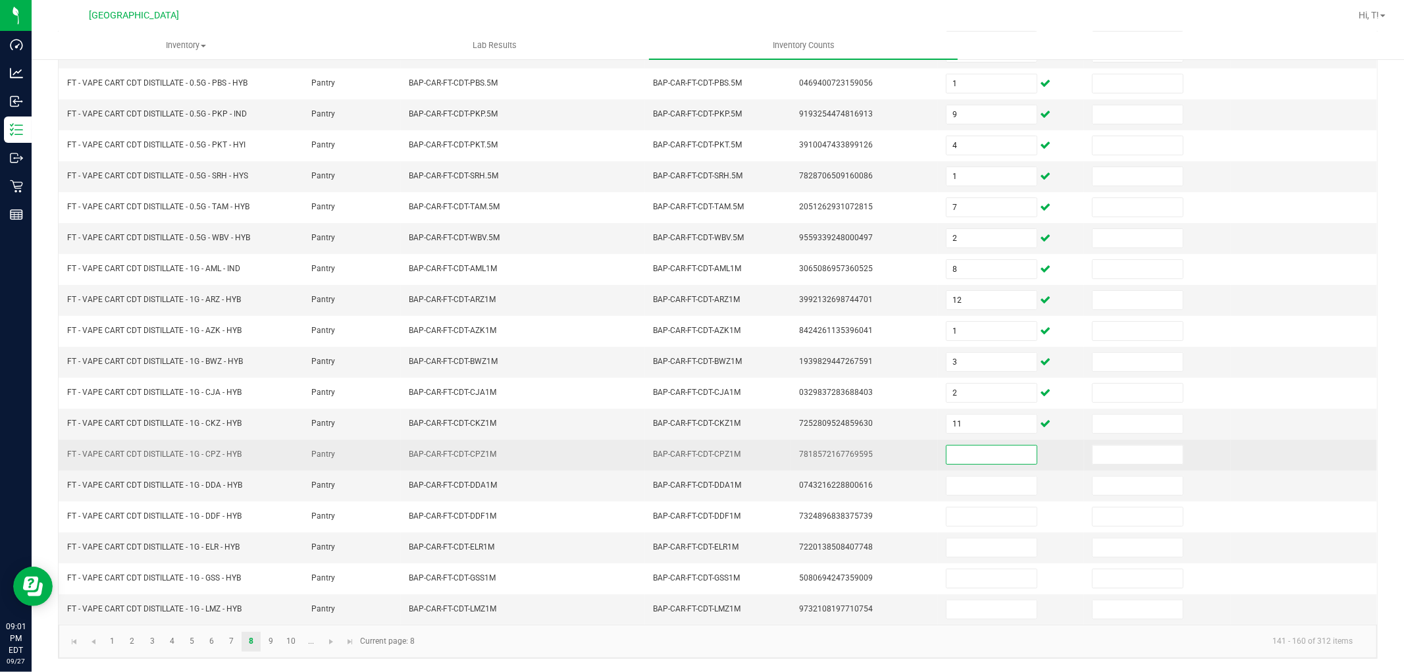
click at [953, 455] on input at bounding box center [991, 455] width 90 height 18
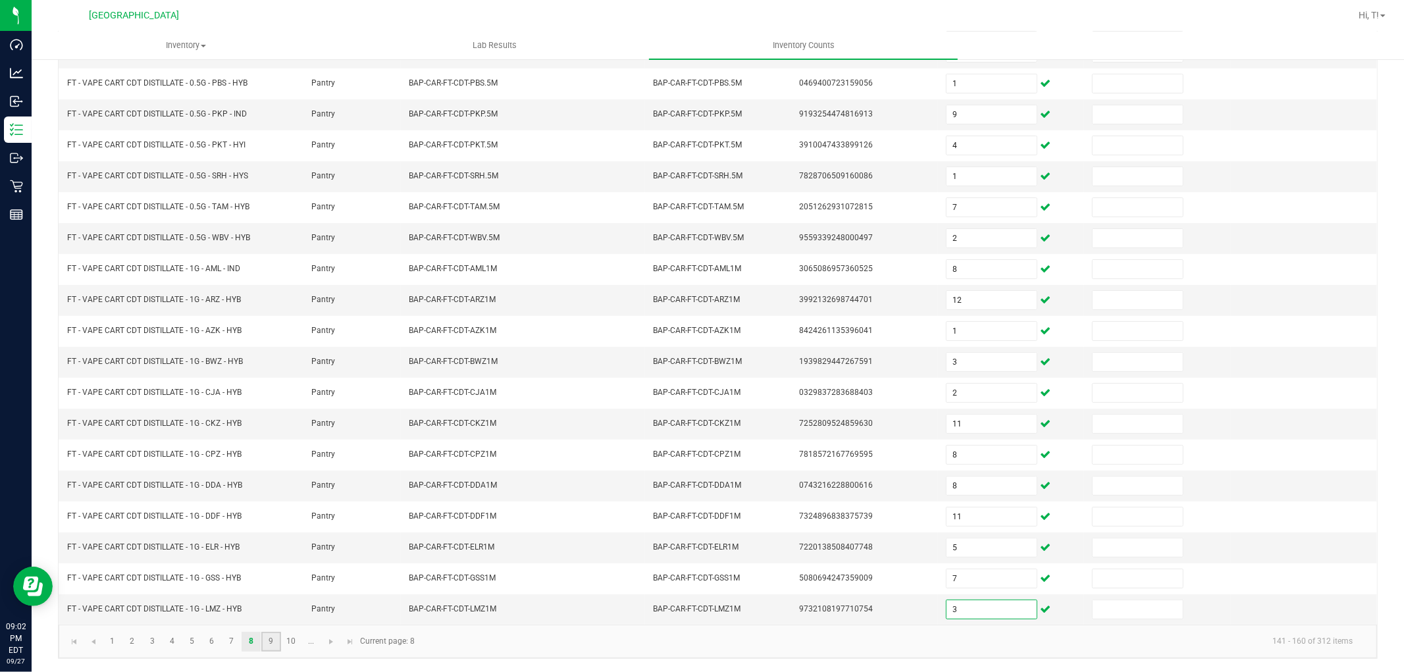
click at [278, 638] on link "9" at bounding box center [270, 642] width 19 height 20
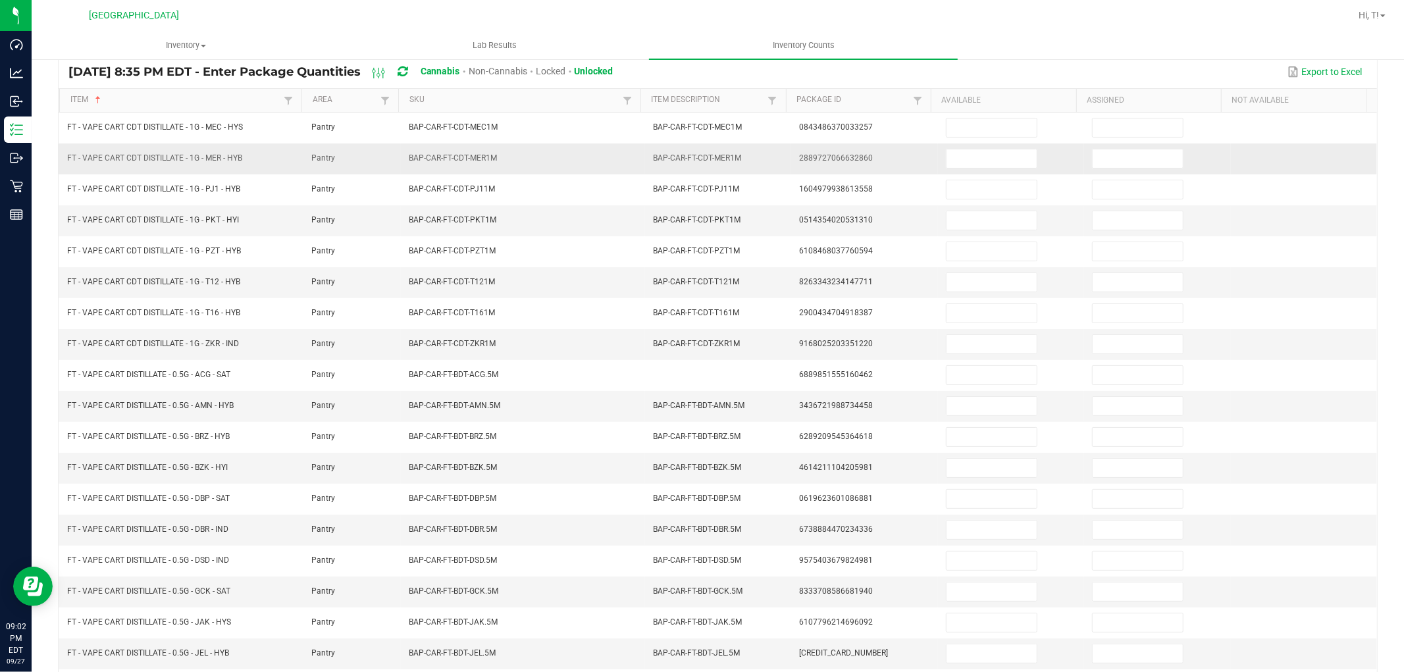
scroll to position [0, 0]
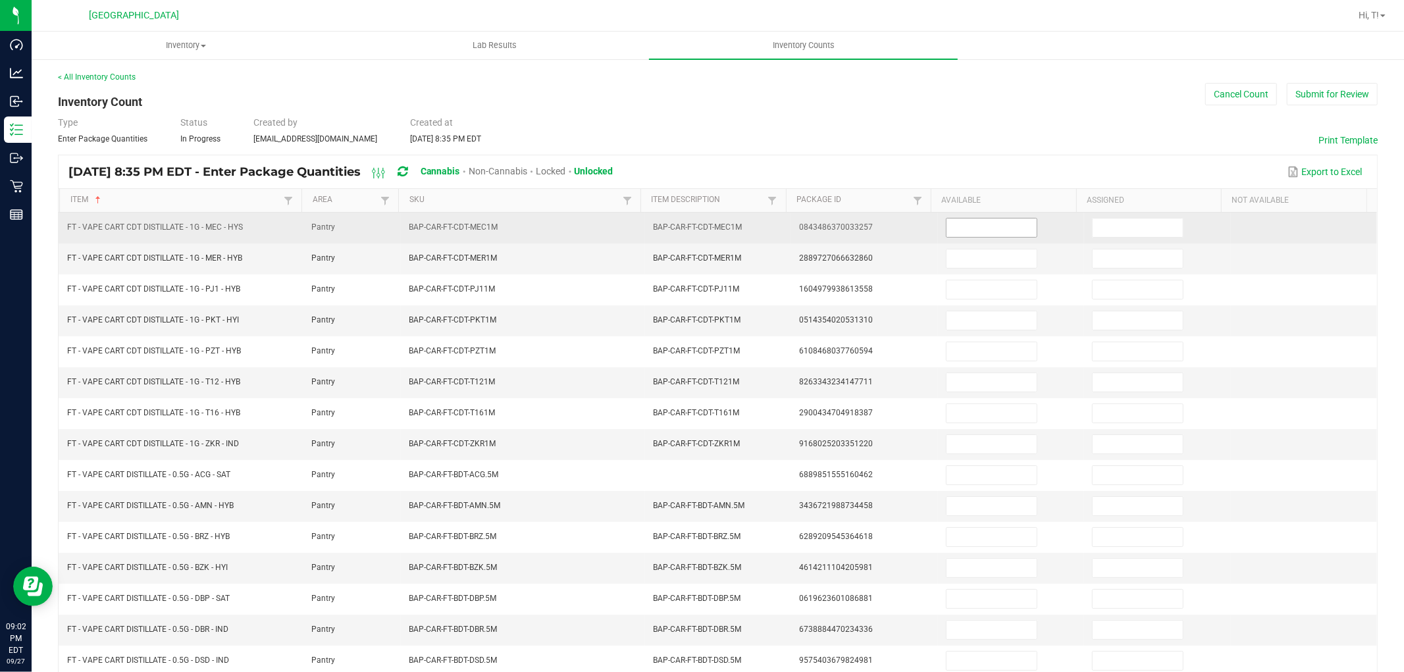
click at [994, 226] on input at bounding box center [991, 228] width 90 height 18
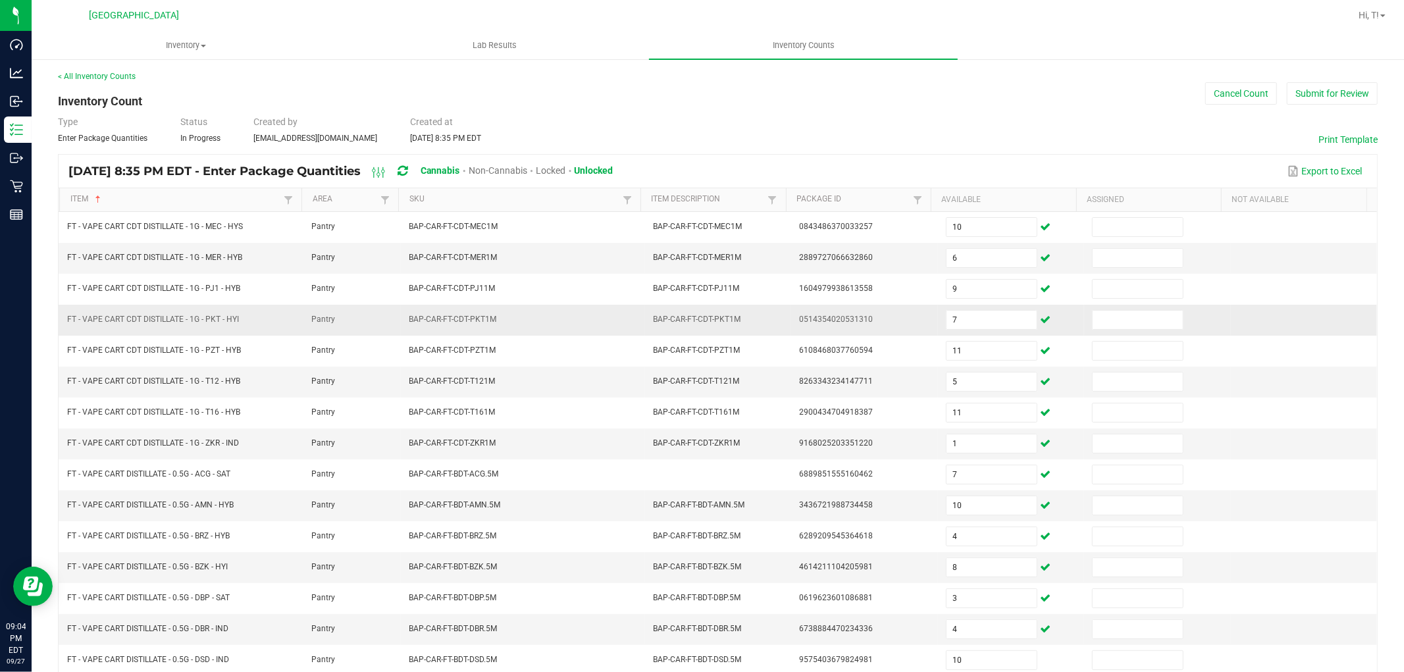
scroll to position [209, 0]
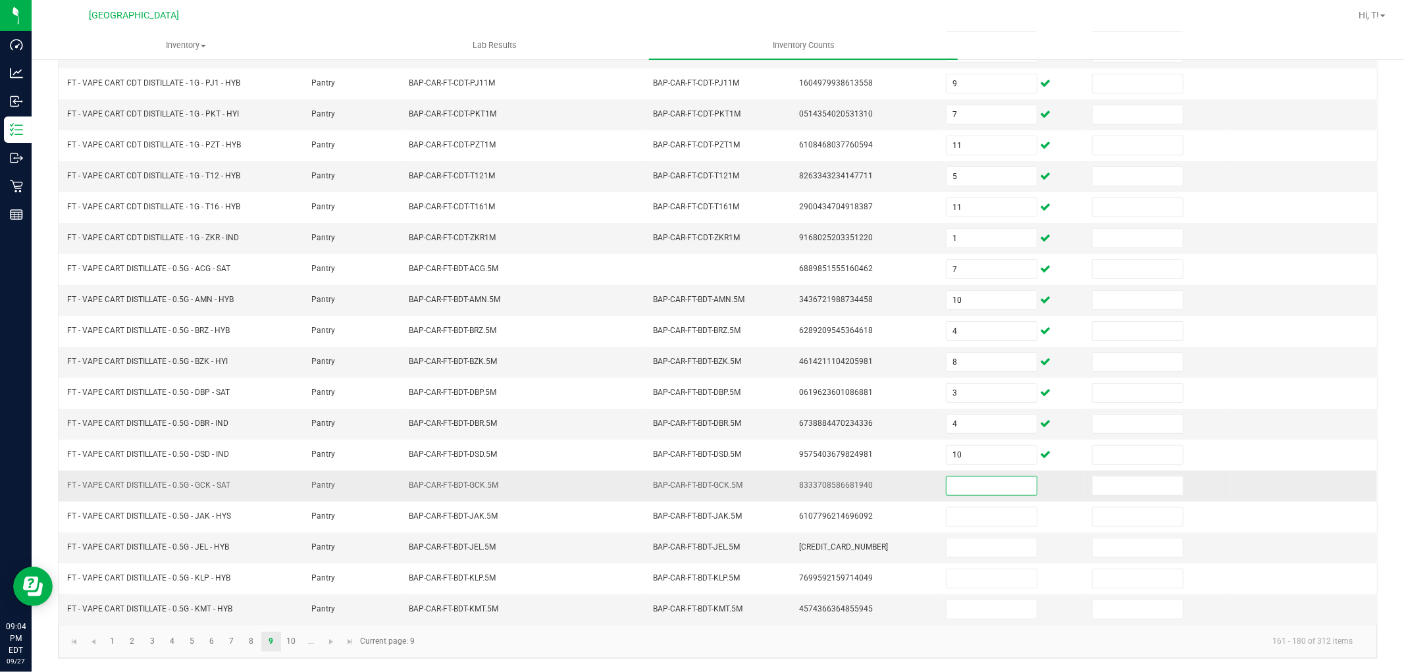
click at [964, 489] on input at bounding box center [991, 486] width 90 height 18
click at [293, 643] on link "10" at bounding box center [291, 642] width 19 height 20
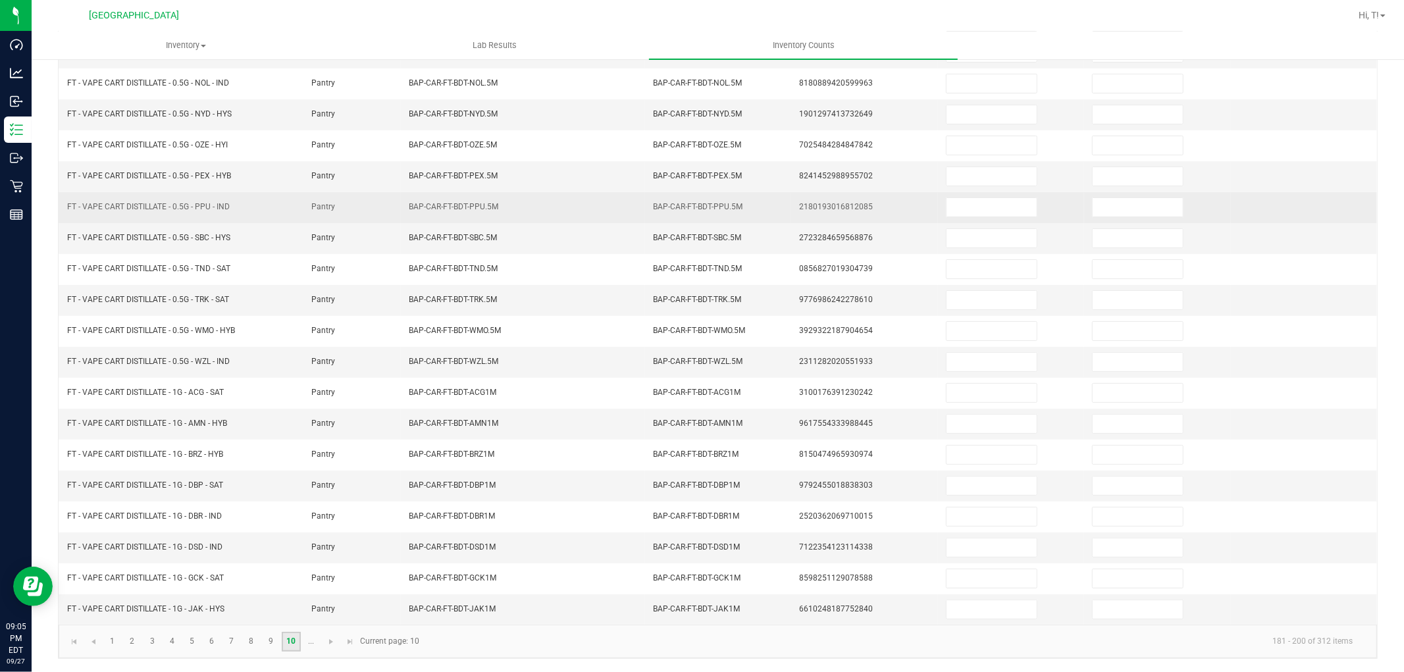
scroll to position [0, 0]
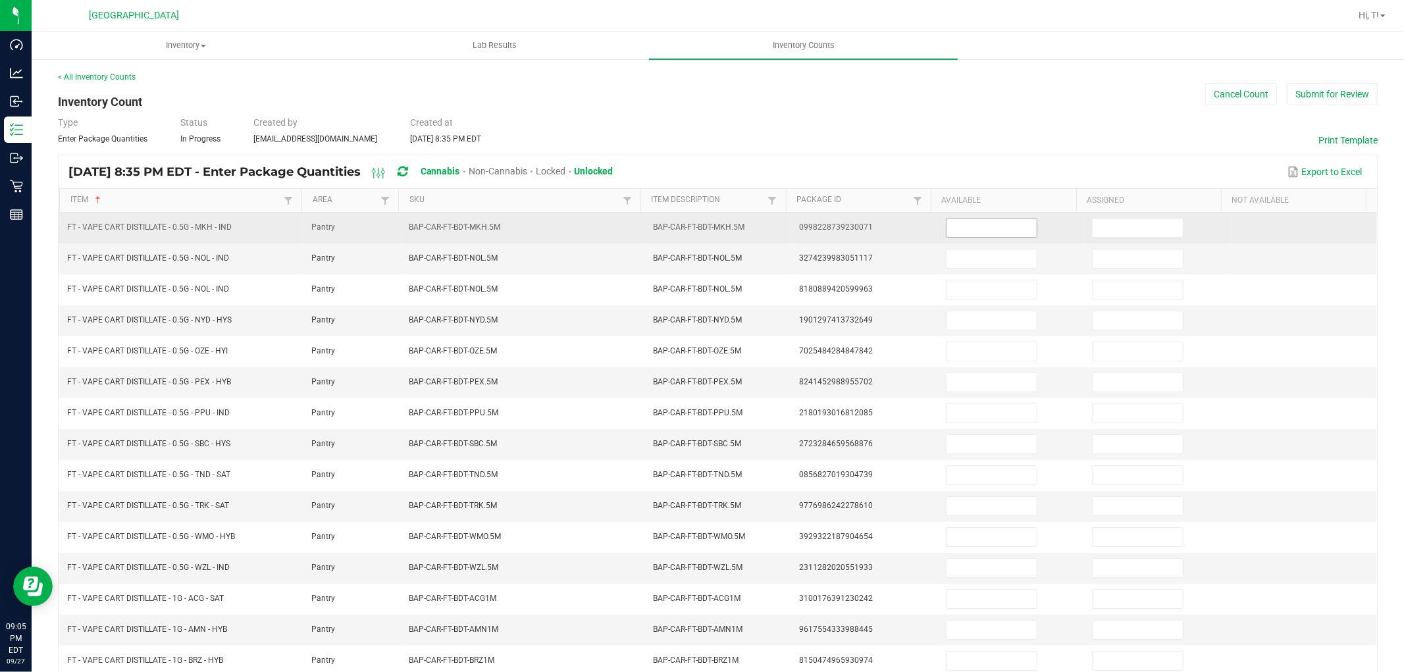
click at [989, 224] on input at bounding box center [991, 228] width 90 height 18
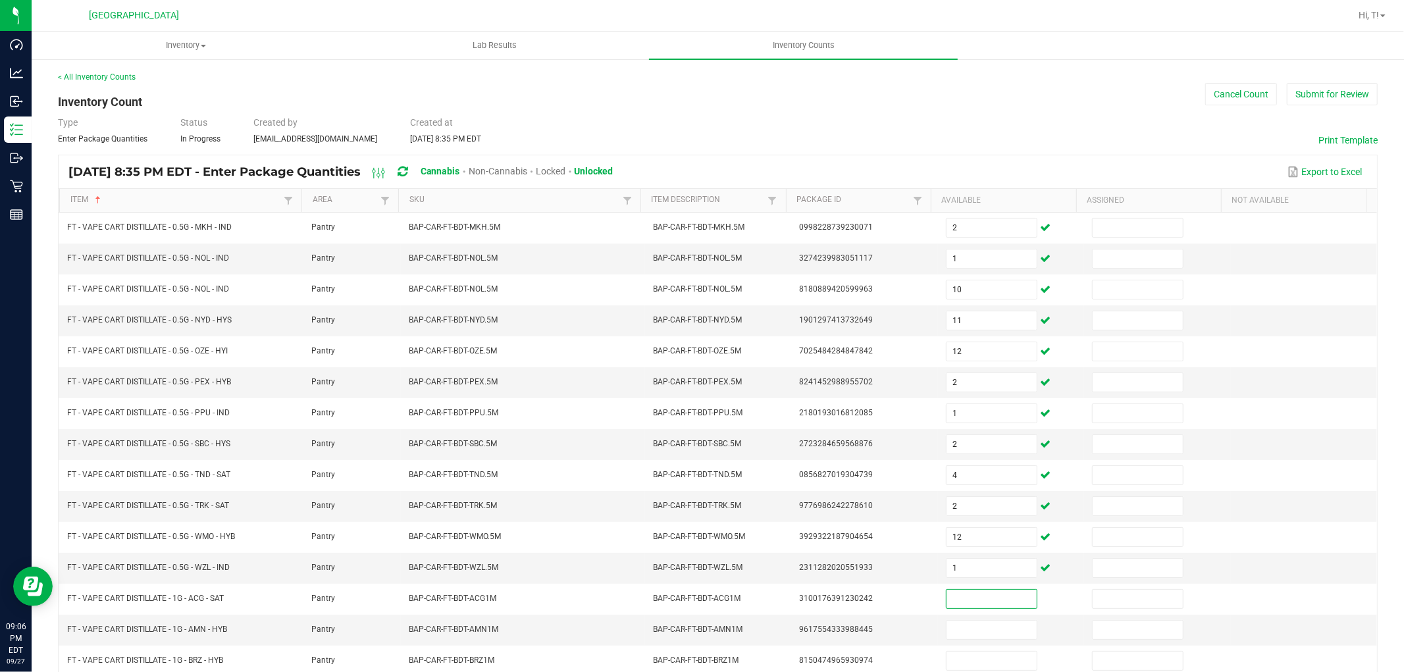
scroll to position [209, 0]
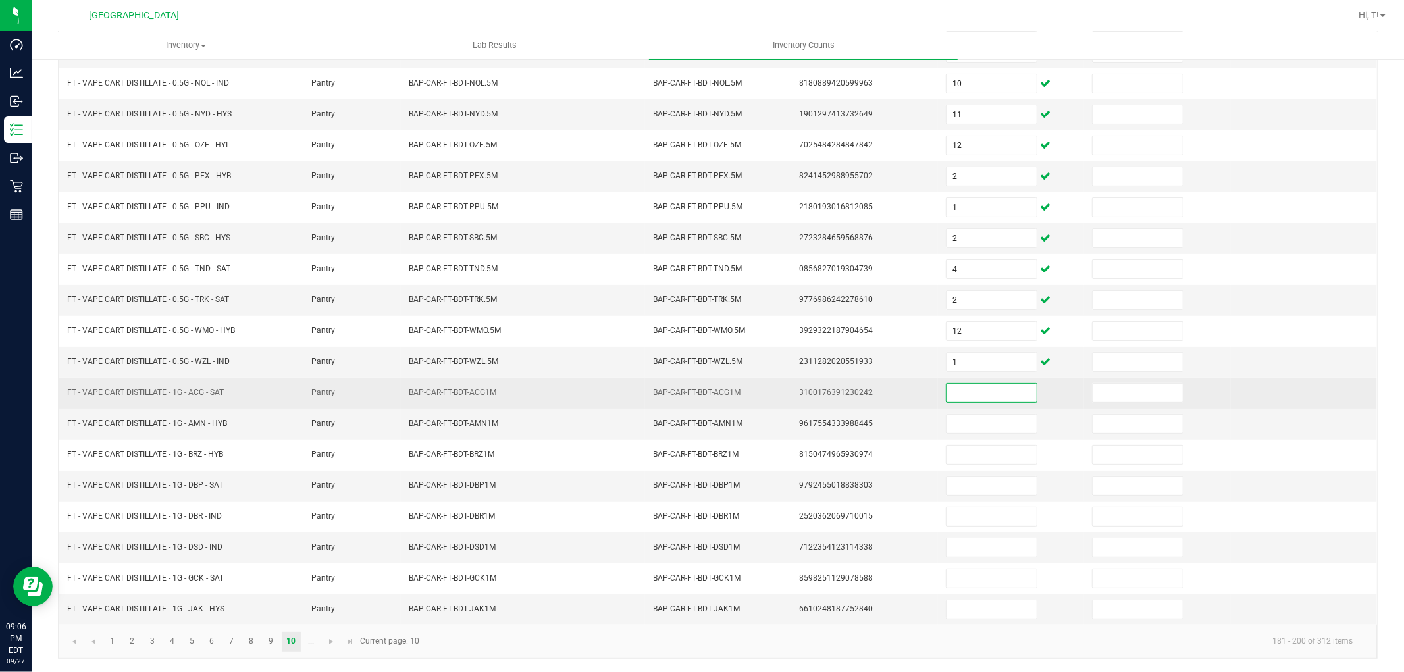
click at [975, 391] on input at bounding box center [991, 393] width 90 height 18
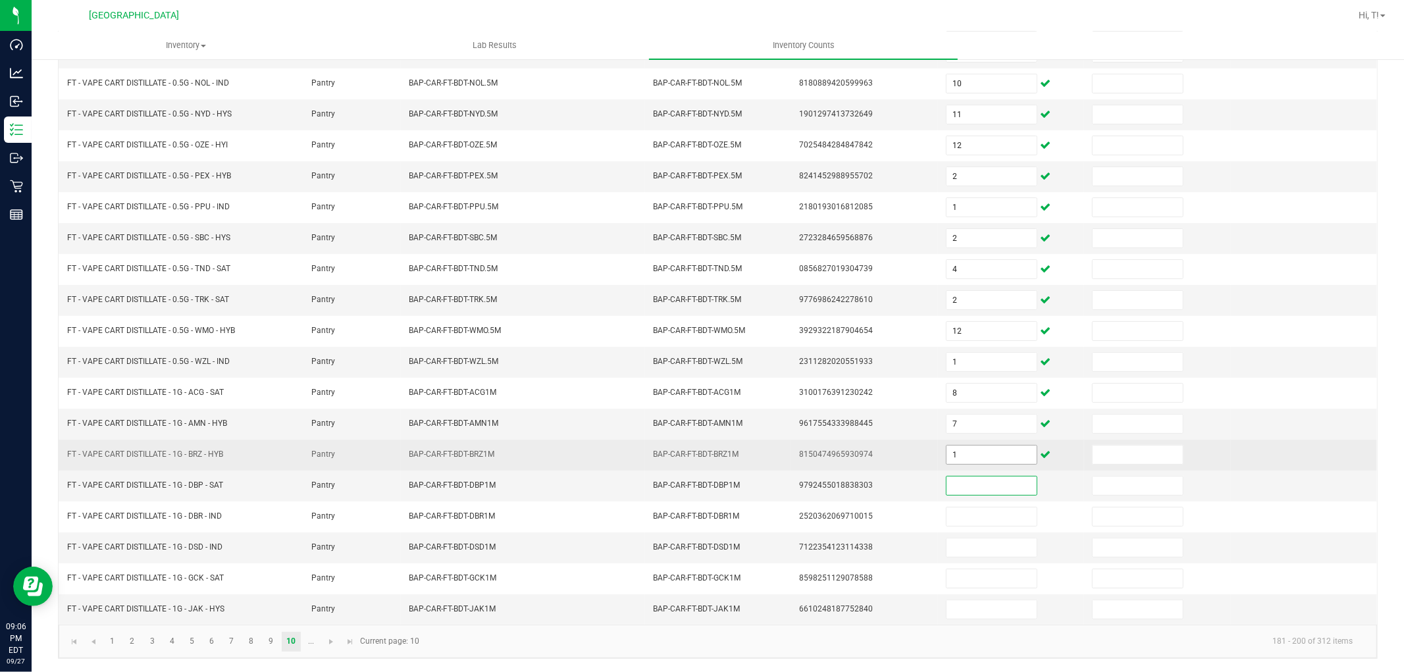
click at [963, 449] on input "1" at bounding box center [991, 455] width 90 height 18
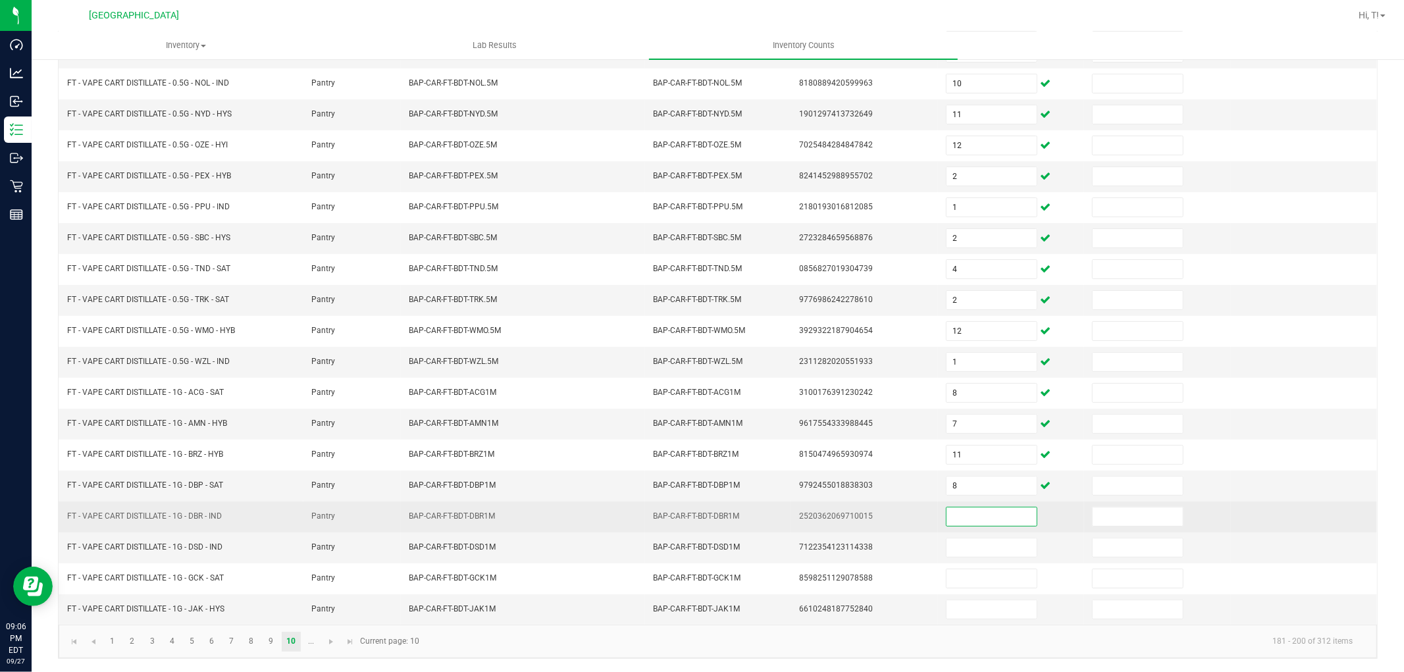
click at [966, 512] on input at bounding box center [991, 516] width 90 height 18
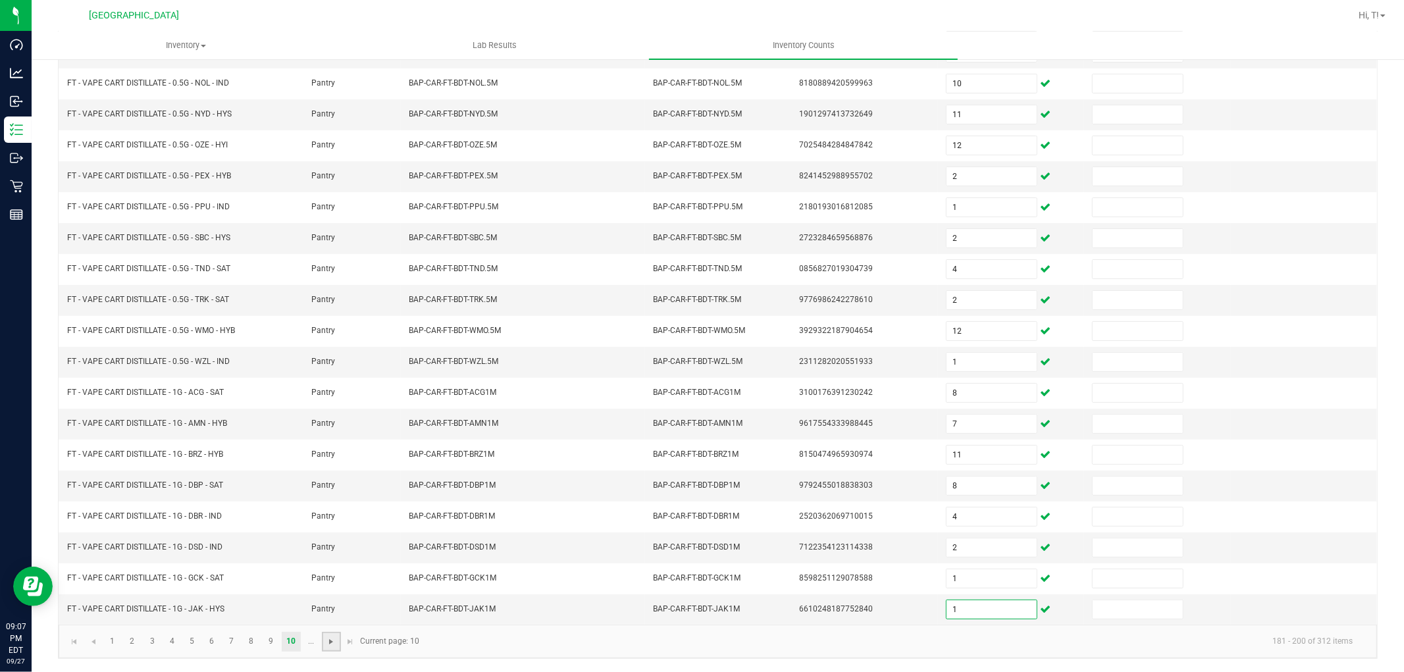
click at [330, 643] on span "Go to the next page" at bounding box center [331, 641] width 11 height 11
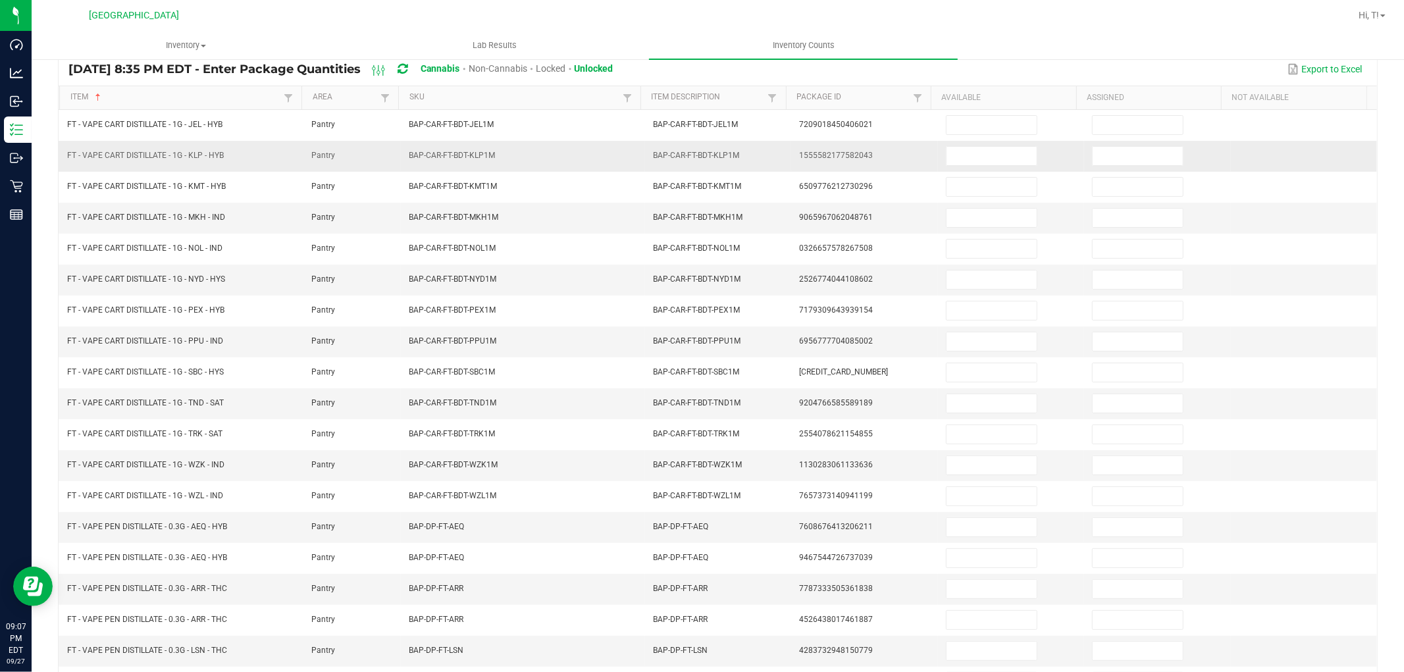
scroll to position [0, 0]
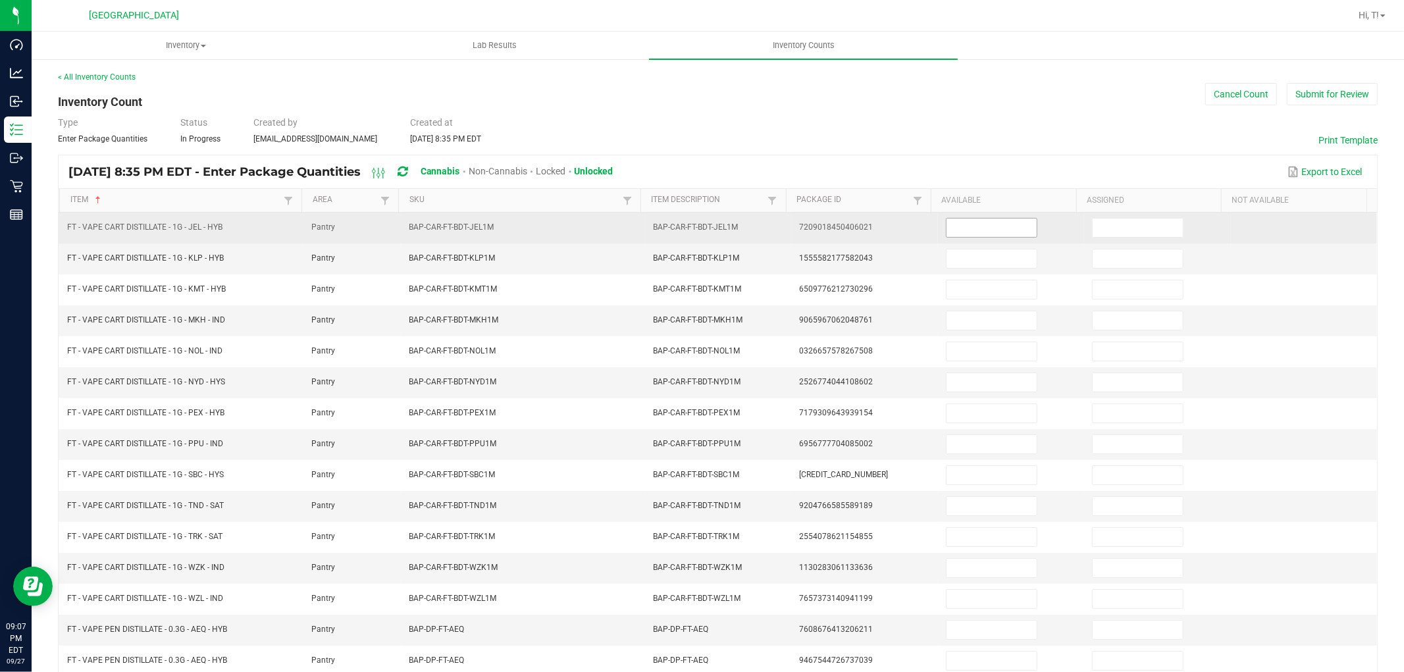
click at [973, 228] on input at bounding box center [991, 228] width 90 height 18
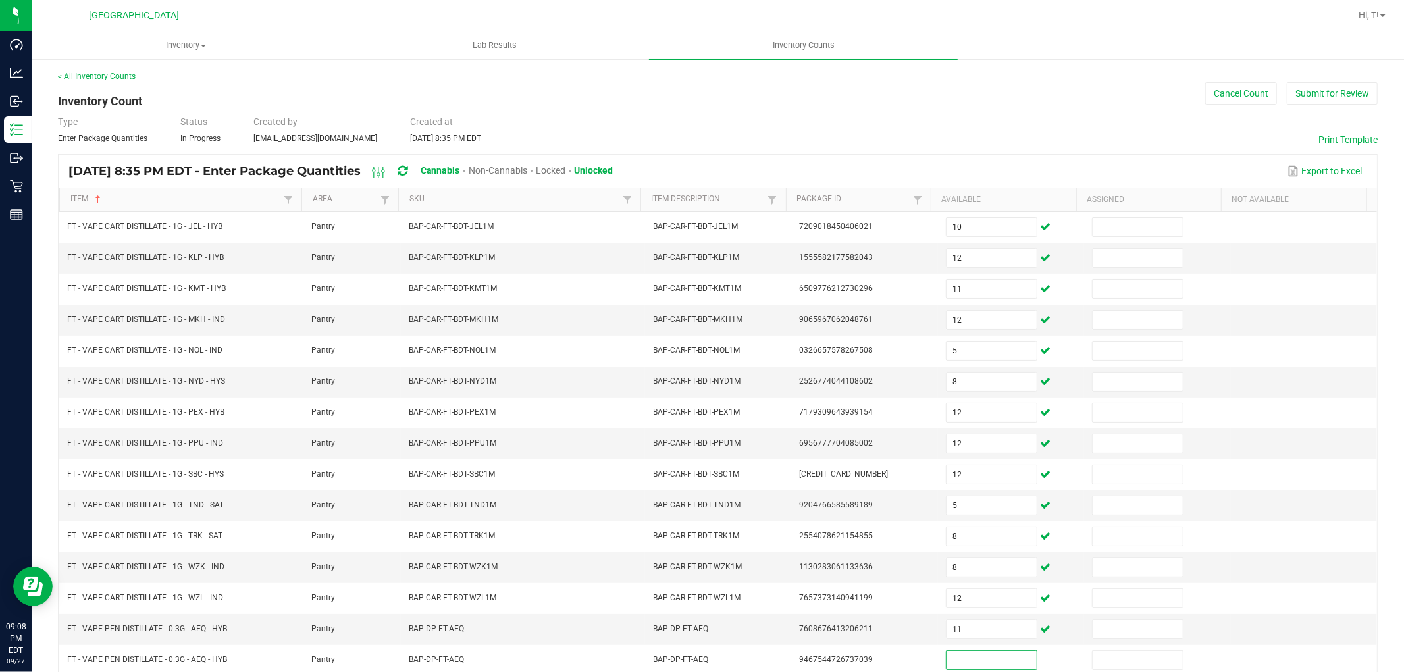
scroll to position [209, 0]
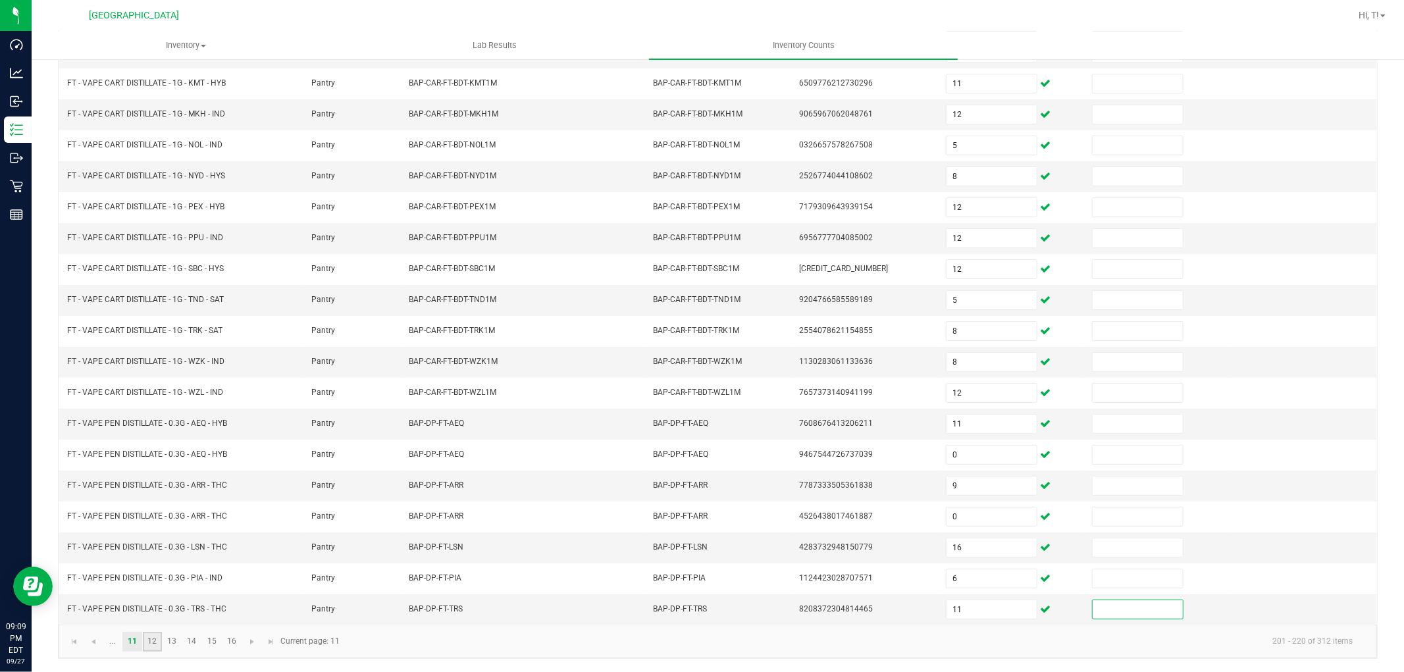
click at [150, 638] on link "12" at bounding box center [152, 642] width 19 height 20
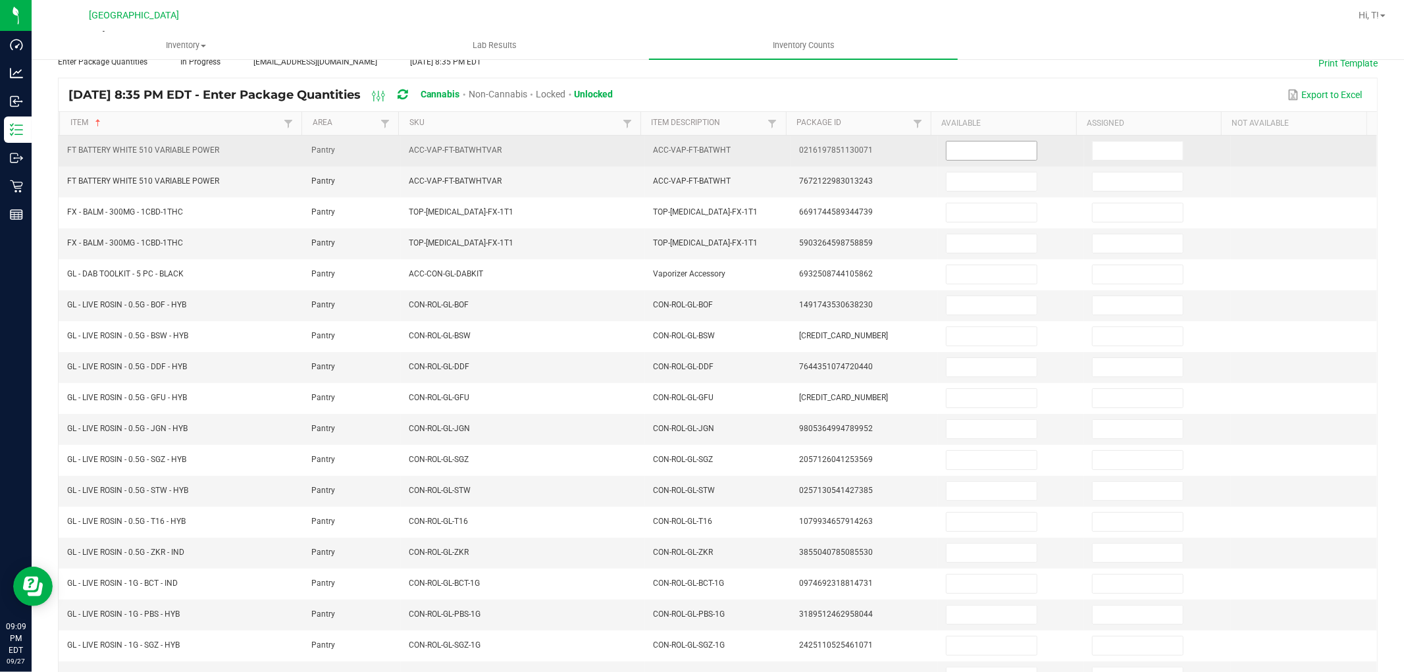
scroll to position [0, 0]
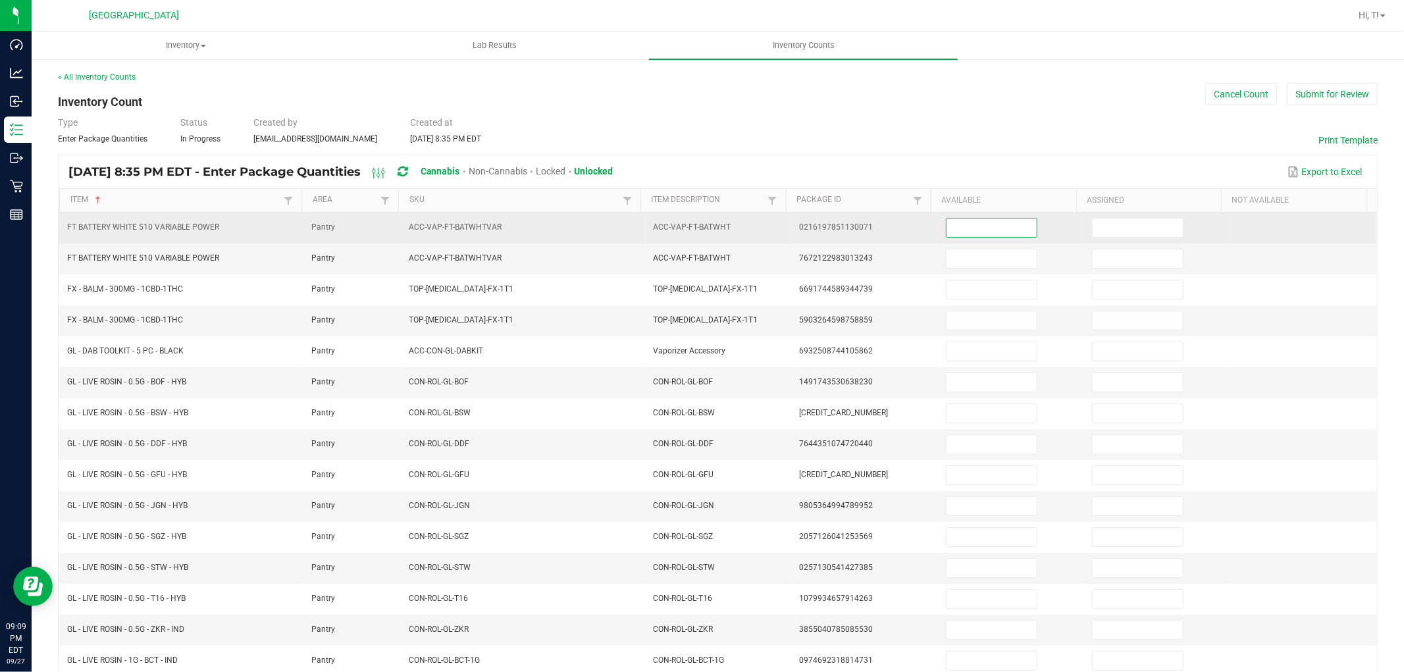
click at [981, 222] on input at bounding box center [991, 228] width 90 height 18
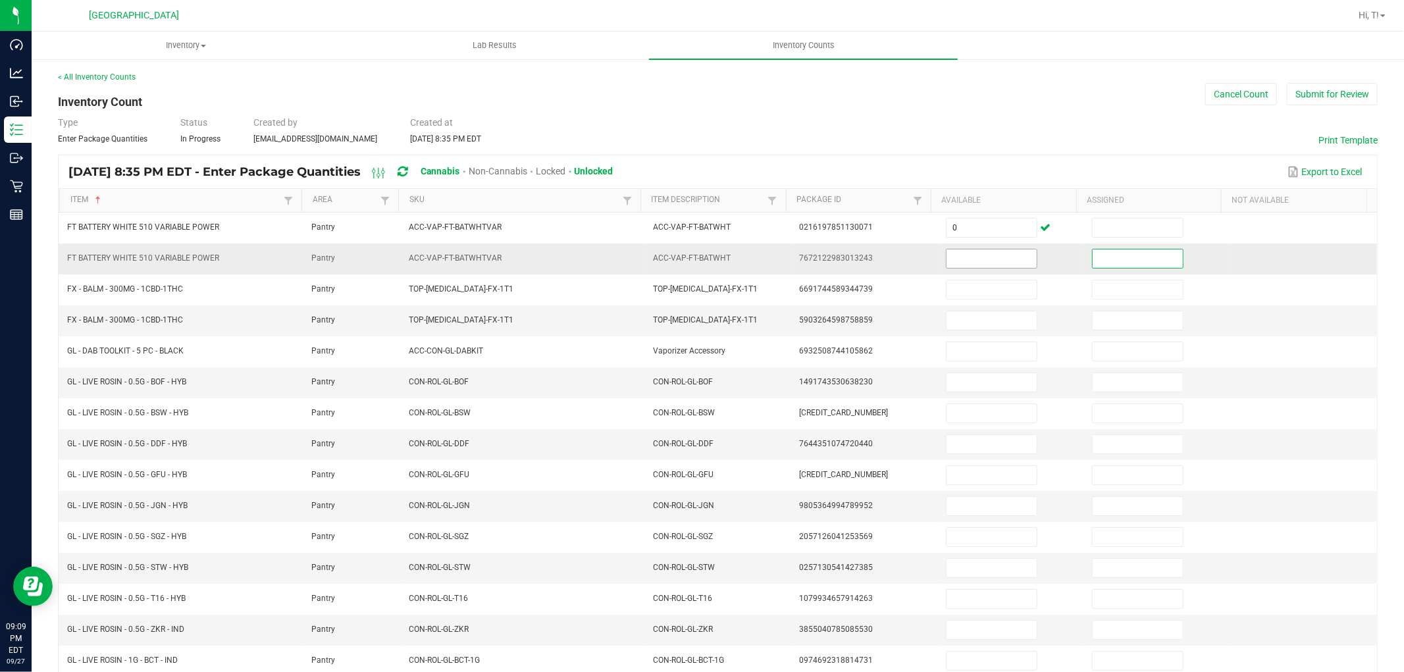
click at [946, 260] on input at bounding box center [991, 258] width 90 height 18
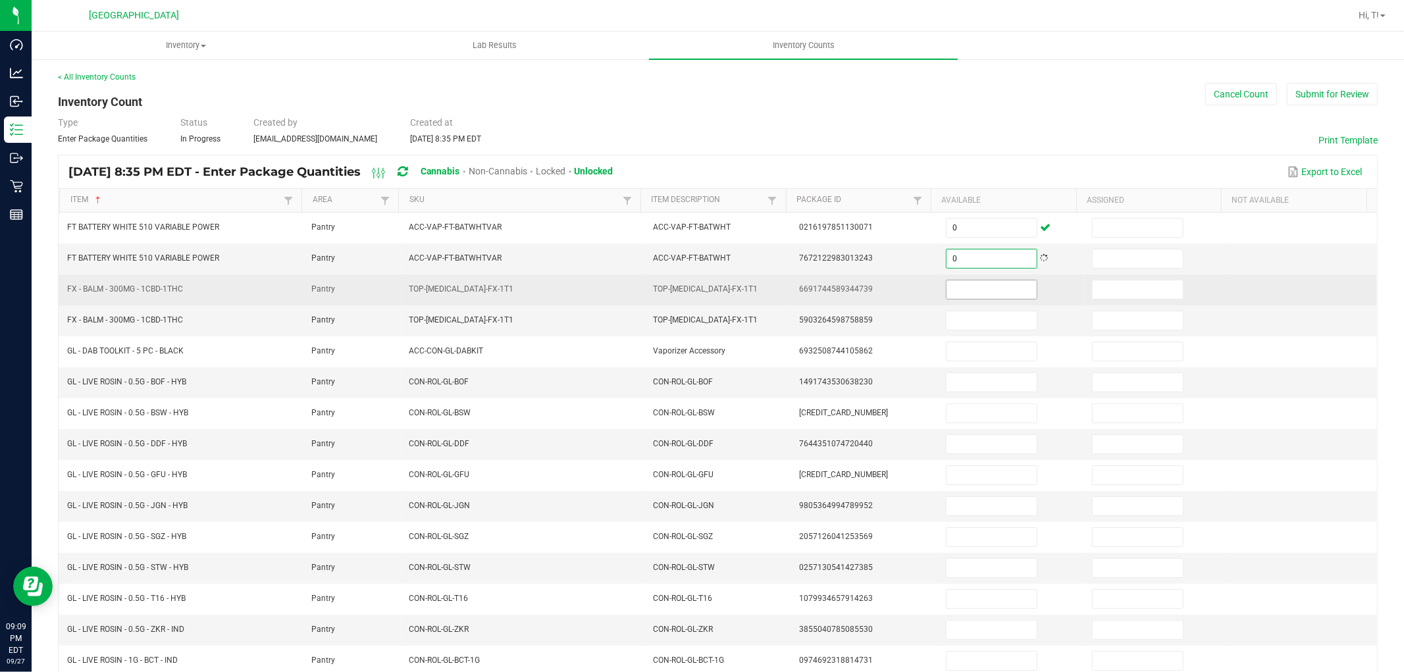
click at [956, 293] on input at bounding box center [991, 289] width 90 height 18
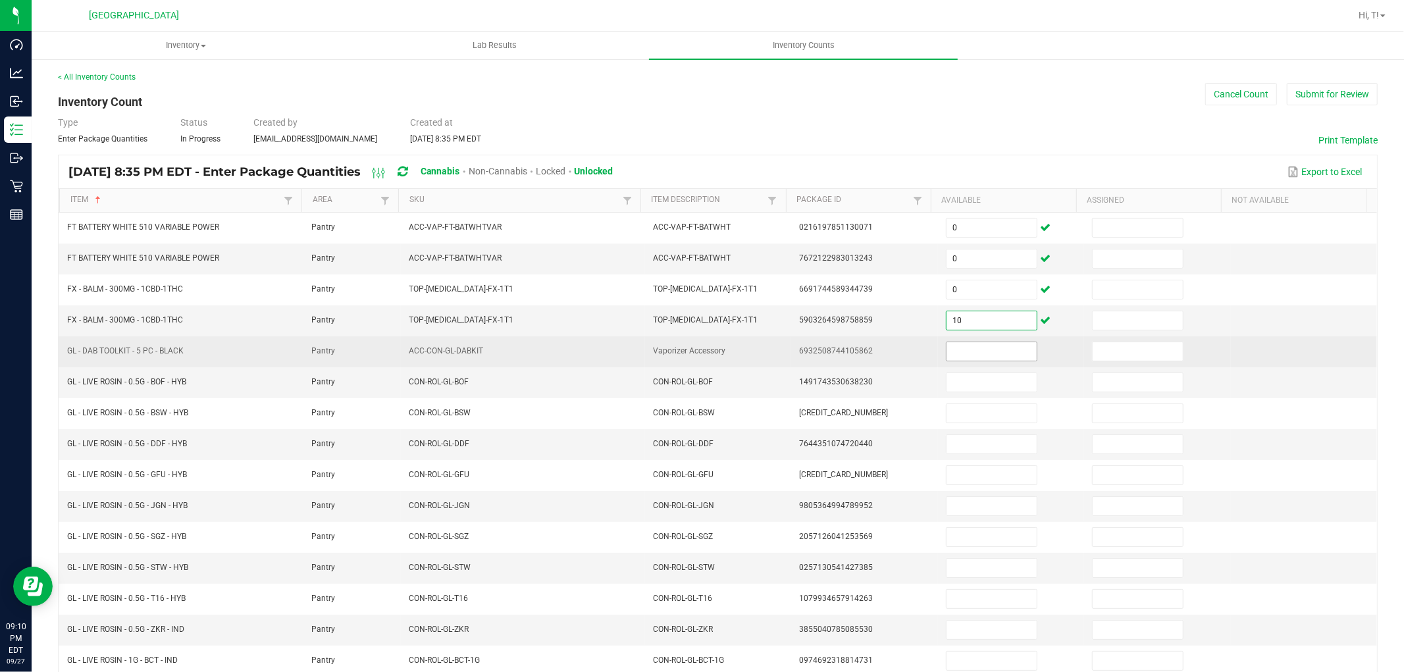
click at [983, 344] on input at bounding box center [991, 351] width 90 height 18
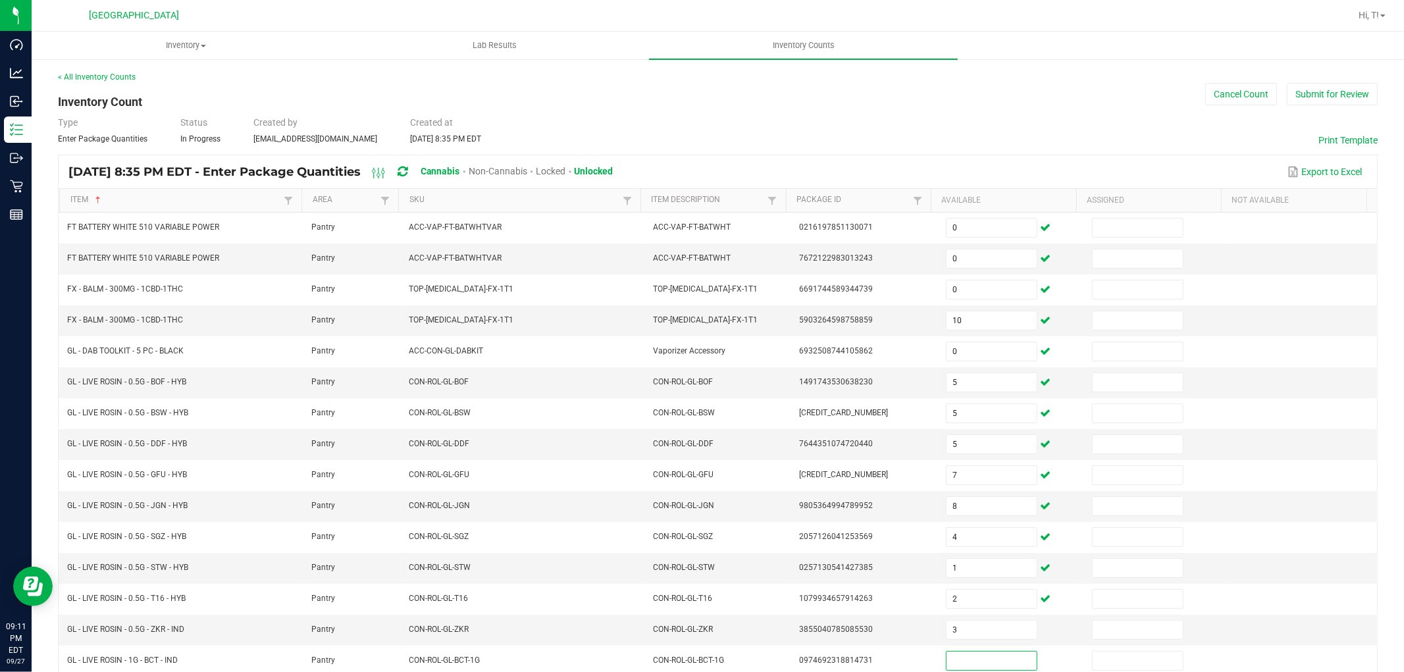
scroll to position [1, 0]
drag, startPoint x: 1391, startPoint y: 218, endPoint x: 1397, endPoint y: 214, distance: 7.1
click at [1393, 218] on div "Inventory All packages All inventory Waste log Create inventory Lab Results Inv…" at bounding box center [718, 352] width 1372 height 640
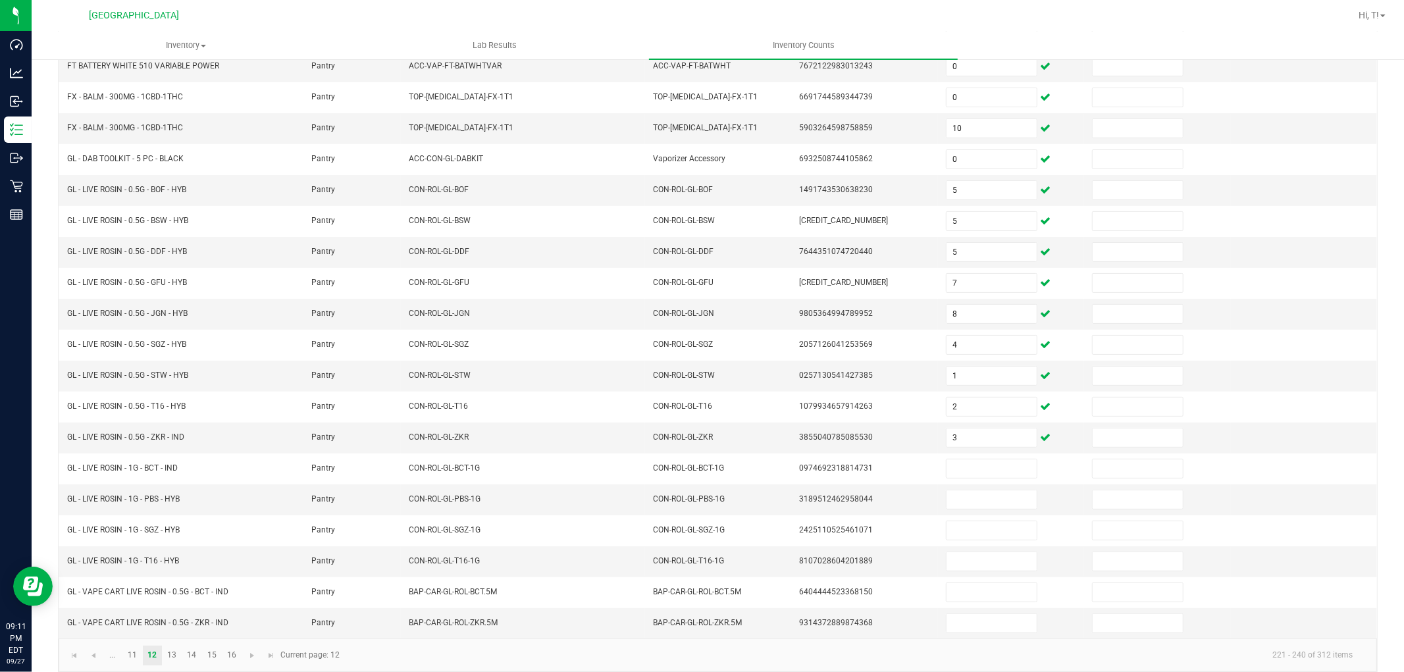
scroll to position [209, 0]
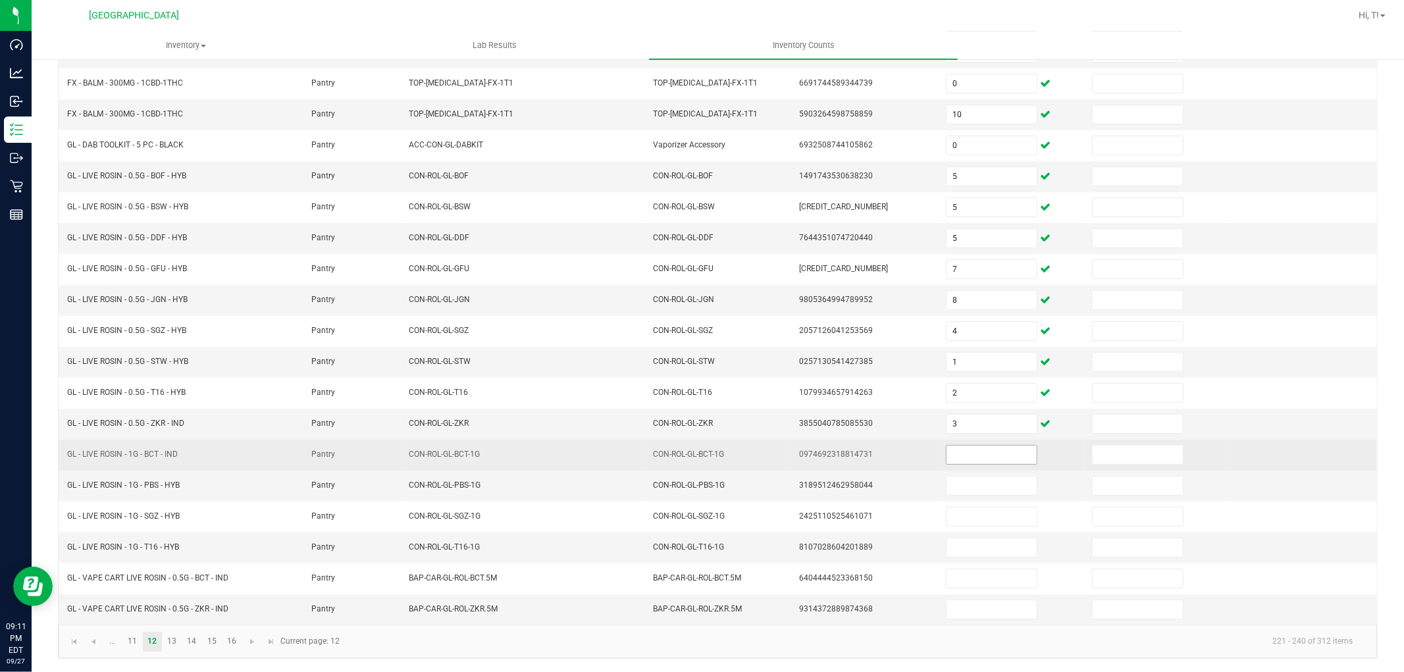
click at [966, 448] on input at bounding box center [991, 455] width 90 height 18
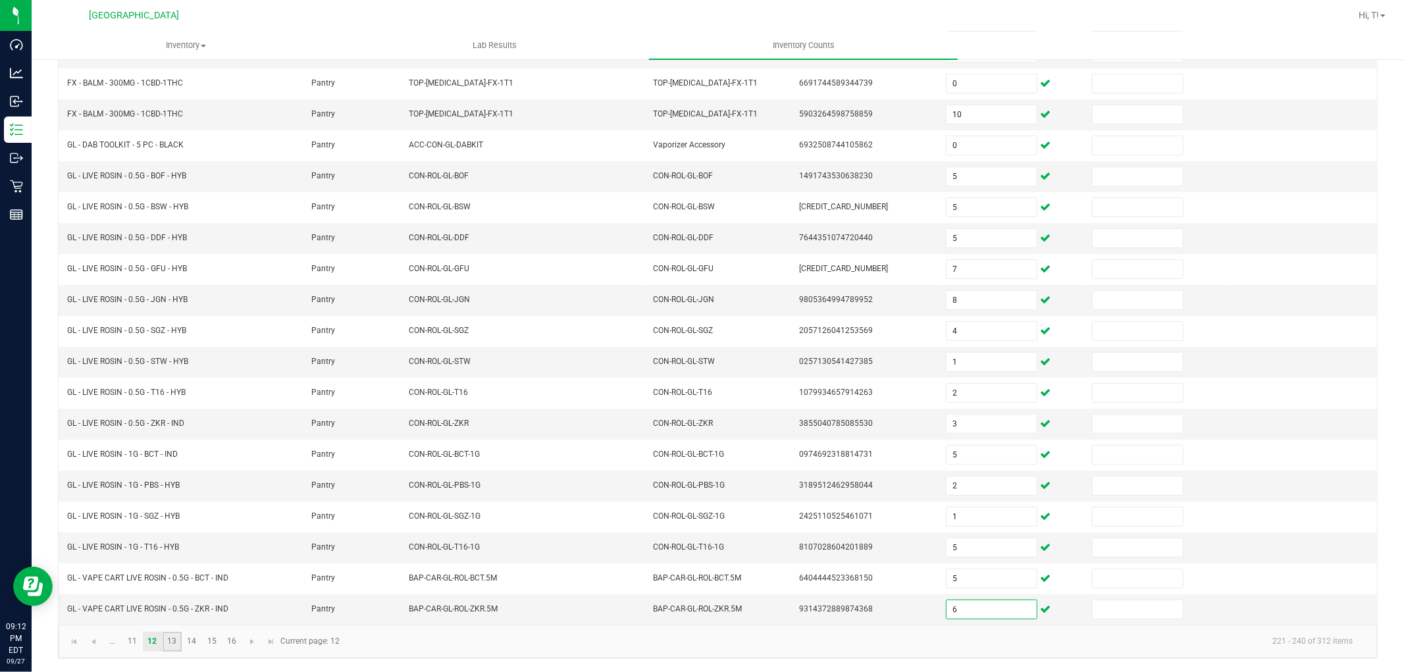
click at [169, 640] on link "13" at bounding box center [172, 642] width 19 height 20
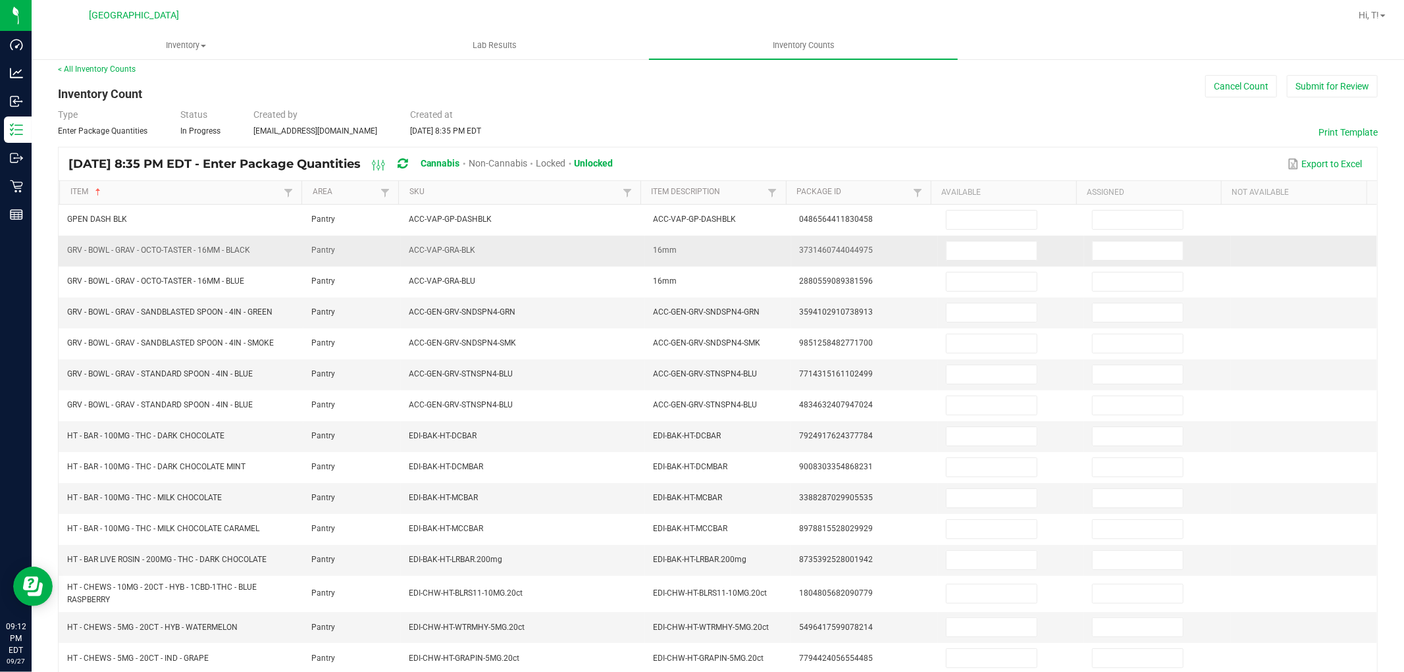
scroll to position [0, 0]
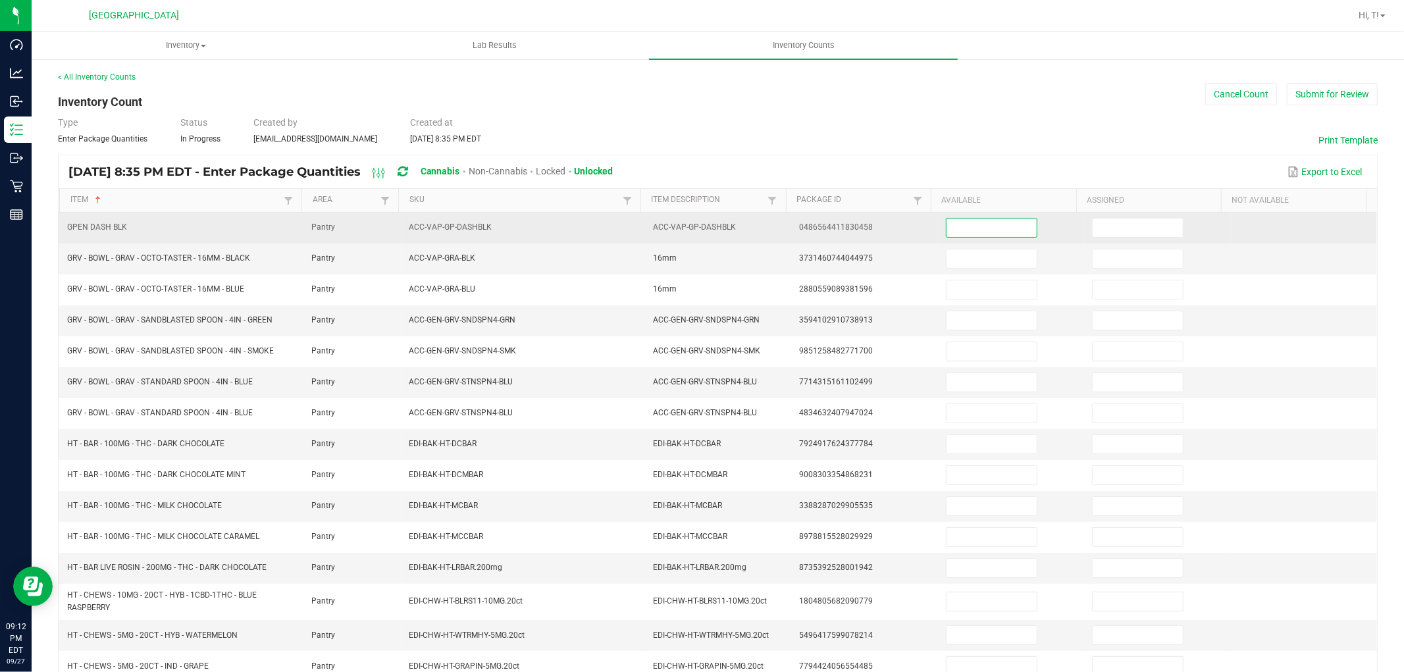
click at [993, 229] on input at bounding box center [991, 228] width 90 height 18
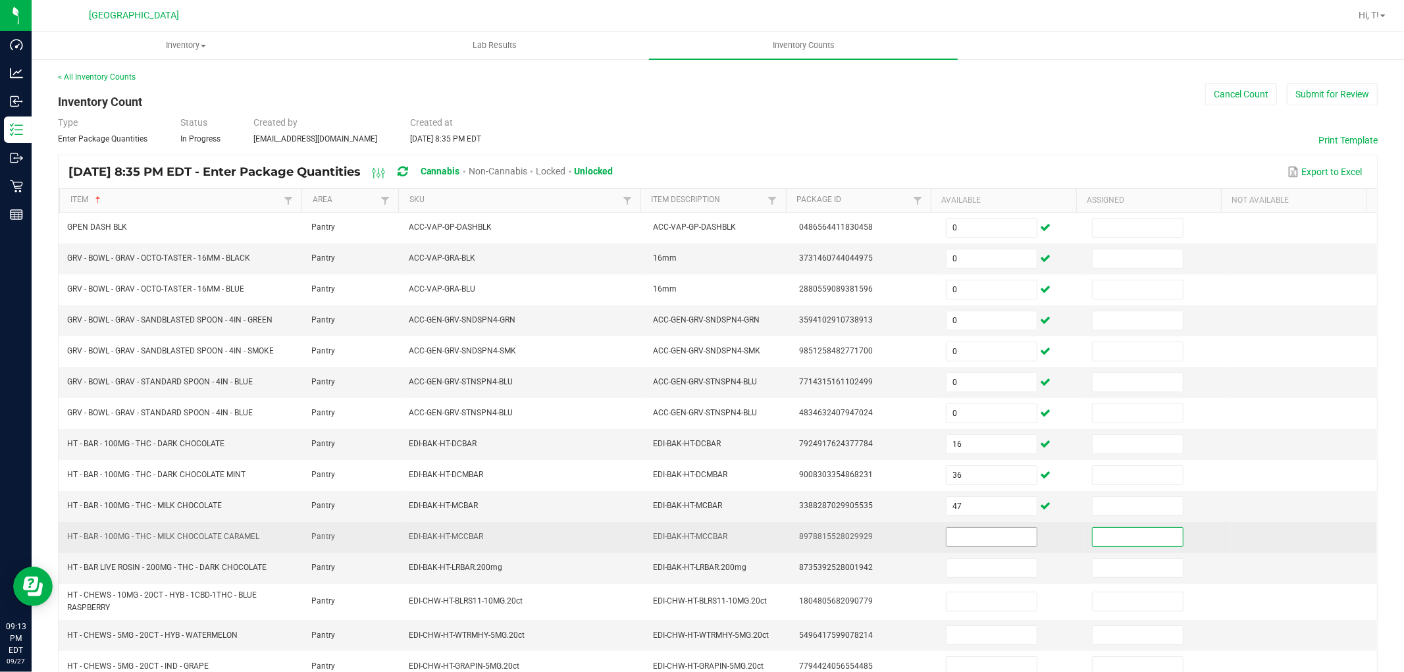
click at [971, 538] on input at bounding box center [991, 537] width 90 height 18
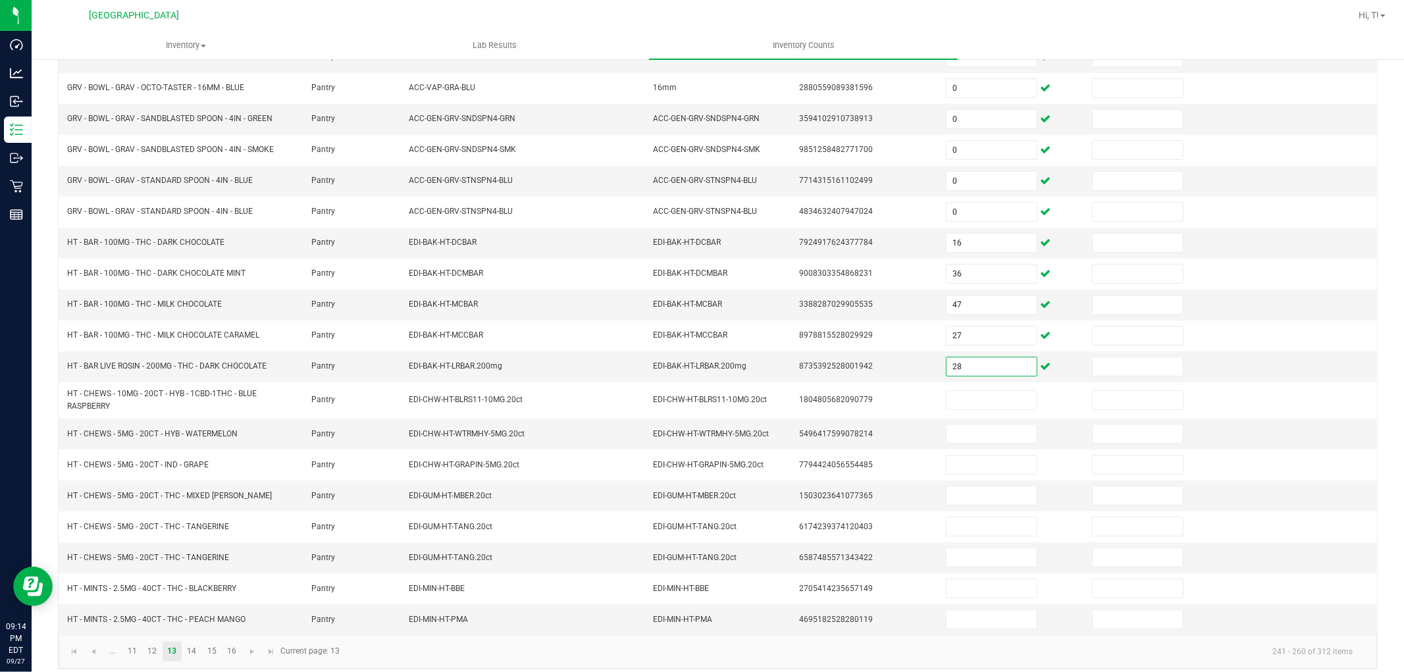
scroll to position [215, 0]
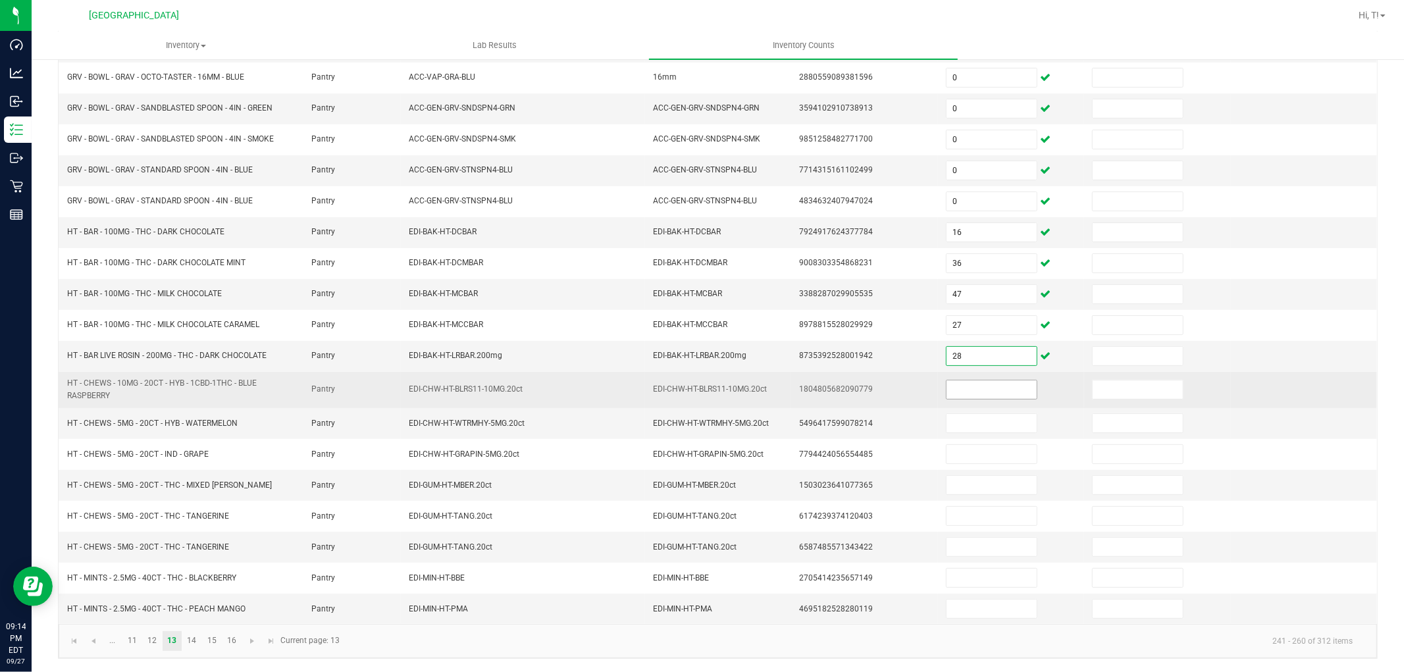
click at [991, 390] on input at bounding box center [991, 389] width 90 height 18
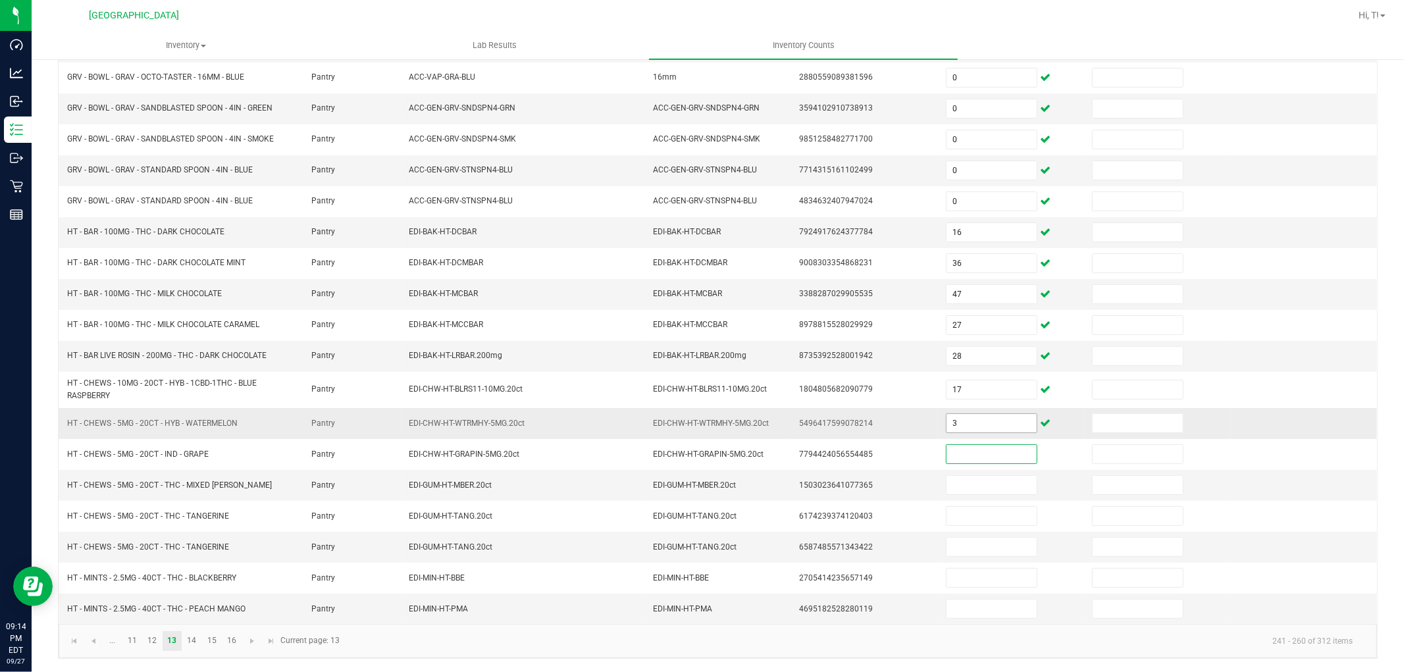
click at [948, 418] on input "3" at bounding box center [991, 423] width 90 height 18
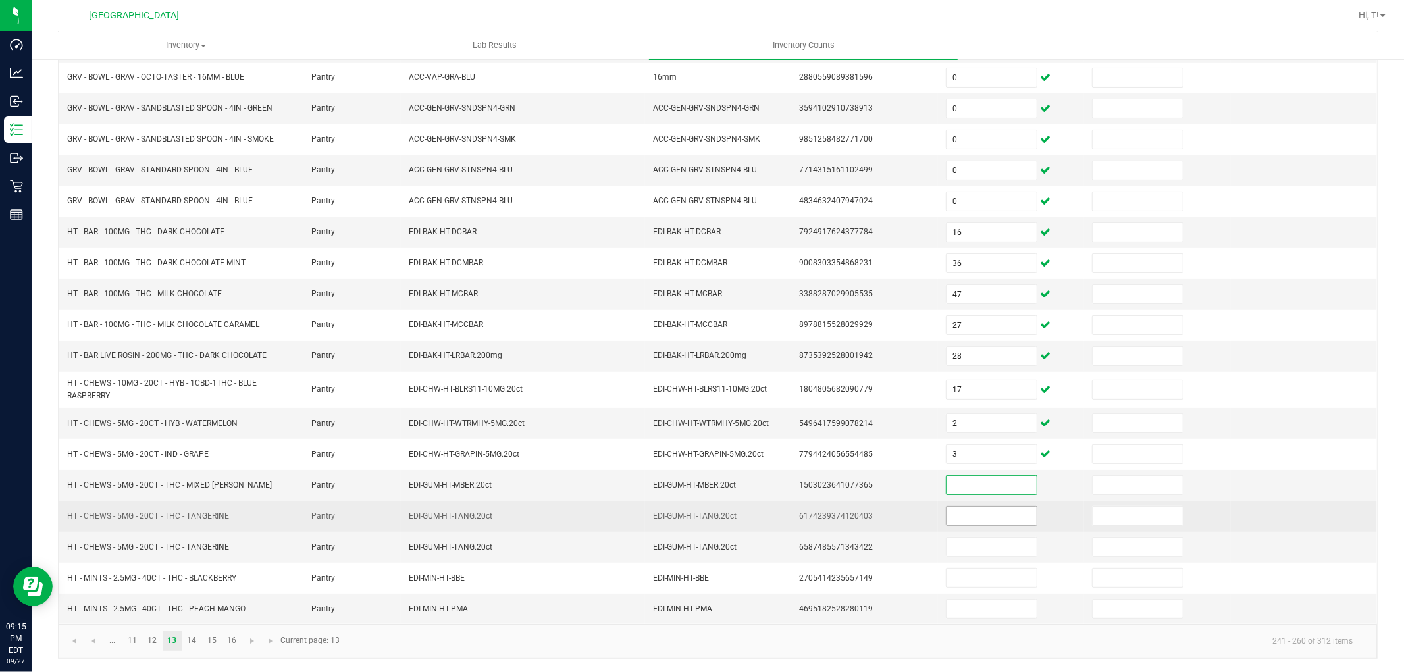
click at [972, 515] on input at bounding box center [991, 516] width 90 height 18
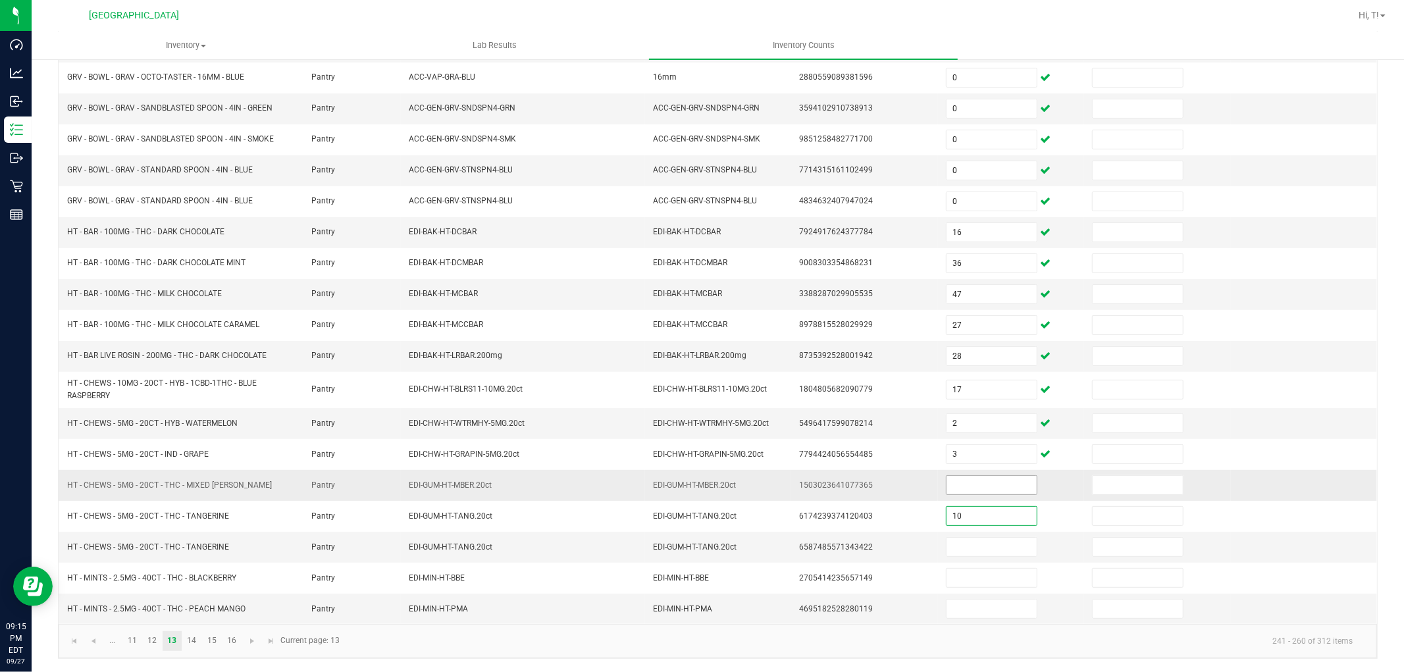
click at [966, 488] on input at bounding box center [991, 485] width 90 height 18
click at [986, 545] on input at bounding box center [991, 547] width 90 height 18
click at [968, 611] on input at bounding box center [991, 609] width 90 height 18
click at [190, 646] on link "14" at bounding box center [191, 641] width 19 height 20
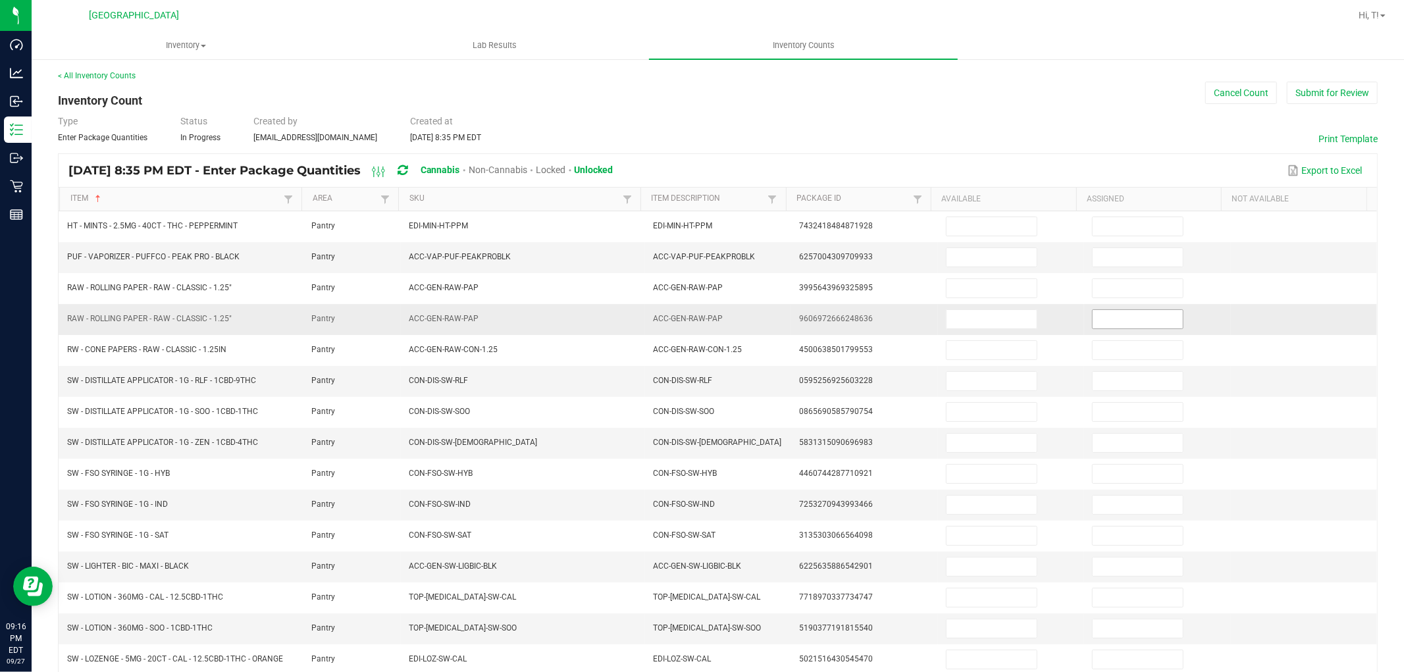
scroll to position [0, 0]
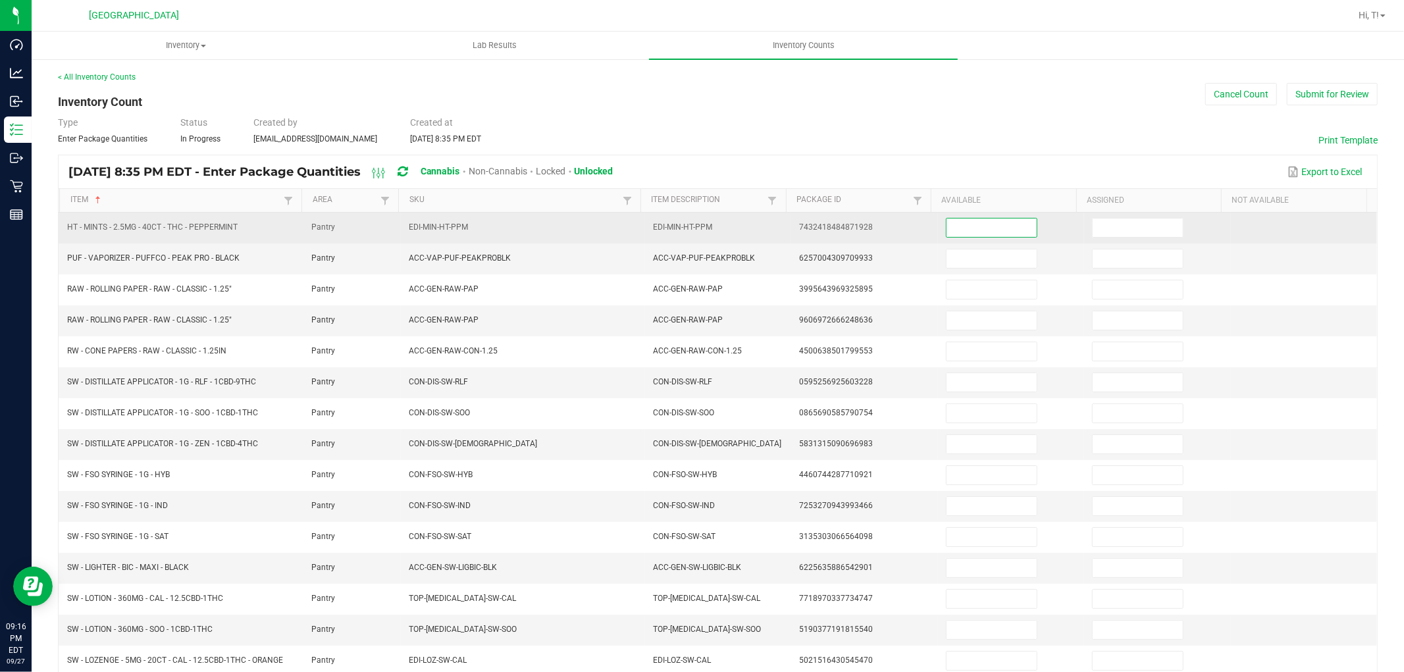
click at [978, 232] on input at bounding box center [991, 228] width 90 height 18
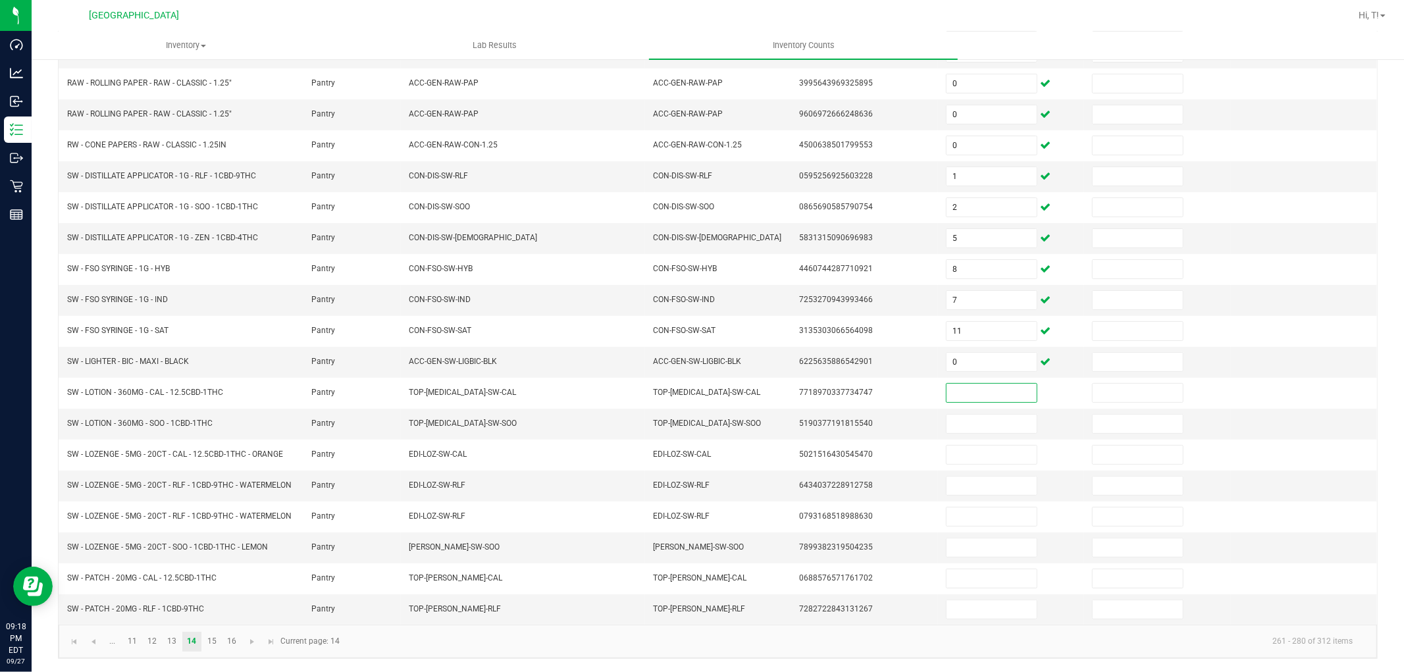
scroll to position [220, 0]
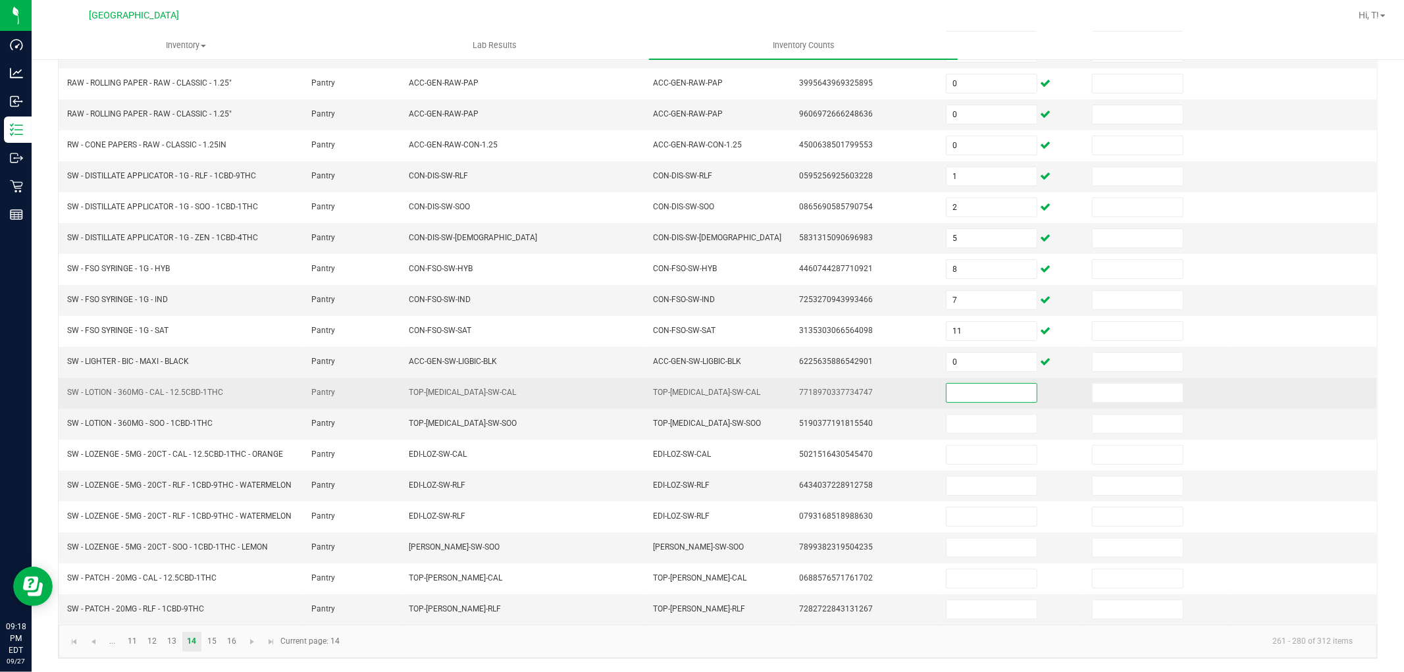
click at [994, 384] on input at bounding box center [991, 393] width 90 height 18
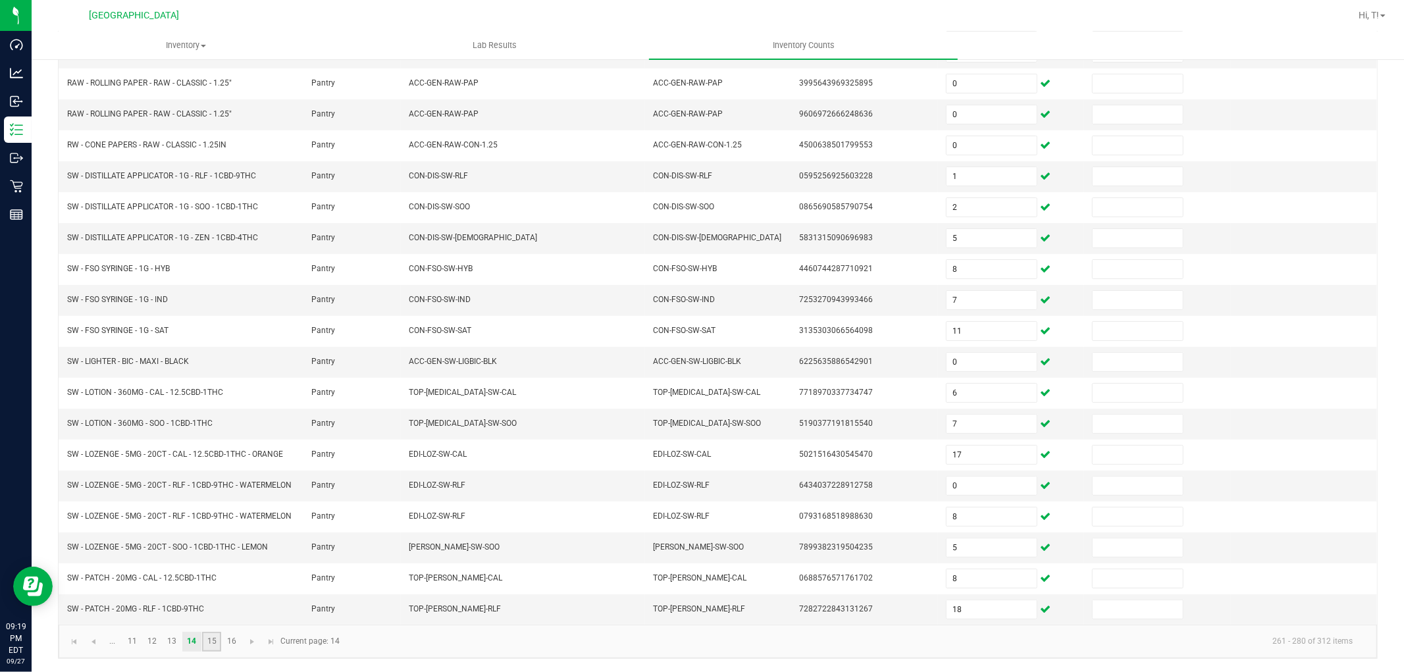
click at [215, 638] on link "15" at bounding box center [211, 642] width 19 height 20
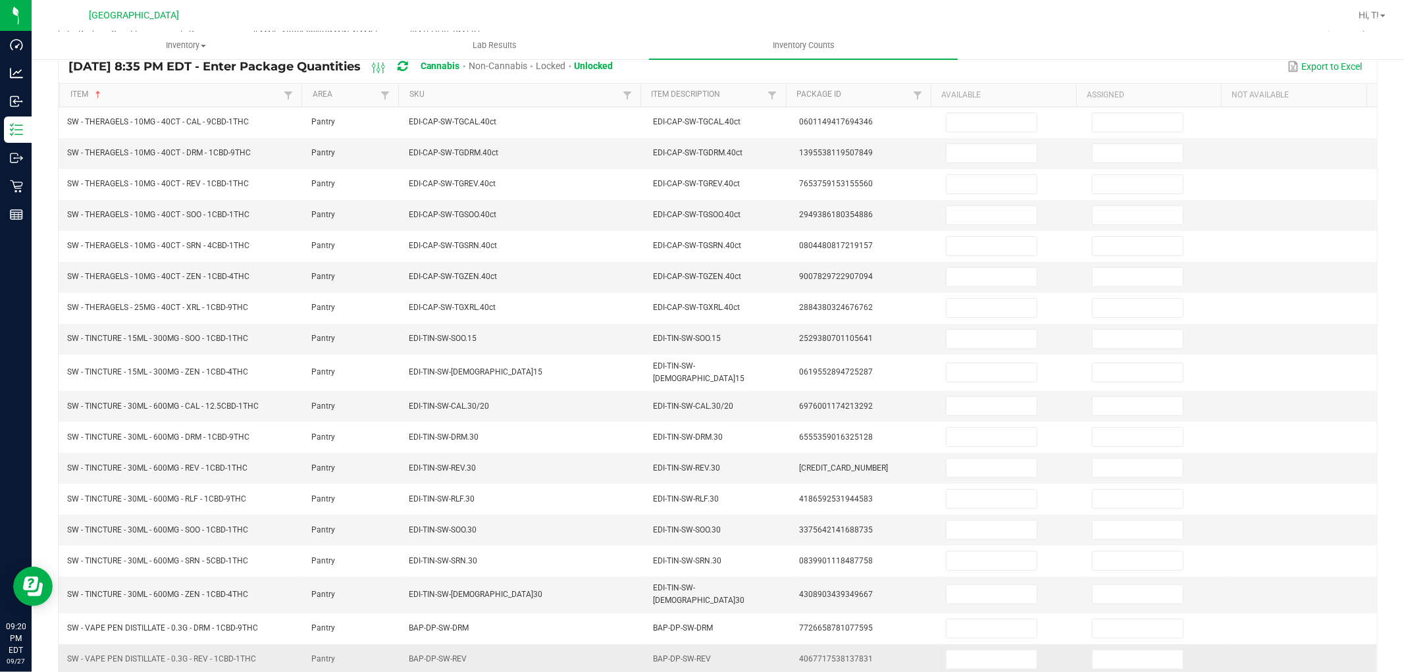
scroll to position [0, 0]
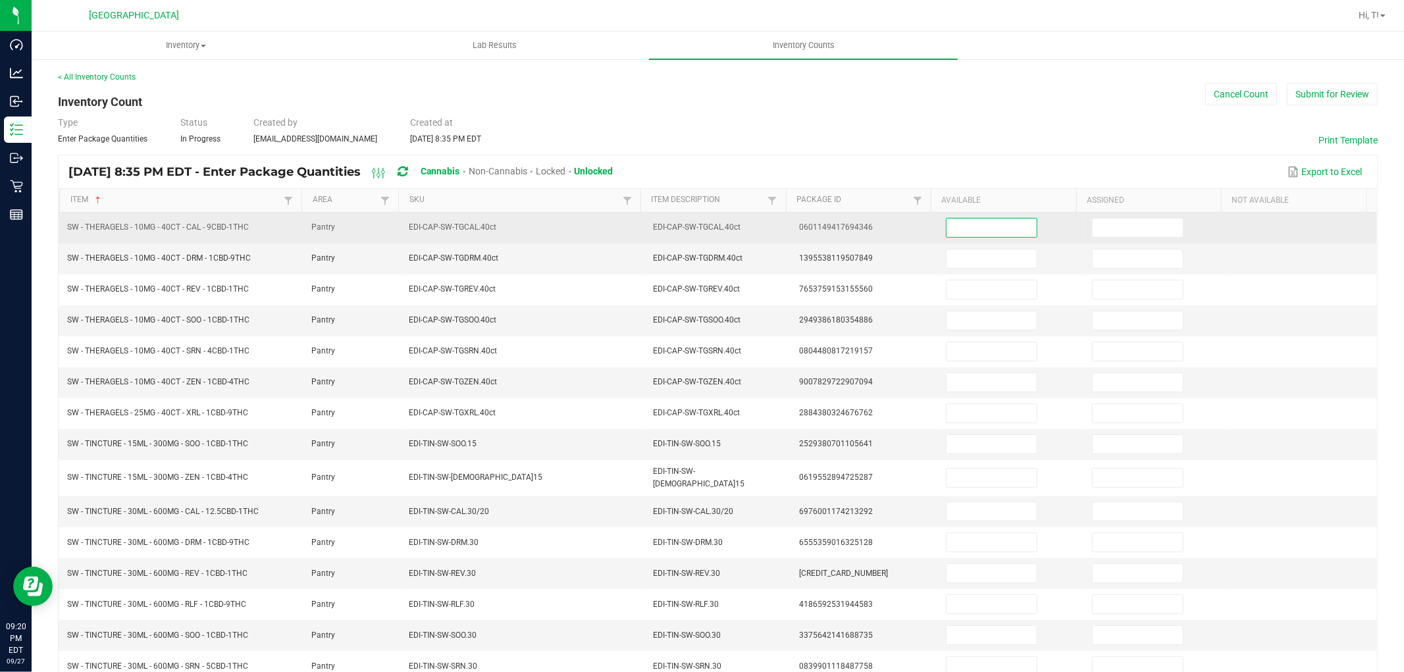
click at [952, 224] on input at bounding box center [991, 228] width 90 height 18
click at [946, 226] on input at bounding box center [991, 228] width 90 height 18
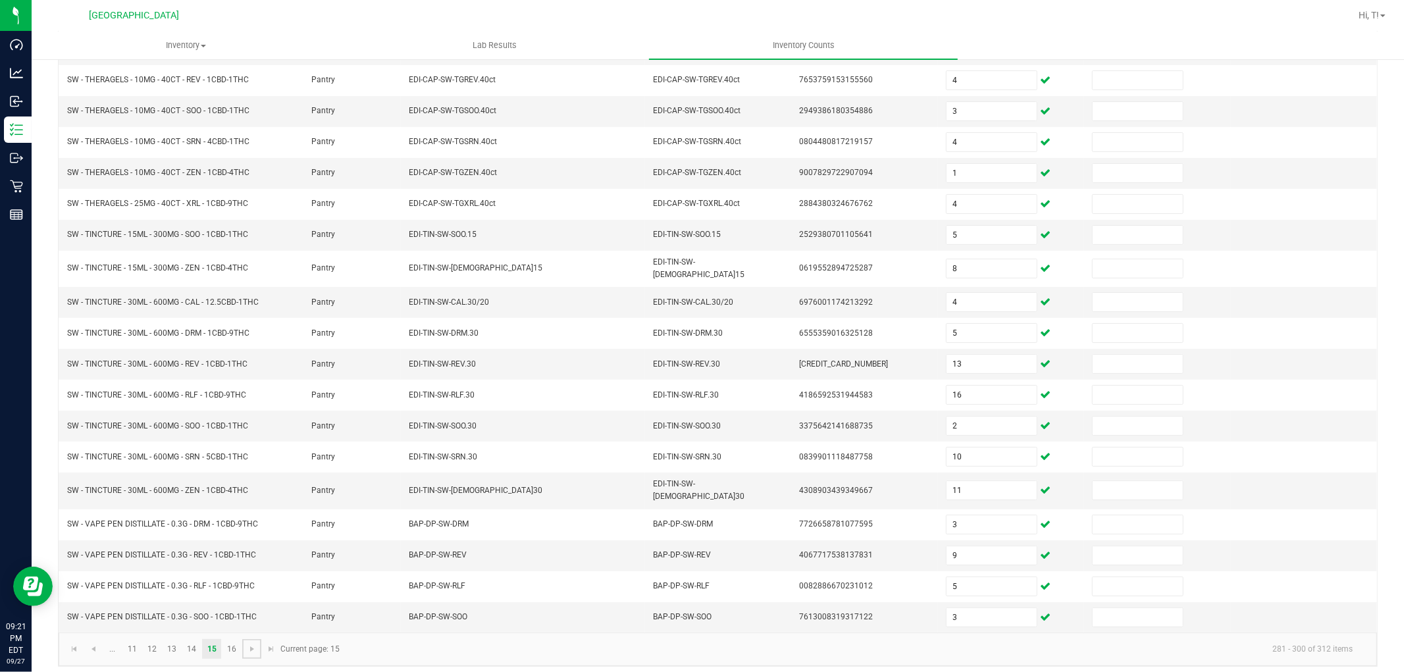
click at [245, 642] on link at bounding box center [251, 649] width 19 height 20
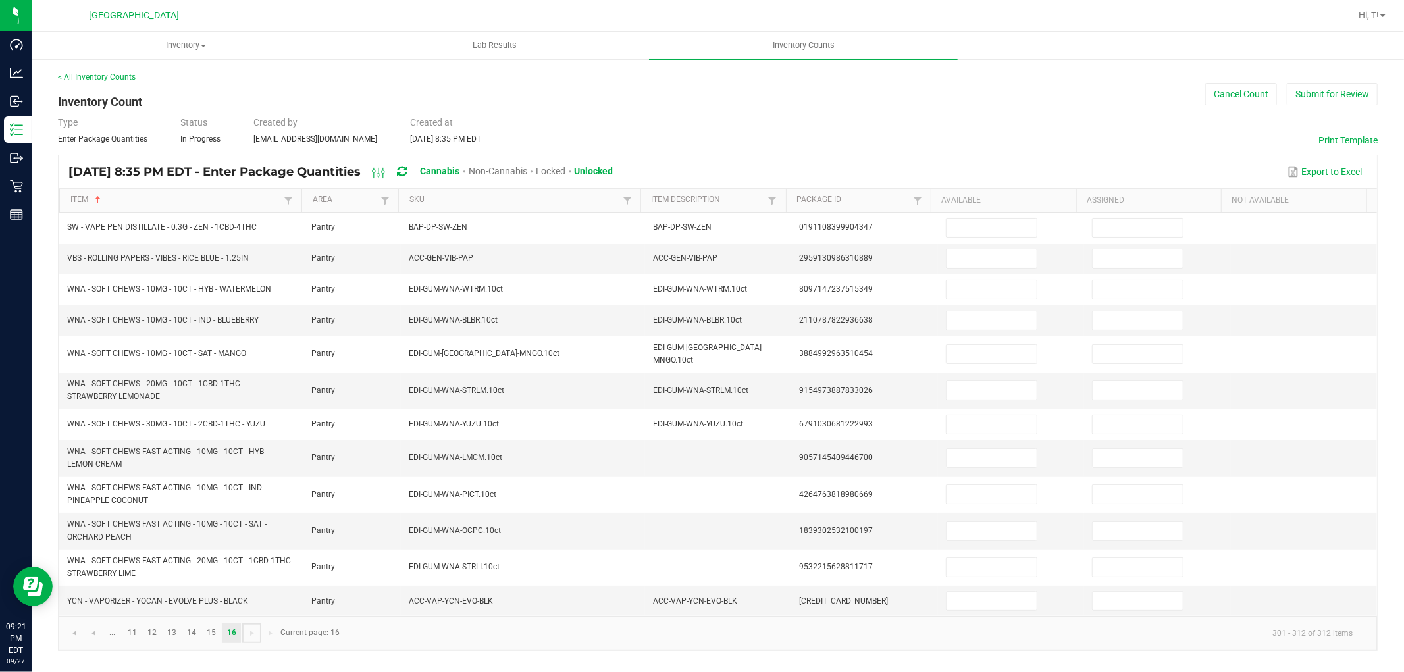
scroll to position [0, 0]
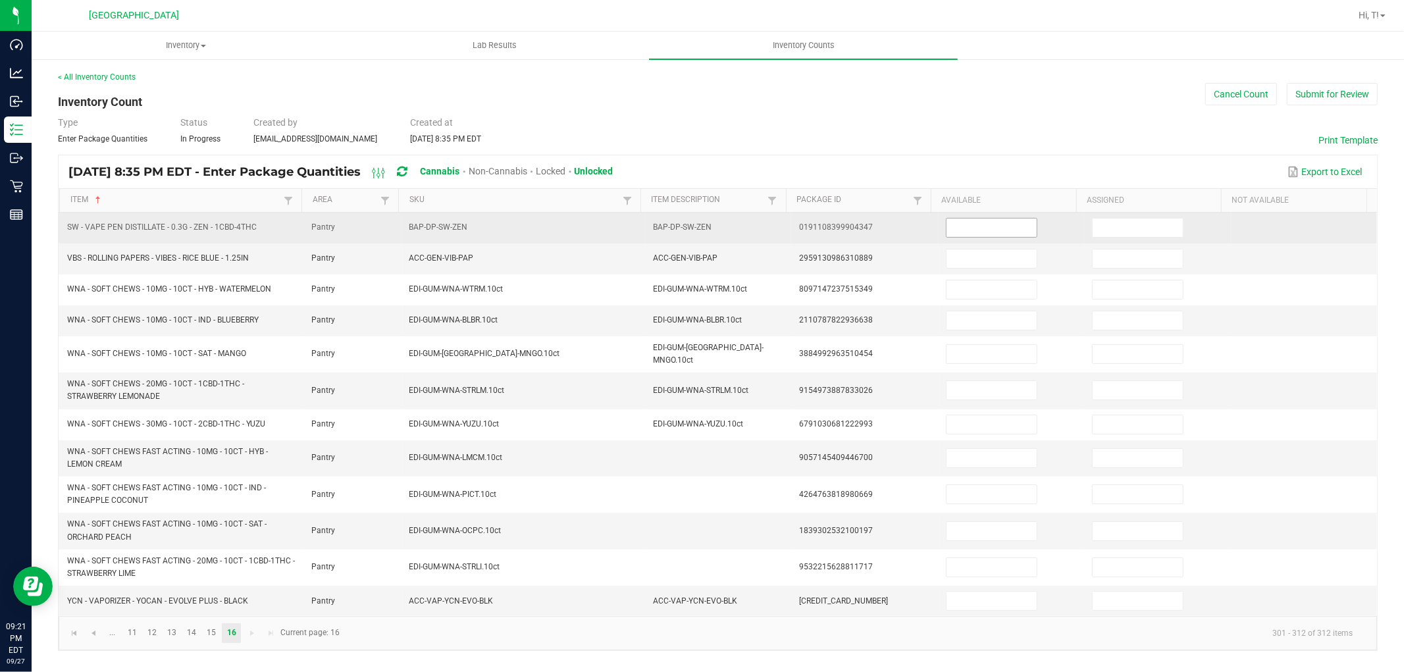
click at [968, 225] on input at bounding box center [991, 228] width 90 height 18
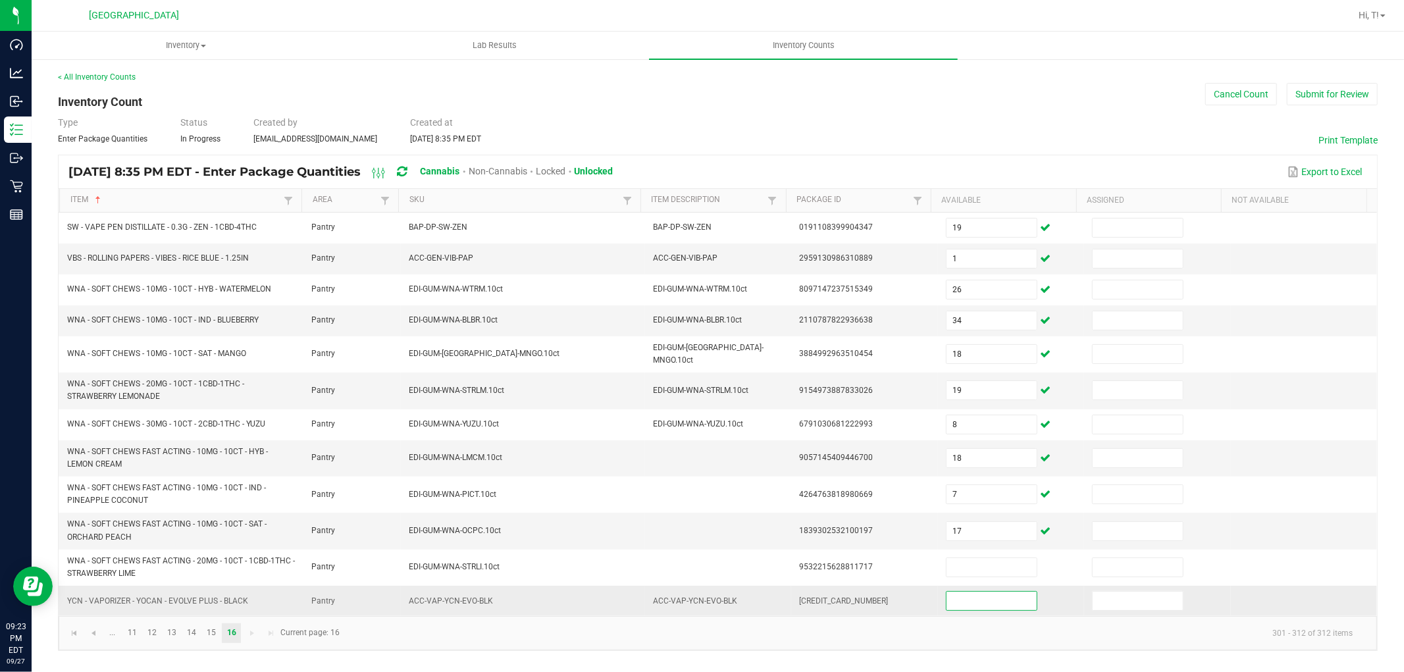
click at [950, 595] on input at bounding box center [991, 601] width 90 height 18
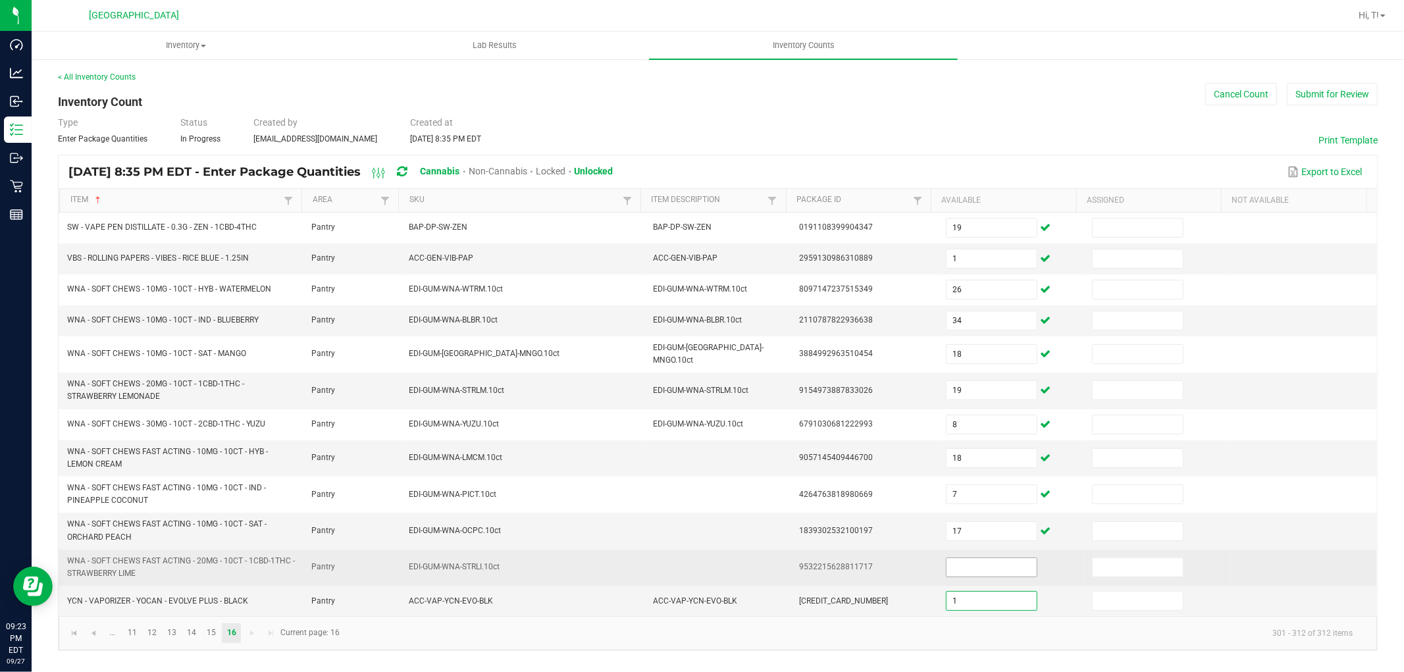
click at [967, 570] on input at bounding box center [991, 567] width 90 height 18
click at [1231, 567] on td at bounding box center [1304, 568] width 146 height 36
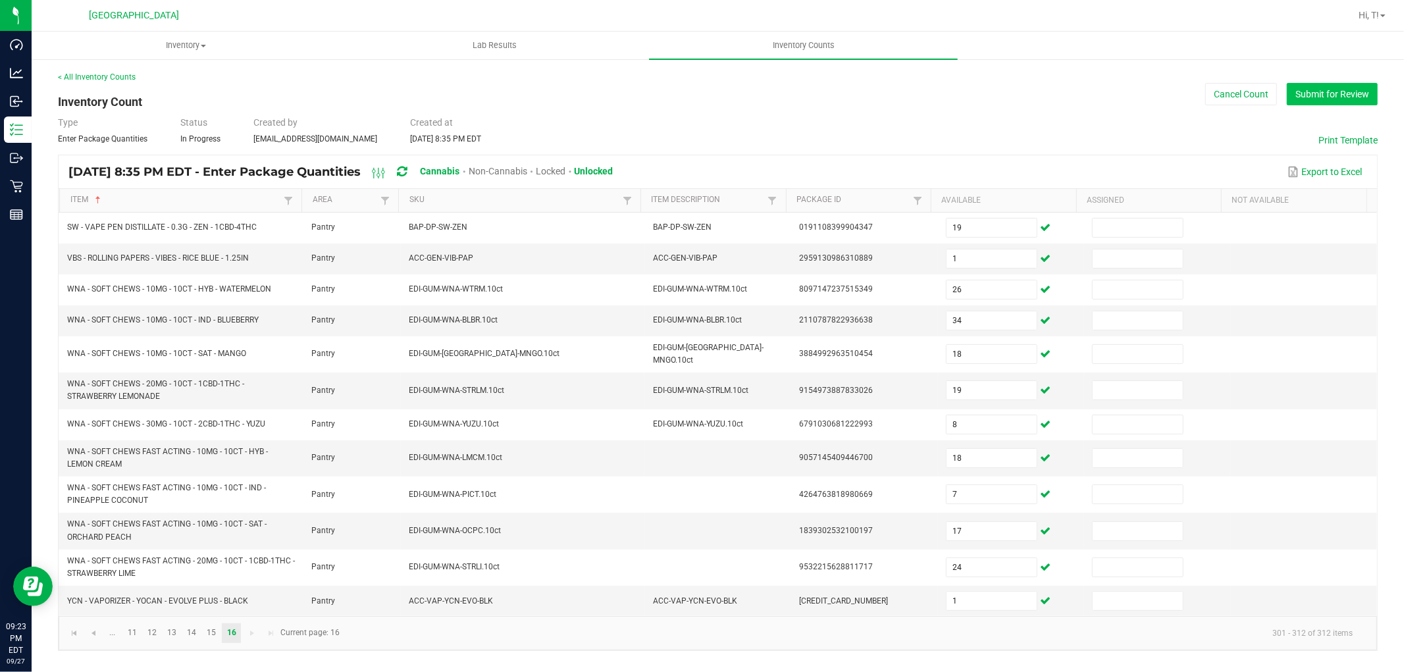
click at [1314, 101] on button "Submit for Review" at bounding box center [1332, 94] width 91 height 22
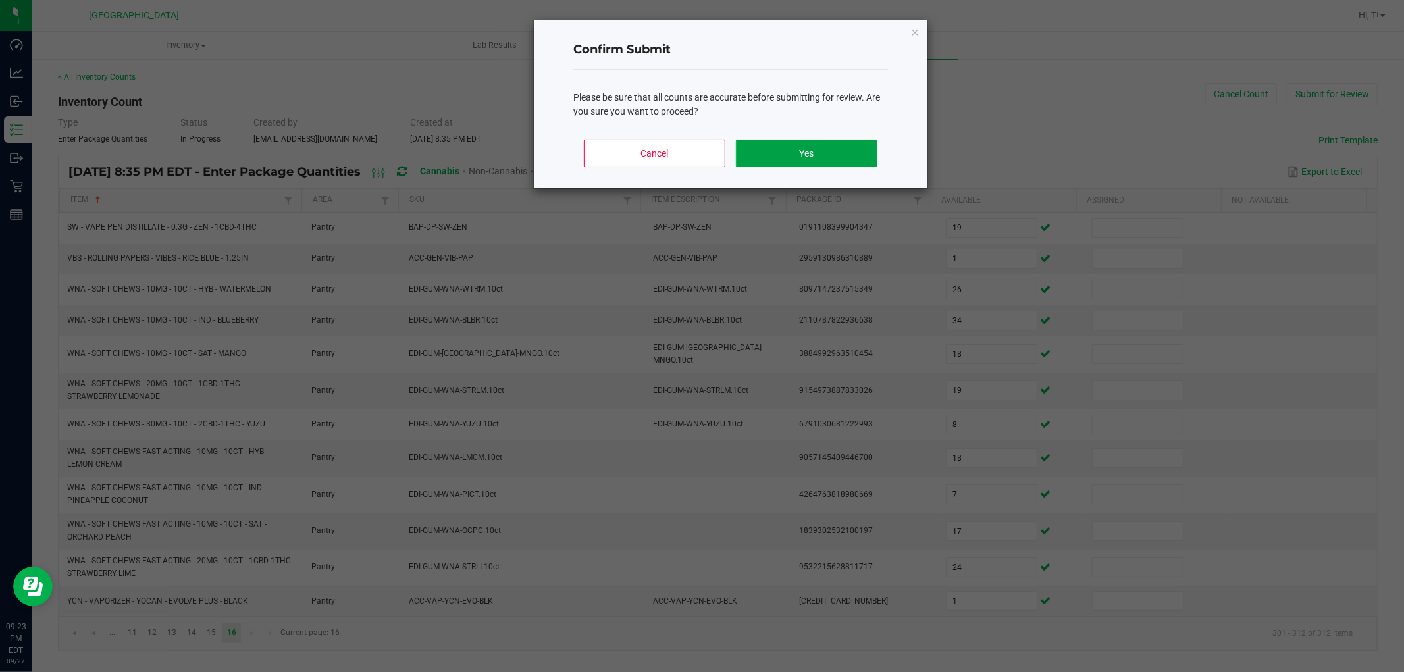
click at [838, 153] on button "Yes" at bounding box center [807, 154] width 142 height 28
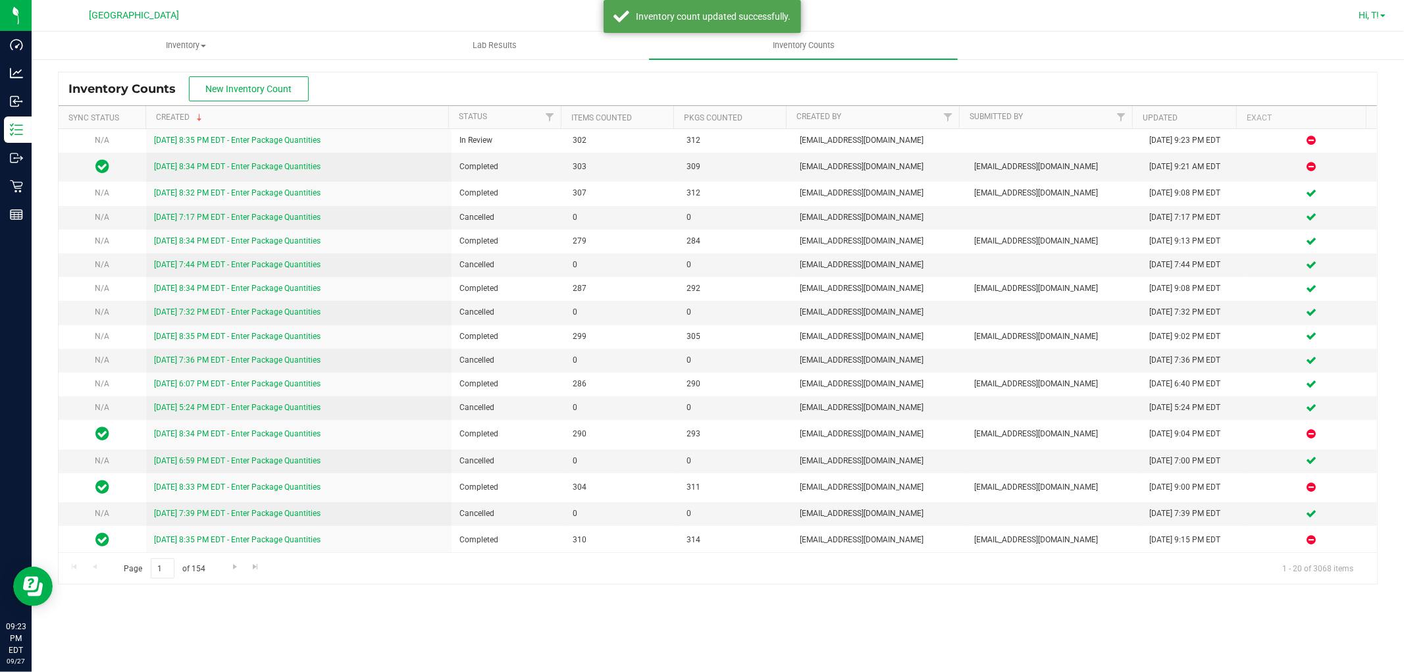
drag, startPoint x: 1383, startPoint y: 9, endPoint x: 1372, endPoint y: 20, distance: 16.3
click at [1382, 9] on link "Hi, T!" at bounding box center [1372, 16] width 38 height 14
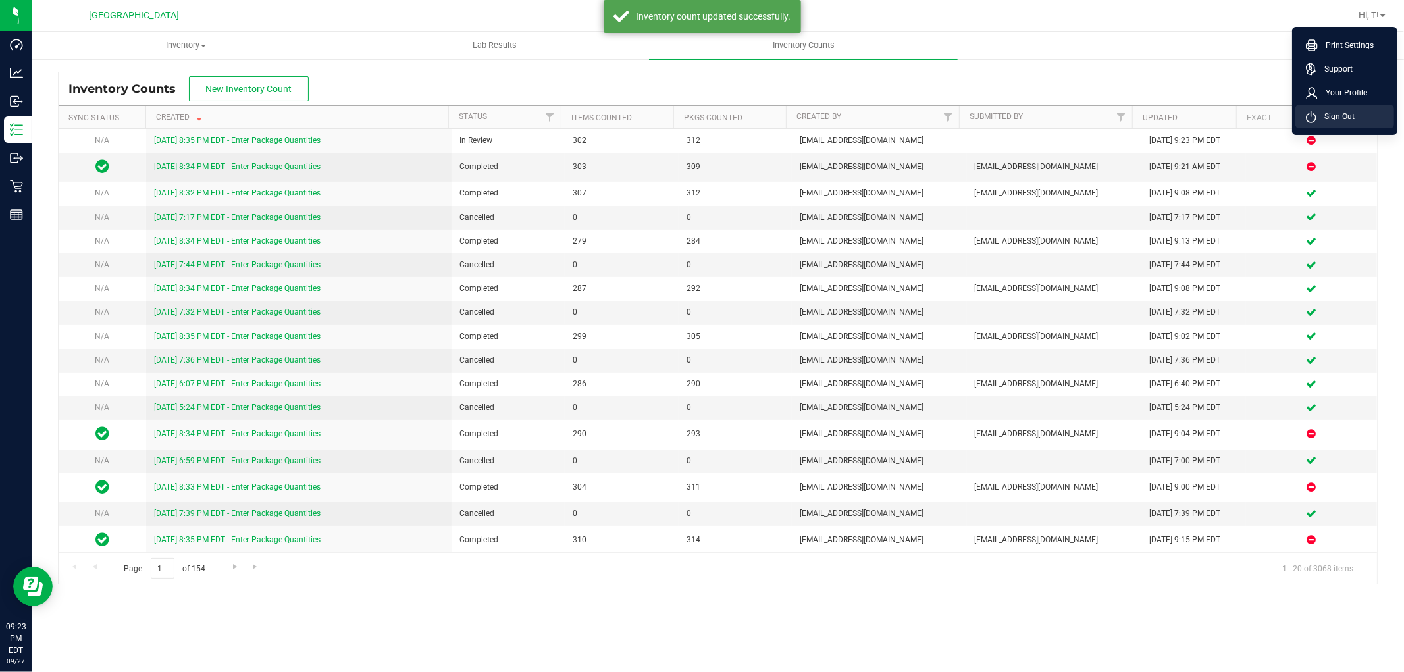
click at [1335, 113] on span "Sign Out" at bounding box center [1335, 116] width 38 height 13
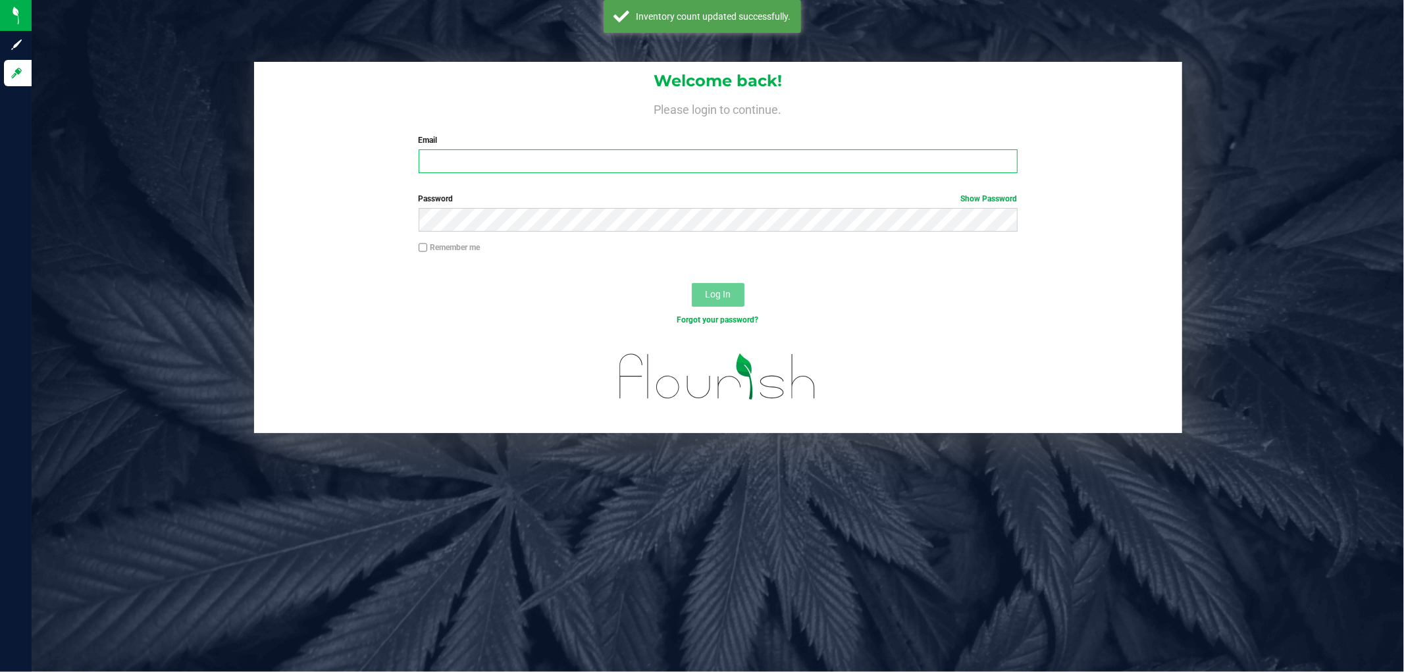
click at [761, 165] on input "Email" at bounding box center [718, 161] width 599 height 24
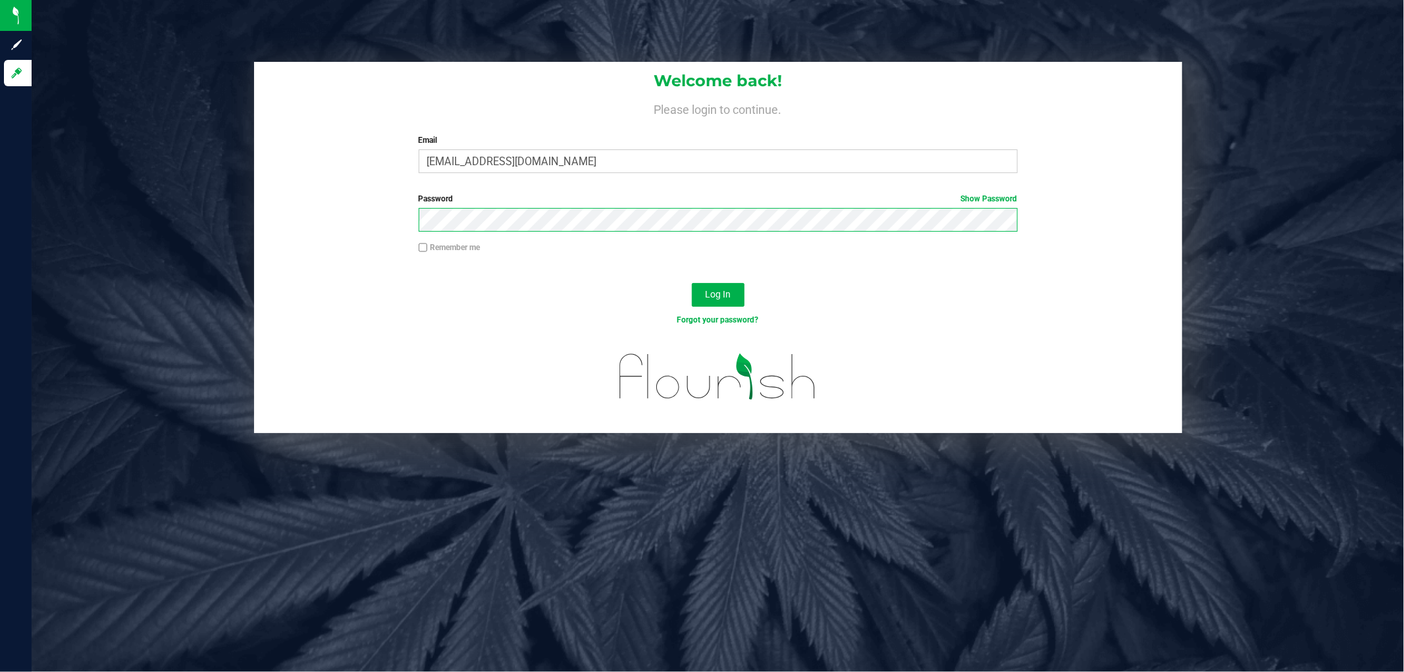
click at [692, 283] on button "Log In" at bounding box center [718, 295] width 53 height 24
